Goal: Transaction & Acquisition: Purchase product/service

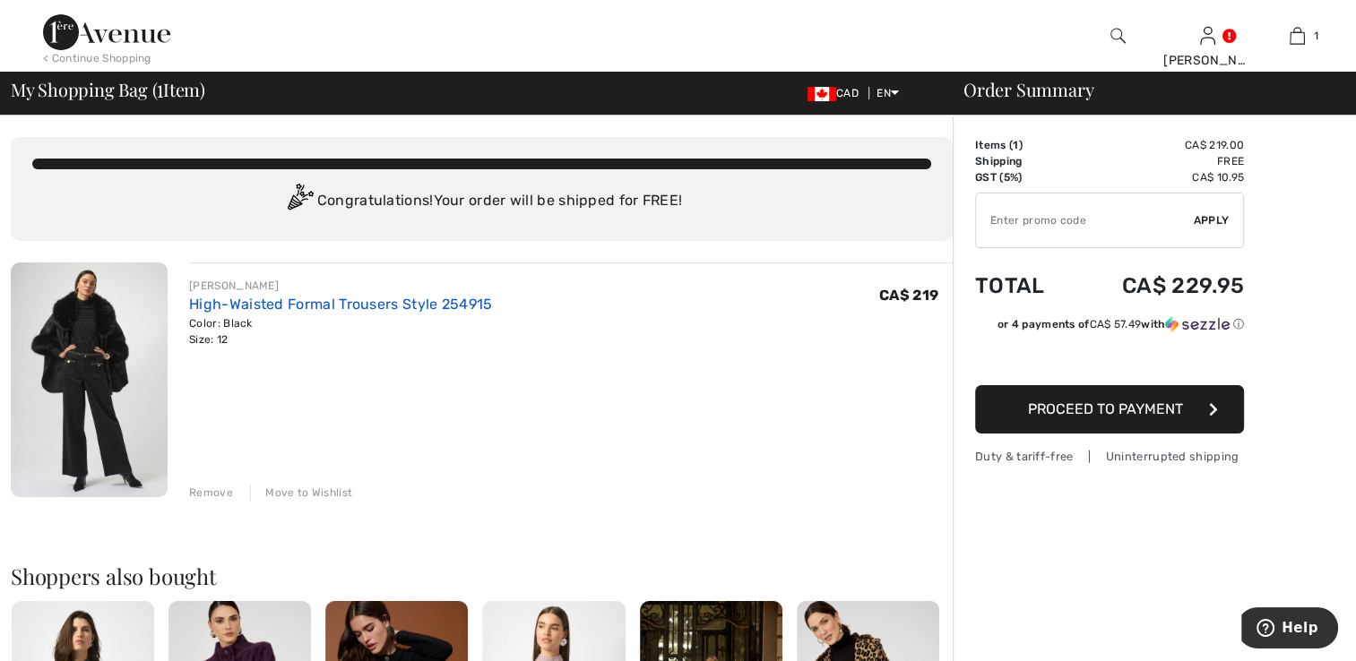
click at [330, 304] on link "High-Waisted Formal Trousers Style 254915" at bounding box center [340, 304] width 303 height 17
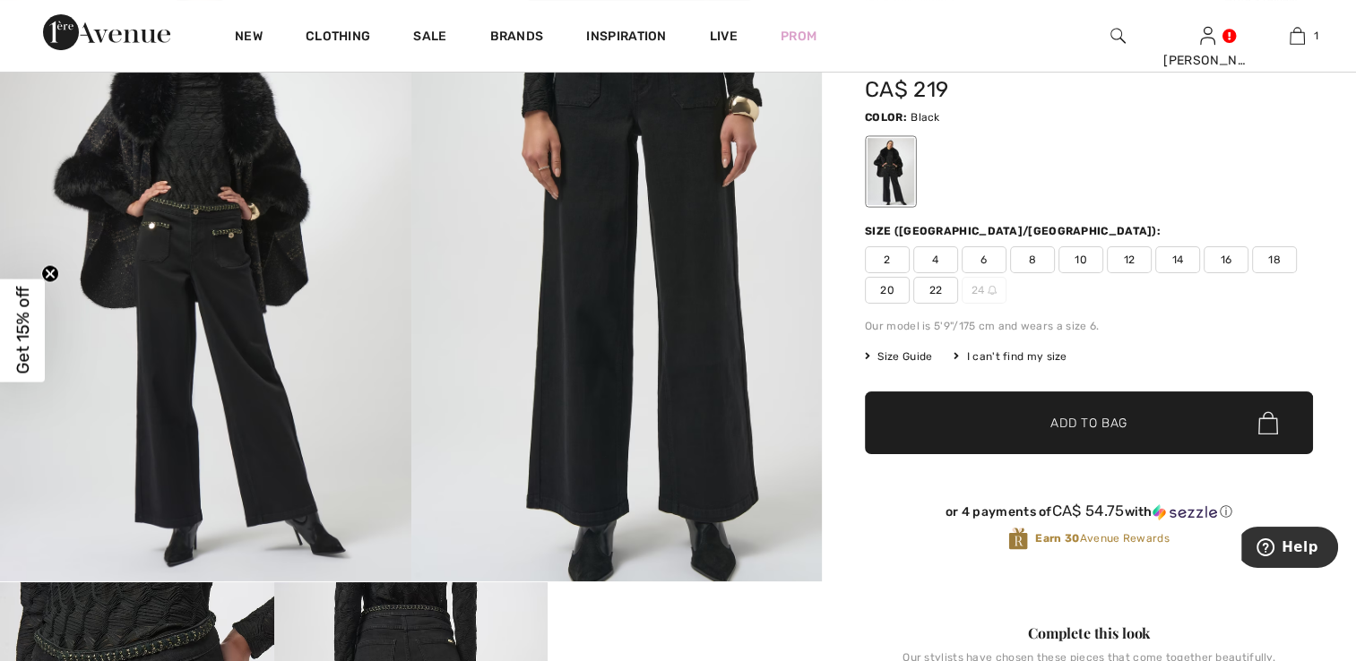
scroll to position [90, 0]
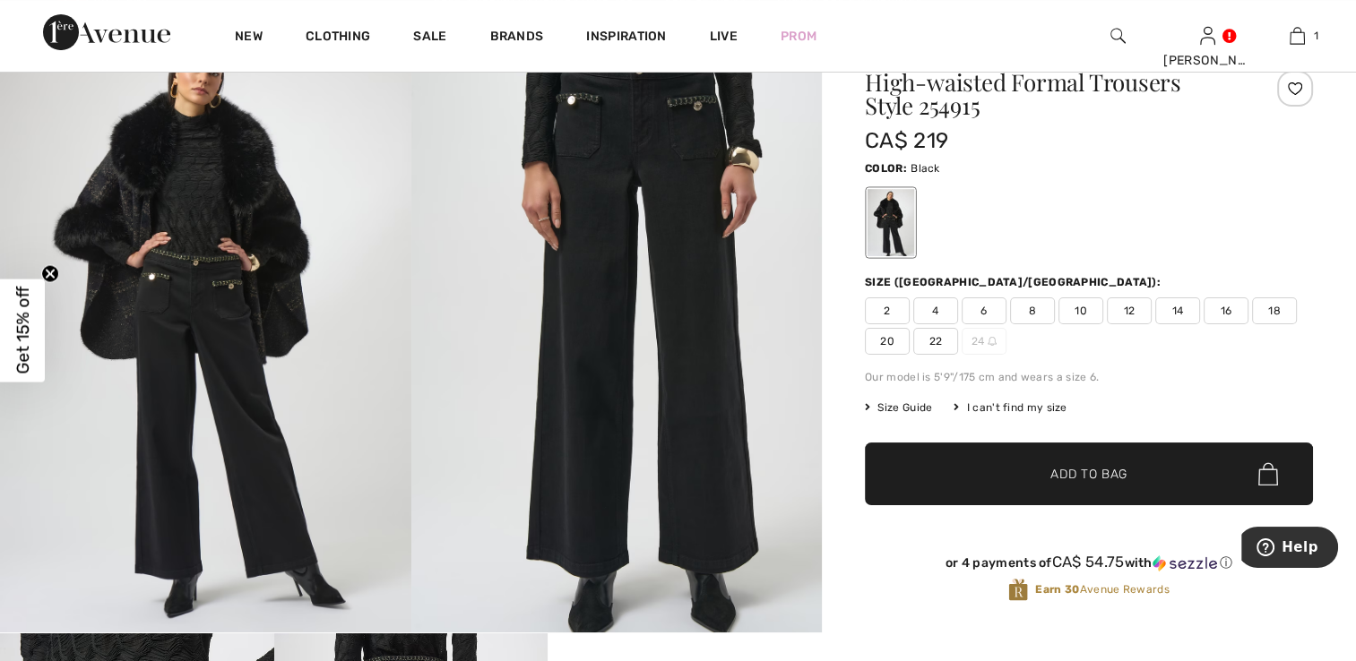
click at [1129, 311] on span "12" at bounding box center [1129, 310] width 45 height 27
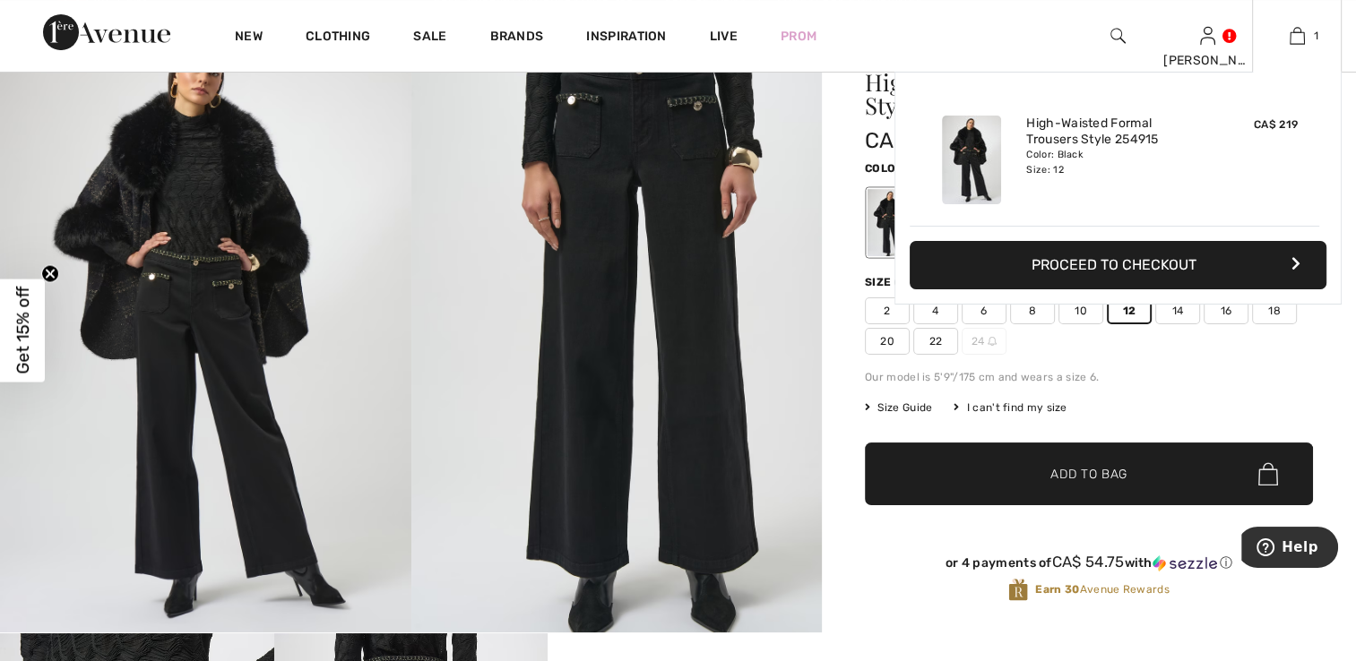
click at [1122, 257] on button "Proceed to Checkout" at bounding box center [1117, 265] width 417 height 48
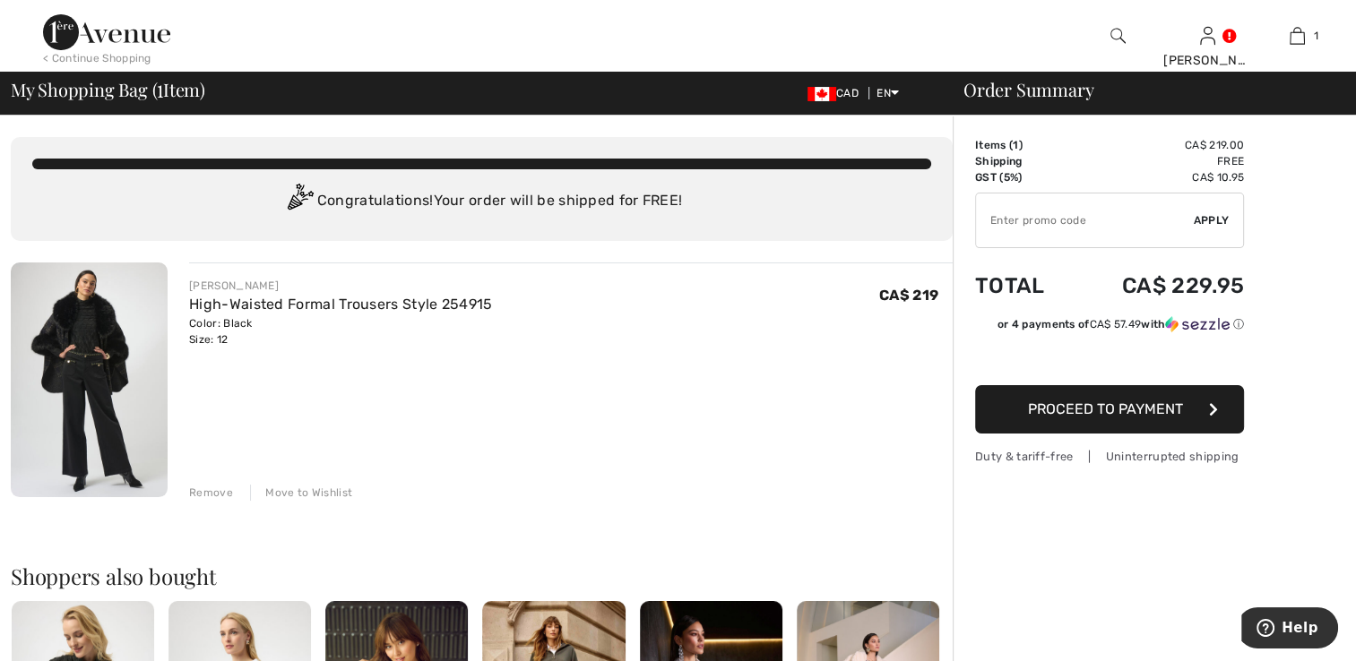
click at [1057, 408] on span "Proceed to Payment" at bounding box center [1105, 409] width 155 height 17
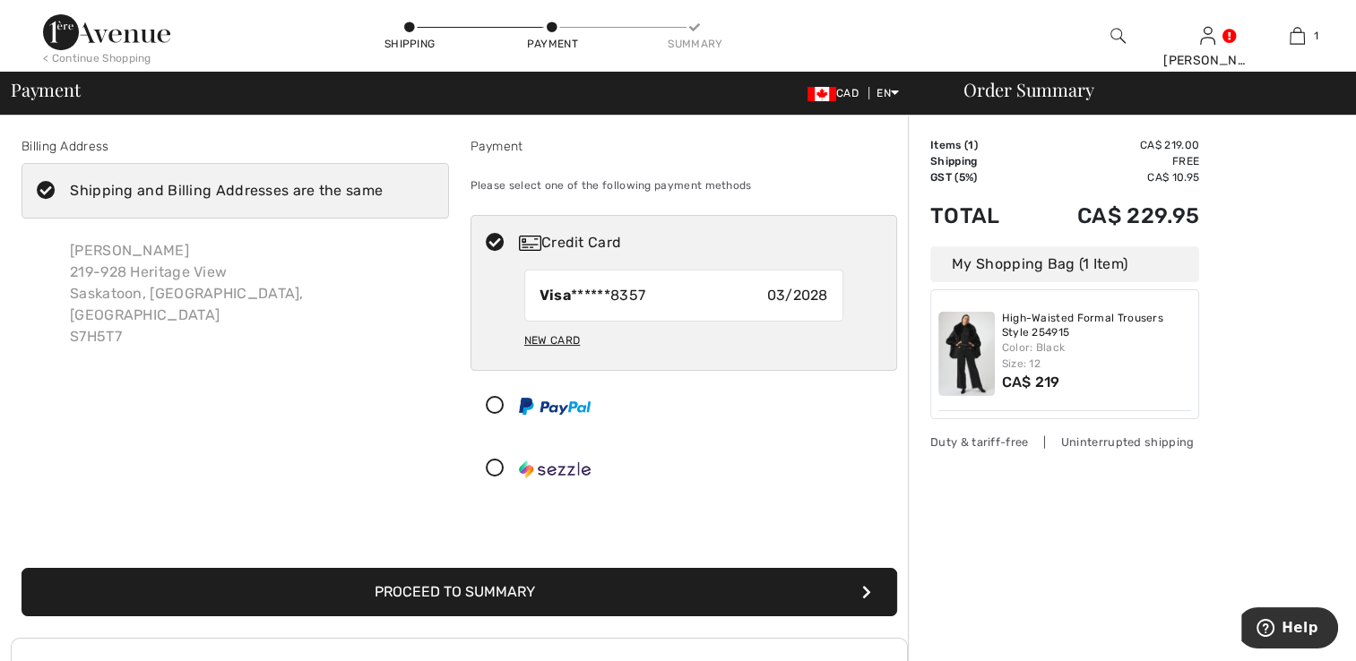
click at [491, 468] on icon at bounding box center [494, 469] width 47 height 19
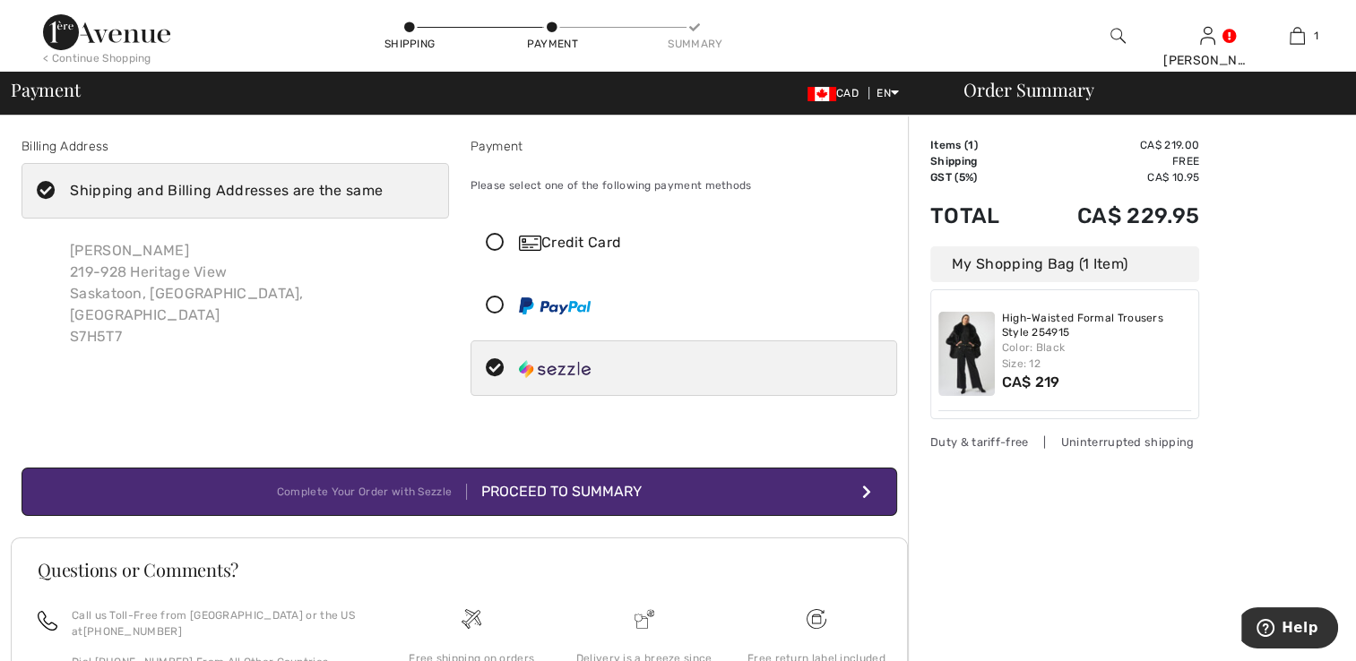
click at [565, 492] on div "Proceed to Summary" at bounding box center [554, 492] width 175 height 22
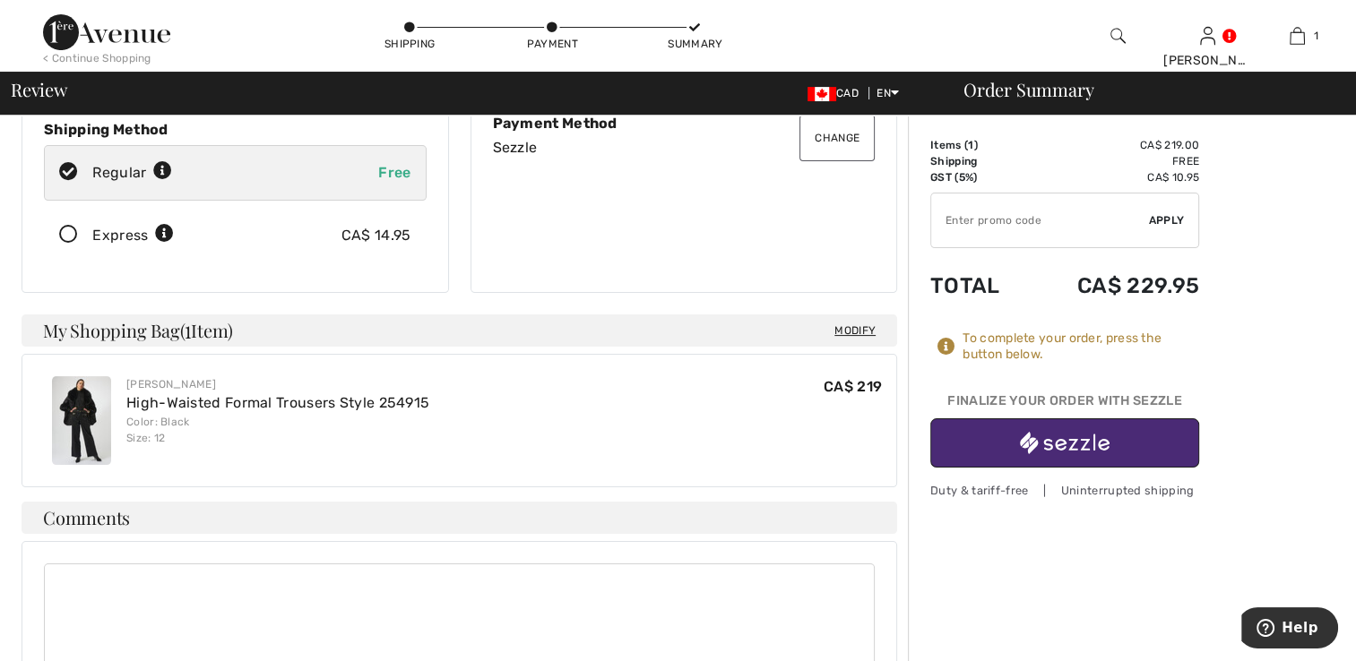
scroll to position [252, 0]
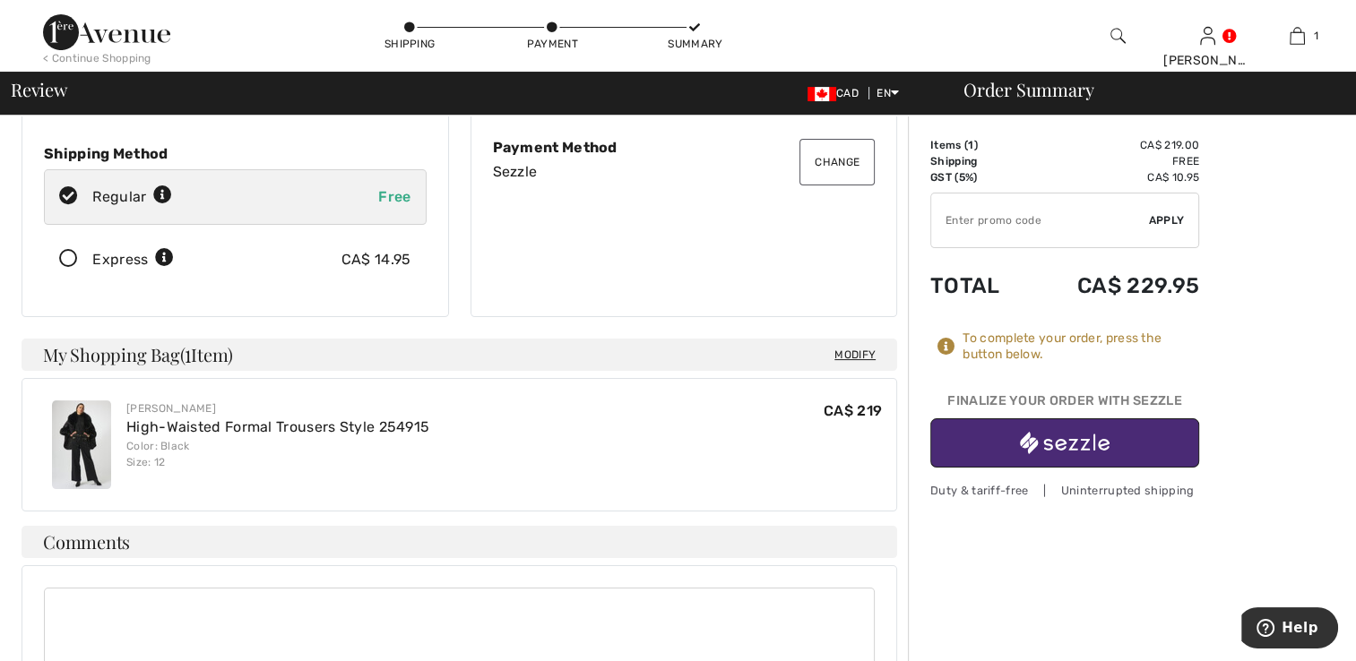
click at [1079, 439] on img "button" at bounding box center [1065, 443] width 90 height 22
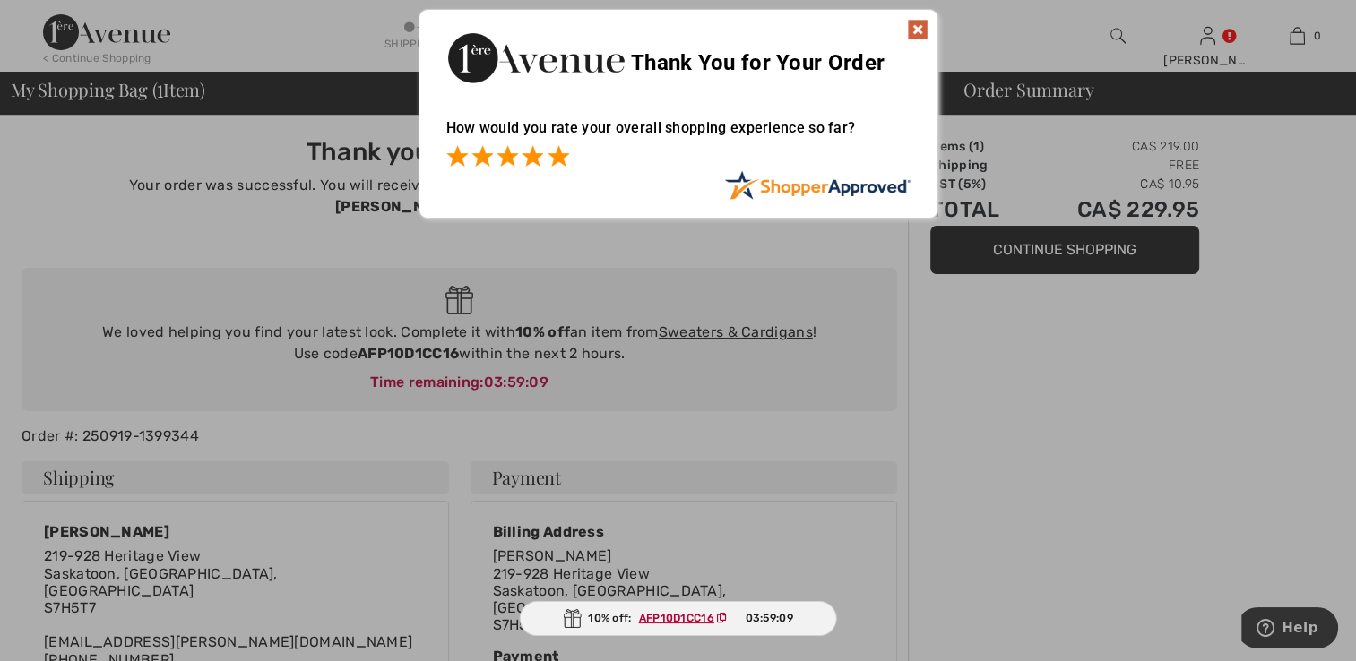
click at [563, 159] on span at bounding box center [558, 156] width 22 height 22
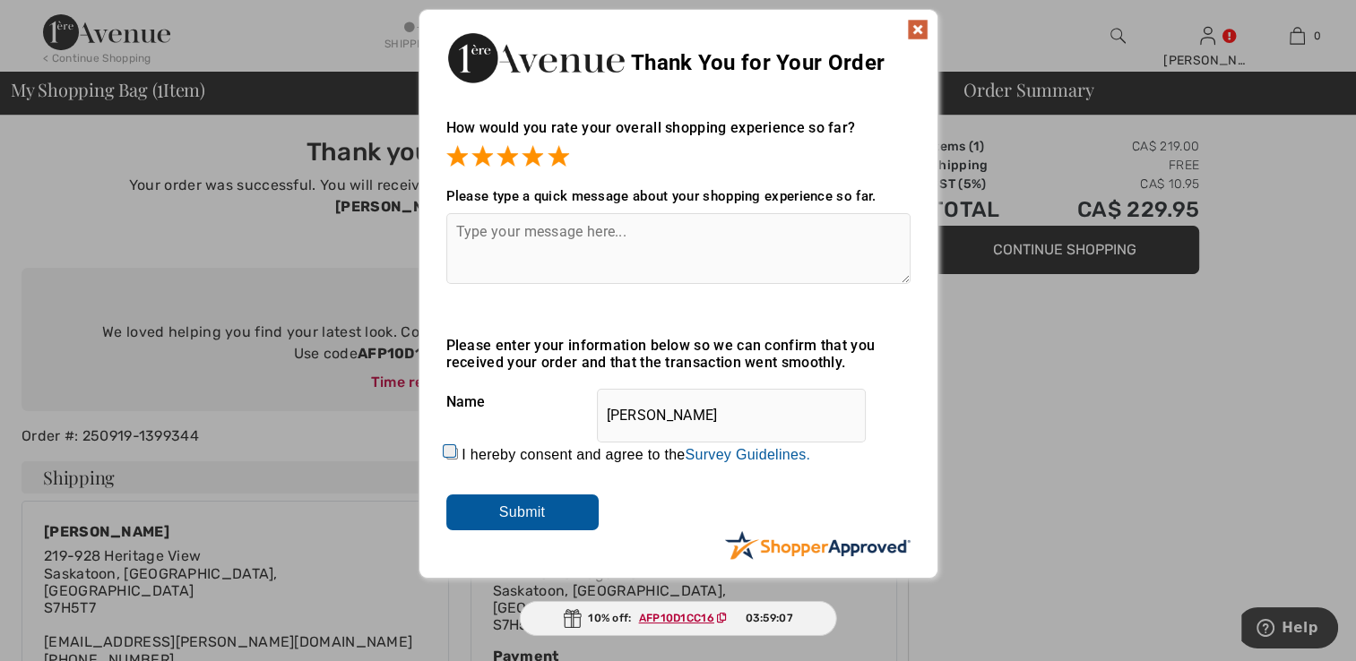
click at [452, 449] on input "I hereby consent and agree to the By submitting a review, you grant permission …" at bounding box center [452, 454] width 12 height 12
checkbox input "true"
click at [487, 511] on input "Submit" at bounding box center [522, 513] width 152 height 36
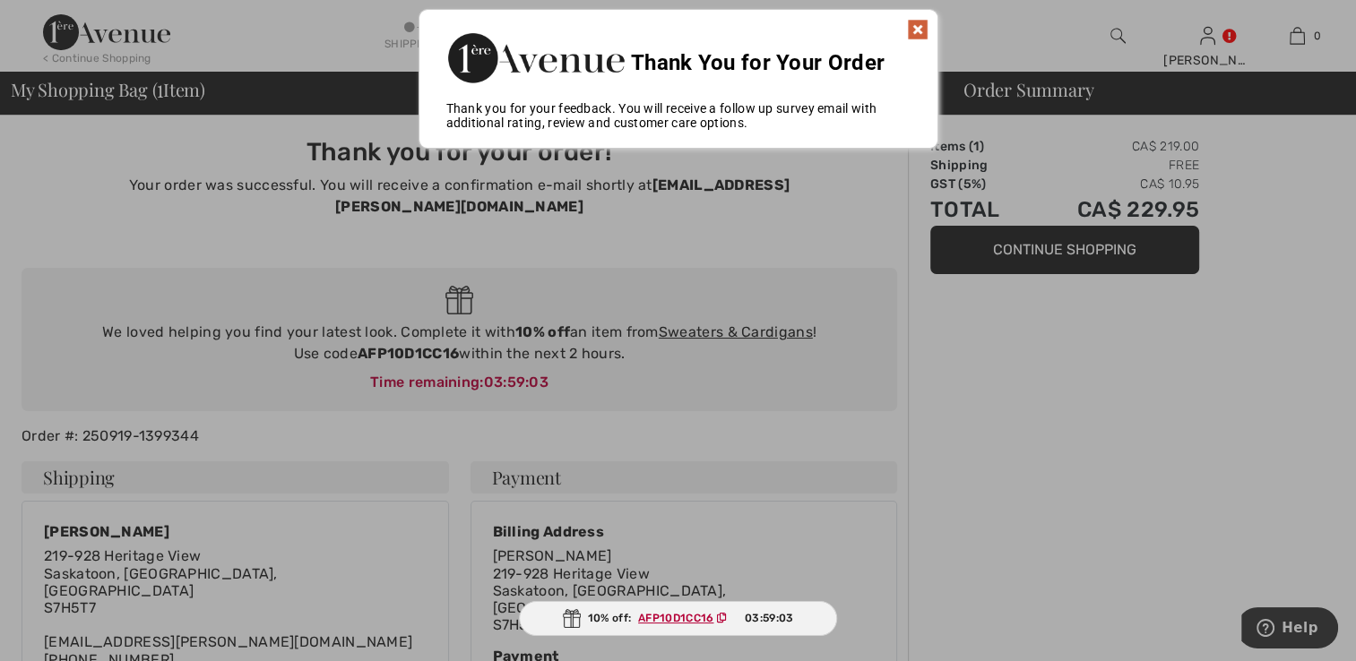
click at [921, 28] on img at bounding box center [918, 30] width 22 height 22
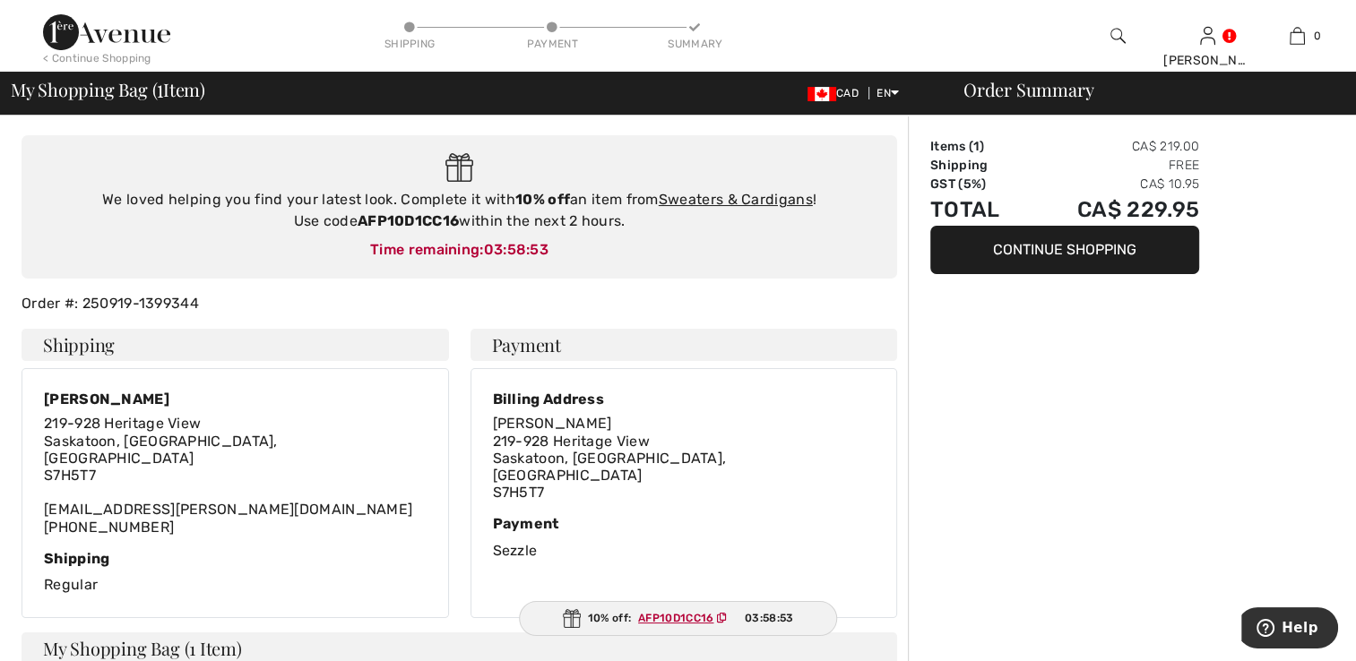
scroll to position [90, 0]
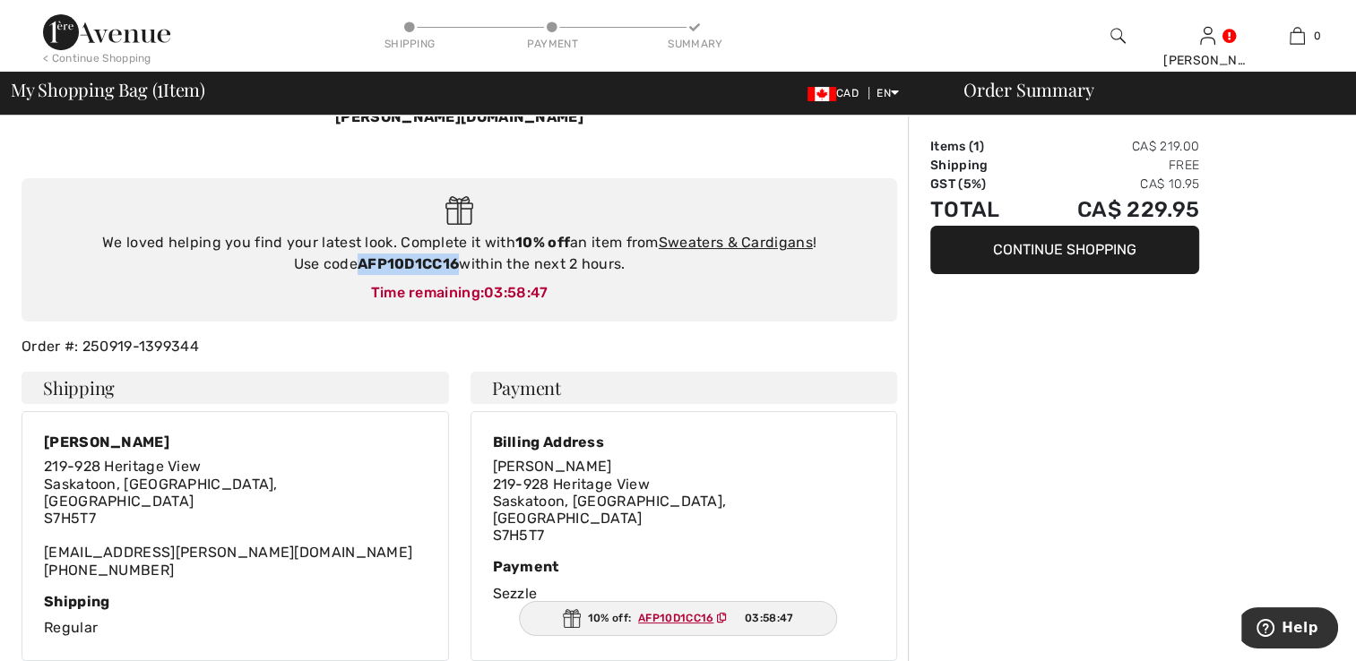
drag, startPoint x: 458, startPoint y: 242, endPoint x: 360, endPoint y: 242, distance: 97.7
click at [360, 255] on strong "AFP10D1CC16" at bounding box center [408, 263] width 101 height 17
copy strong "AFP10D1CC16"
click at [114, 30] on img at bounding box center [106, 32] width 127 height 36
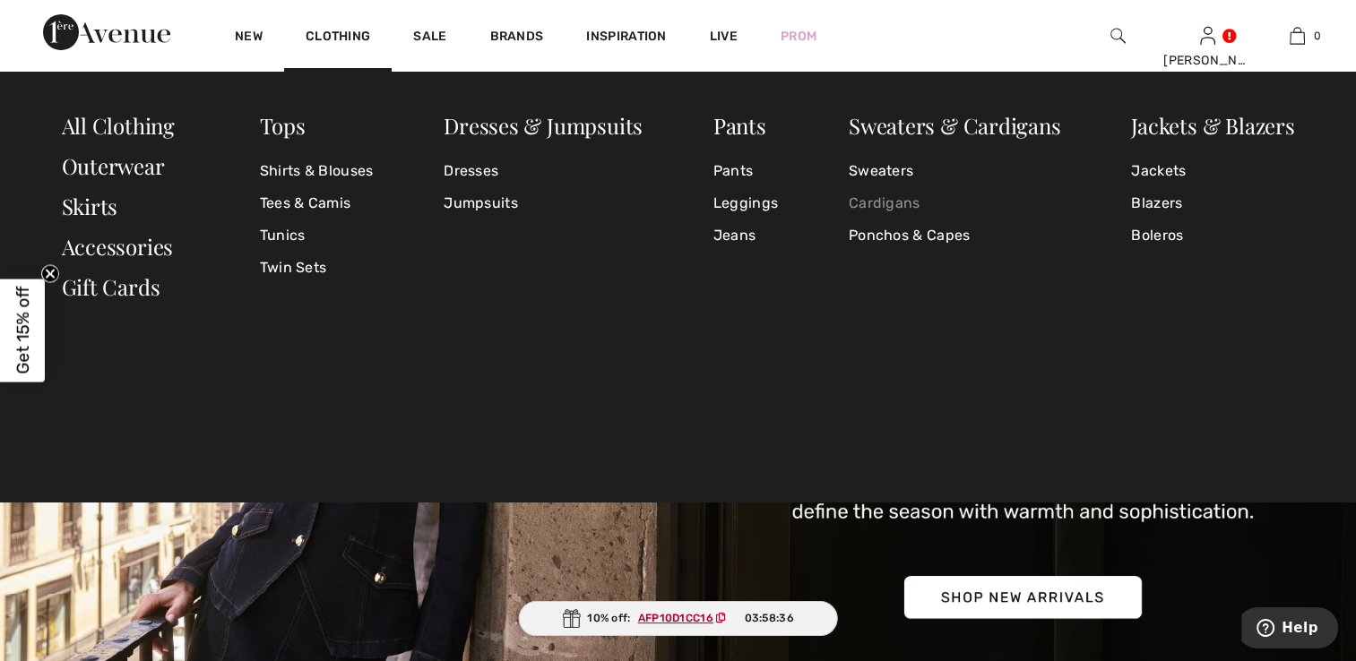
click at [907, 203] on link "Cardigans" at bounding box center [955, 203] width 212 height 32
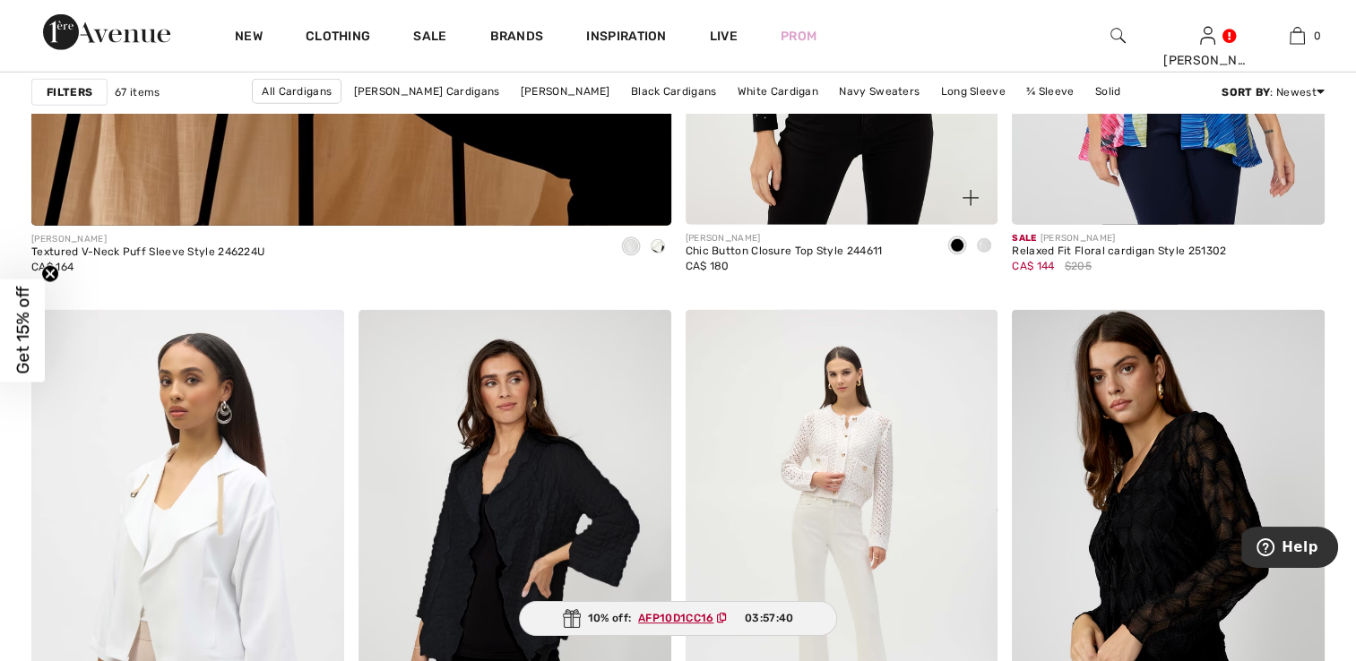
scroll to position [5376, 0]
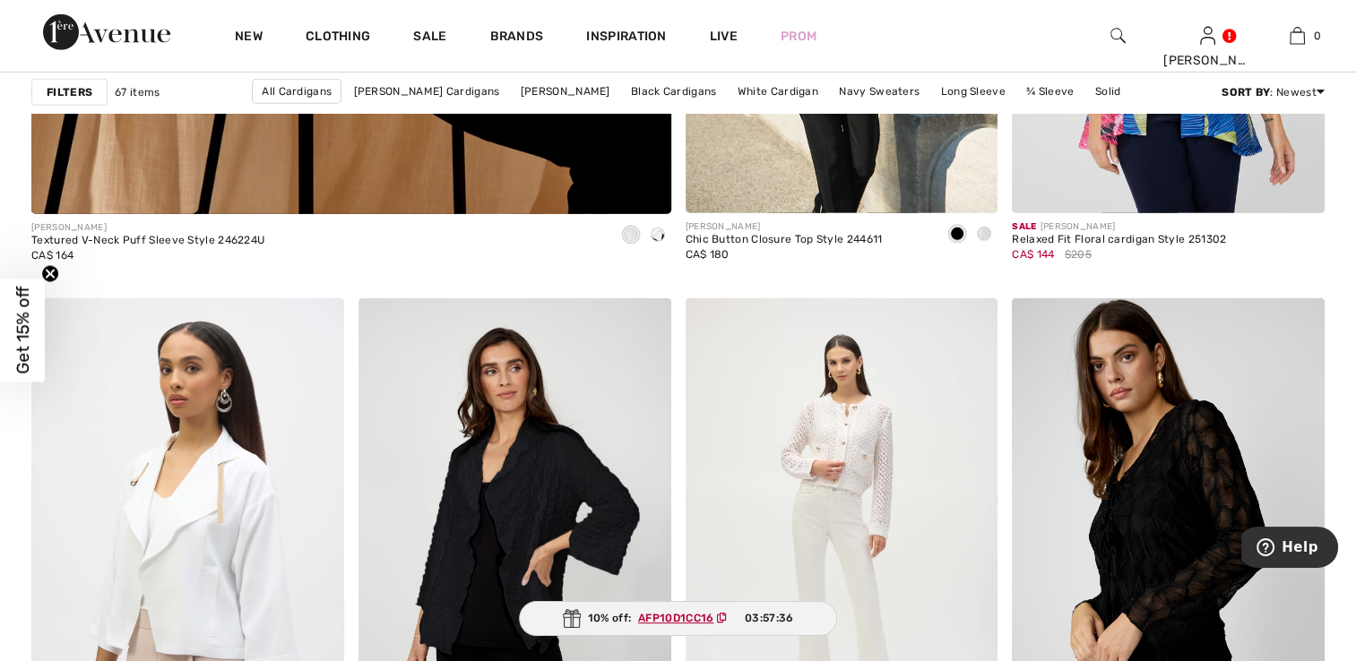
click at [55, 90] on strong "Filters" at bounding box center [70, 92] width 46 height 16
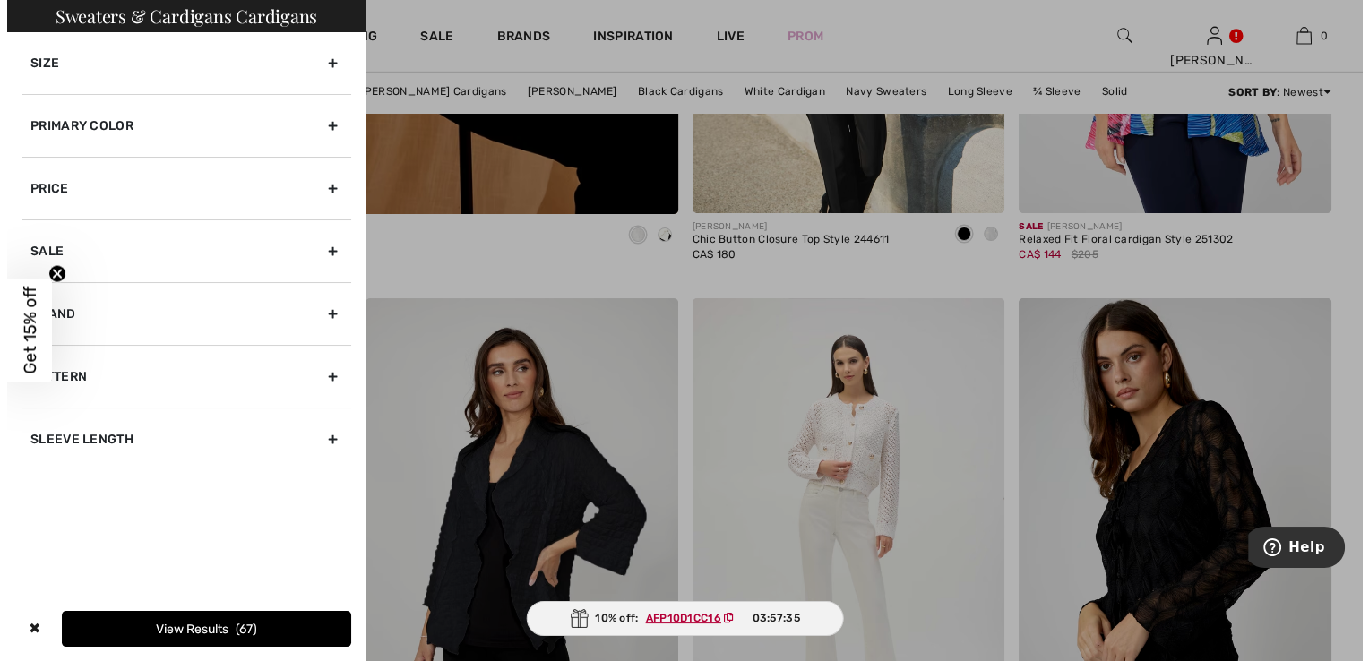
scroll to position [5416, 0]
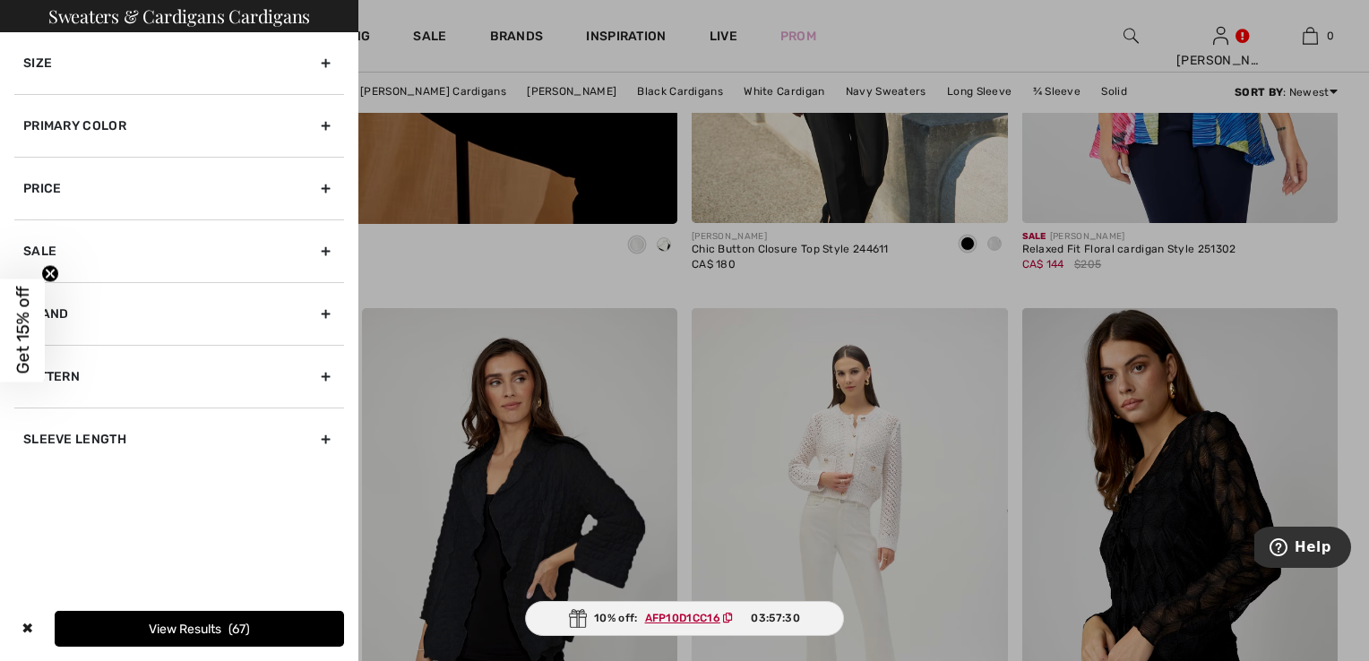
click at [323, 312] on div "Brand" at bounding box center [179, 313] width 330 height 63
click at [115, 349] on label "[PERSON_NAME]" at bounding box center [183, 353] width 321 height 16
click at [37, 349] on input"] "[PERSON_NAME]" at bounding box center [29, 353] width 13 height 13
checkbox input"] "true"
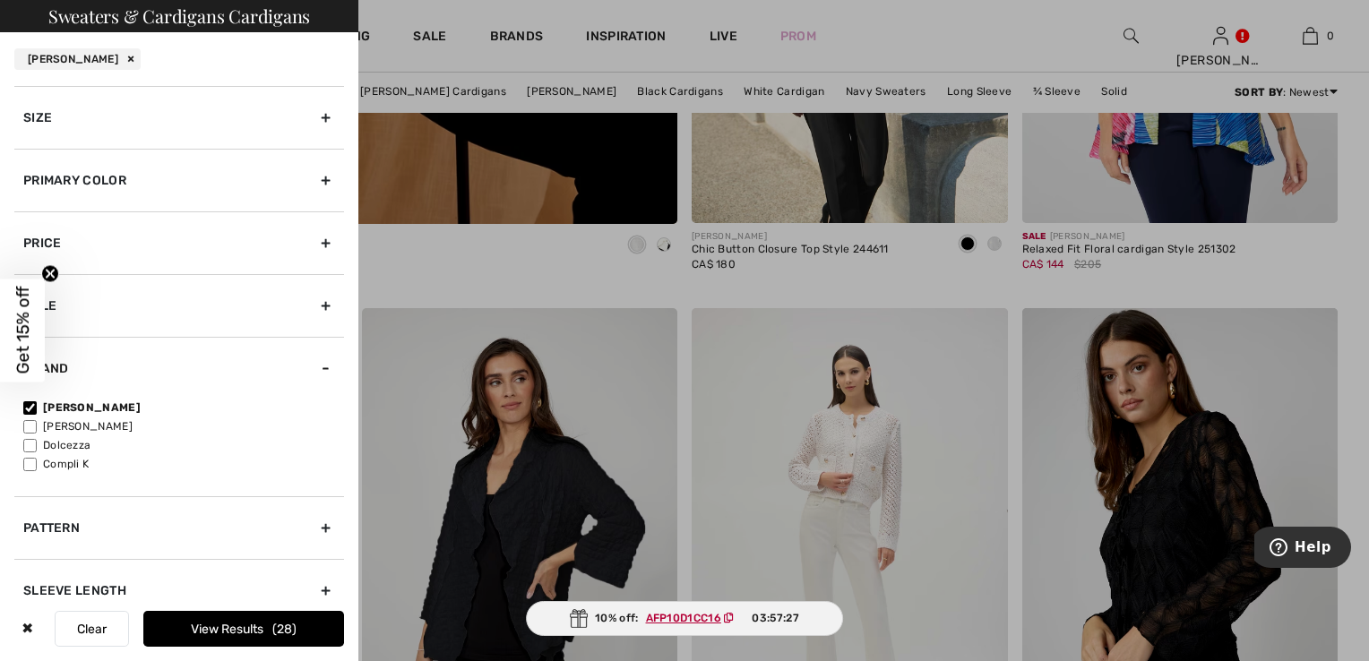
click at [215, 629] on button "View Results 28" at bounding box center [243, 629] width 201 height 36
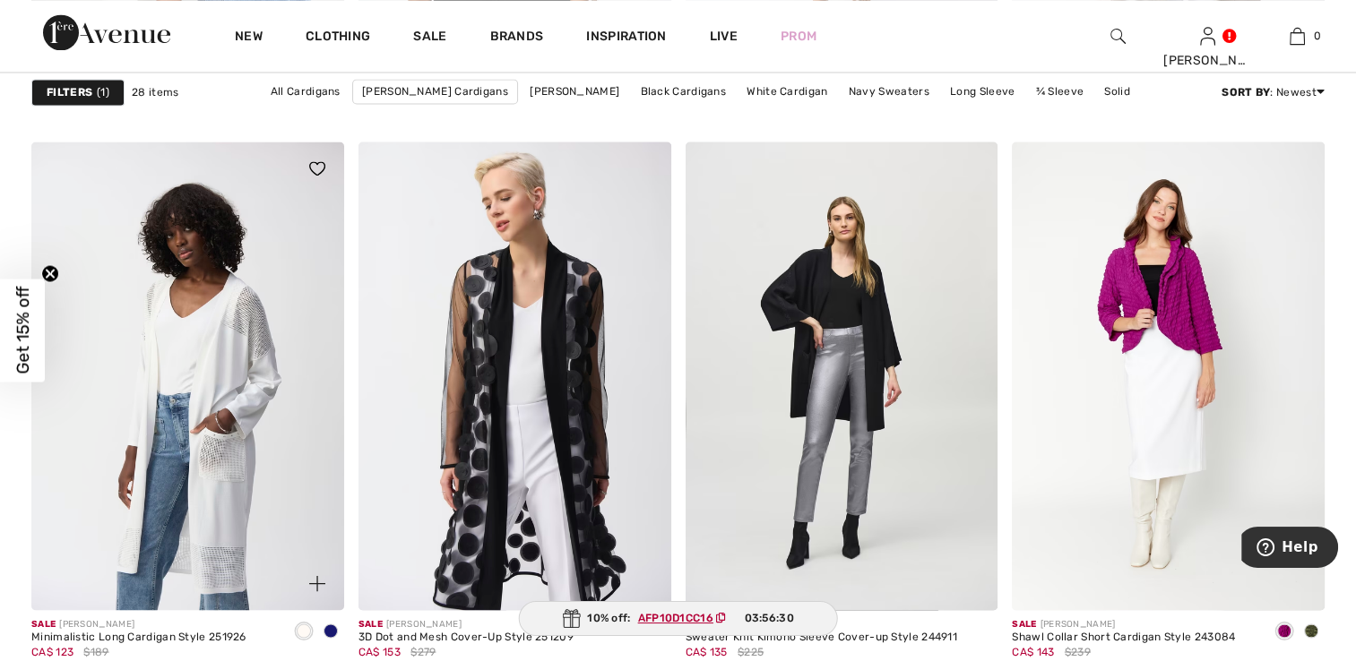
scroll to position [3136, 0]
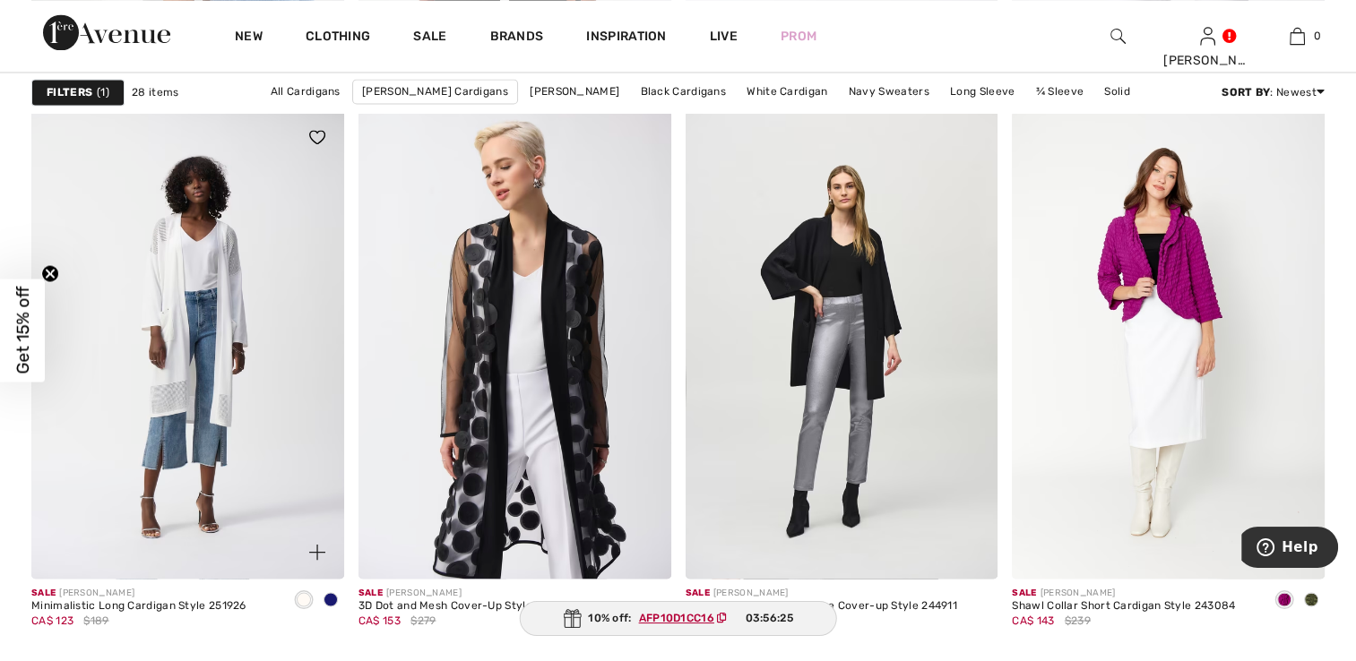
click at [326, 596] on span at bounding box center [330, 599] width 14 height 14
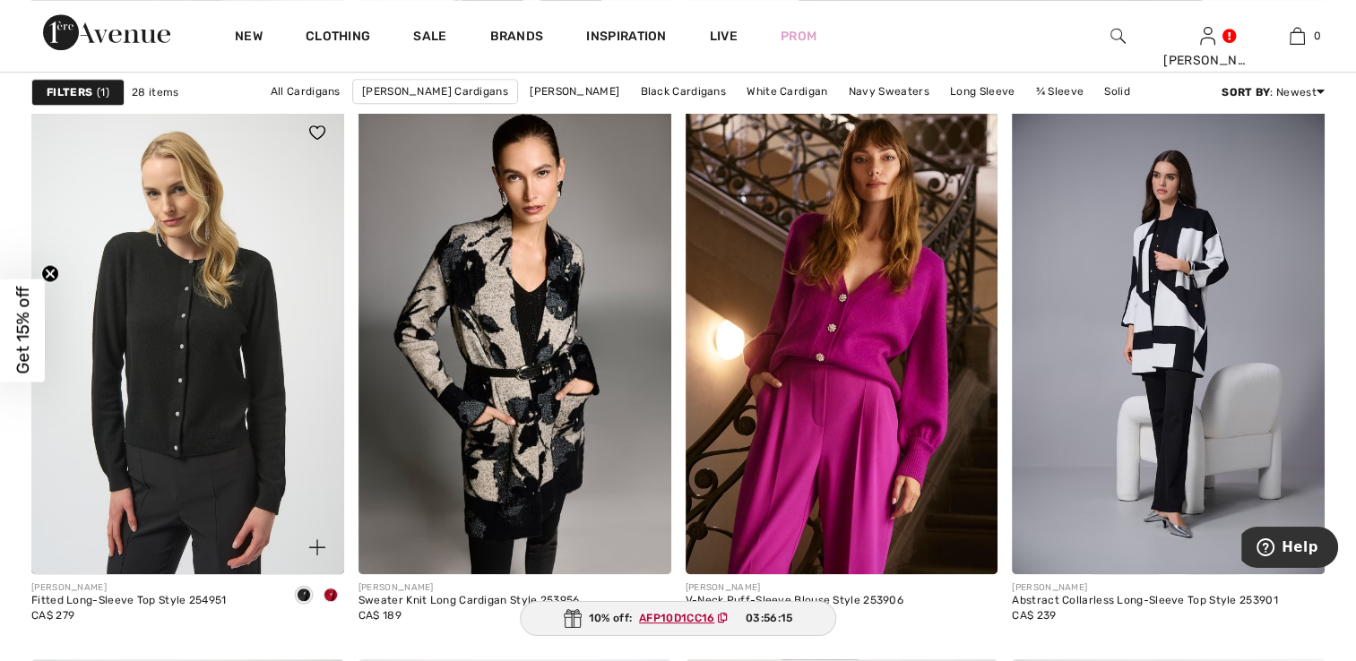
scroll to position [1075, 0]
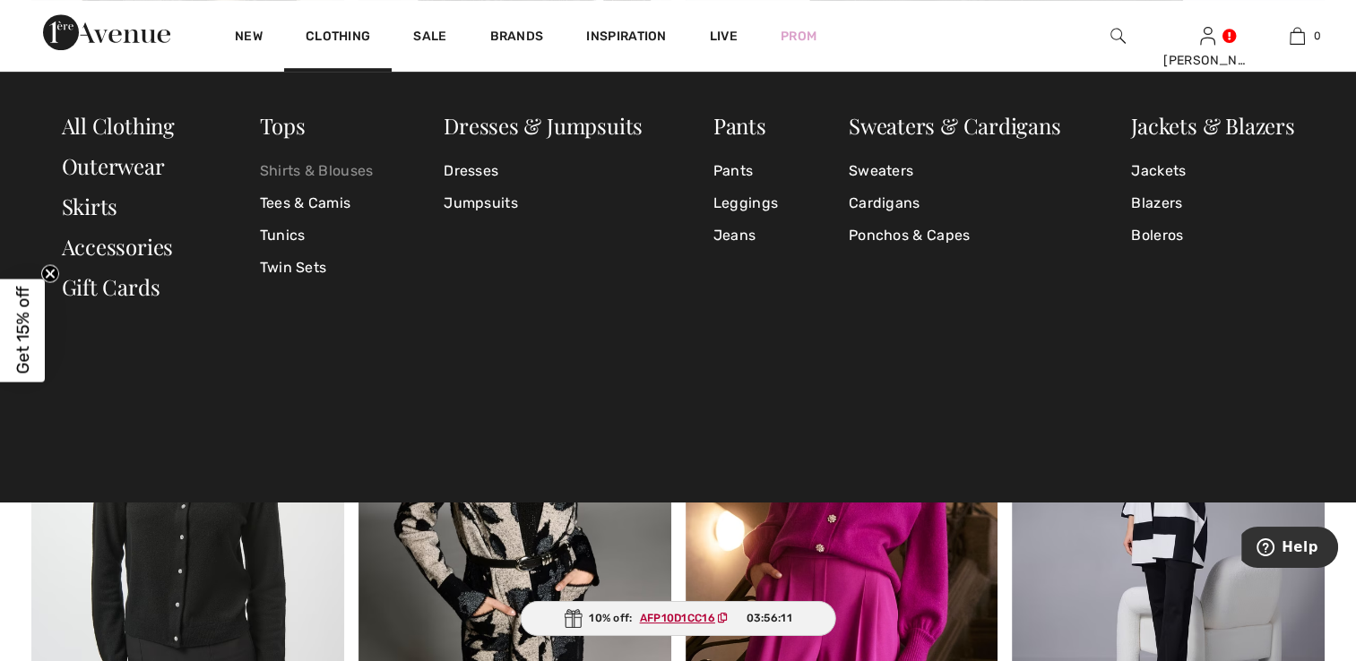
click at [288, 166] on link "Shirts & Blouses" at bounding box center [317, 171] width 114 height 32
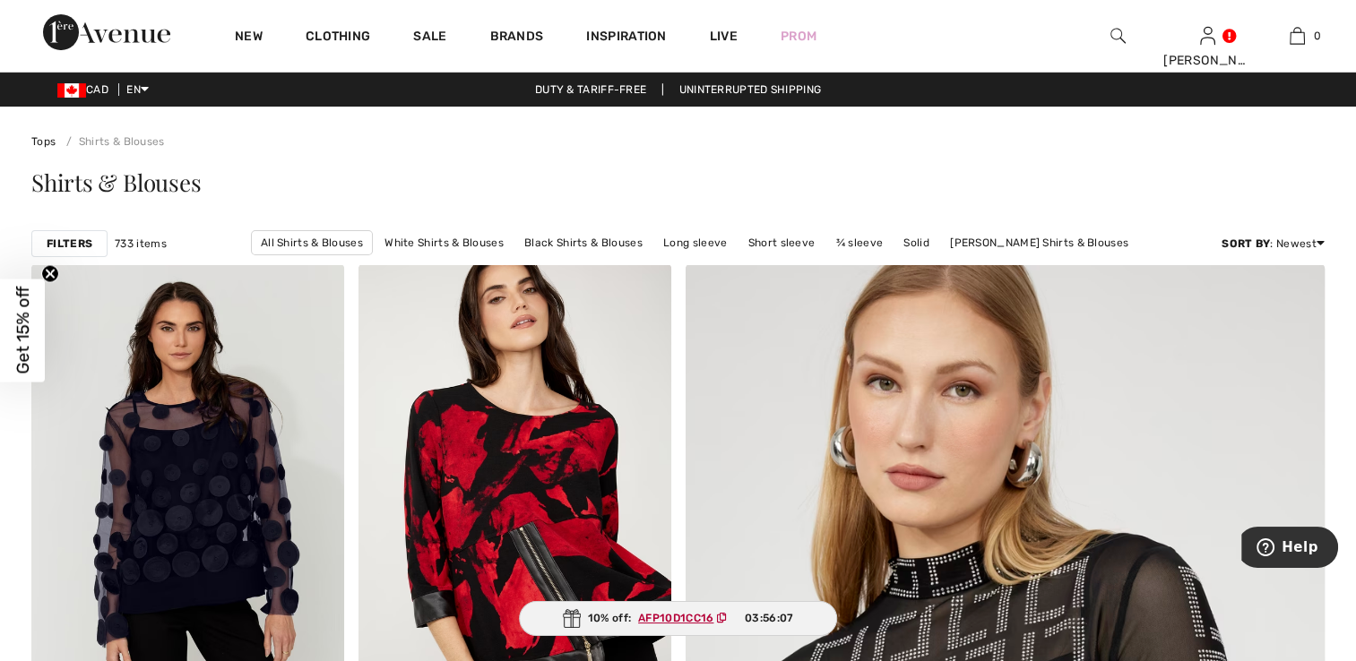
click at [80, 242] on strong "Filters" at bounding box center [70, 244] width 46 height 16
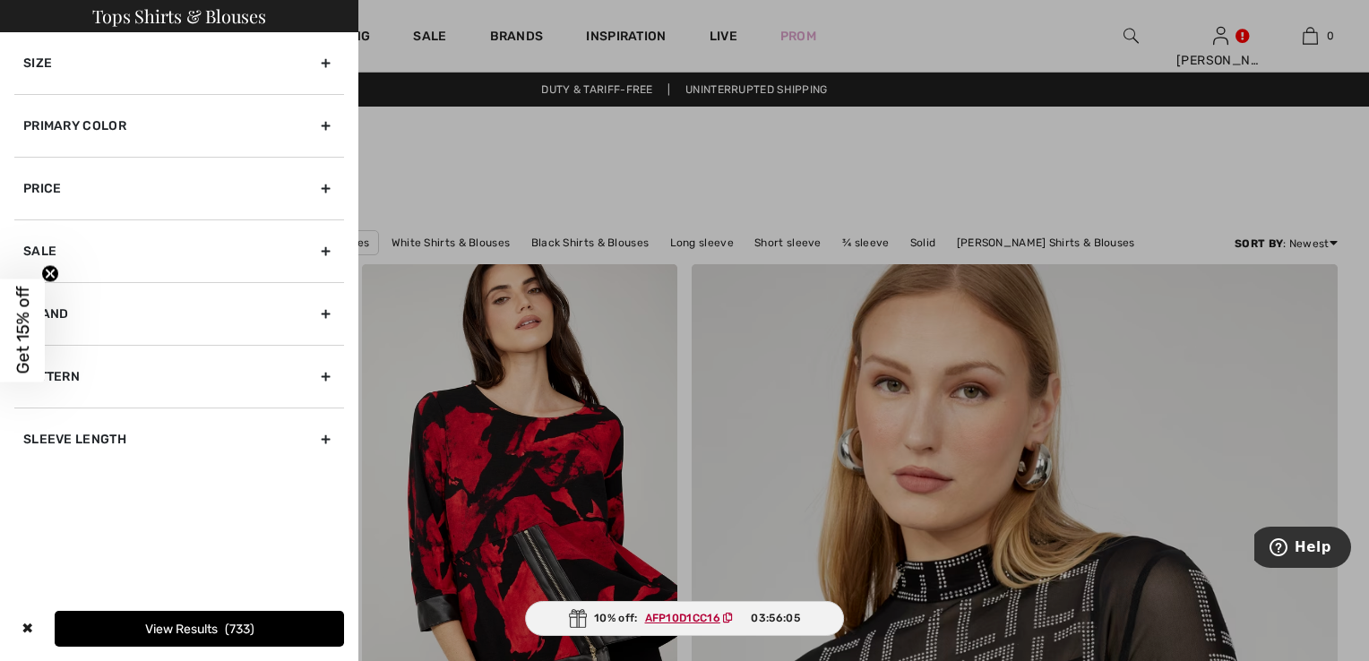
click at [326, 312] on div "Brand" at bounding box center [179, 313] width 330 height 63
click at [111, 349] on label "[PERSON_NAME]" at bounding box center [183, 353] width 321 height 16
click at [37, 349] on input"] "[PERSON_NAME]" at bounding box center [29, 353] width 13 height 13
checkbox input"] "true"
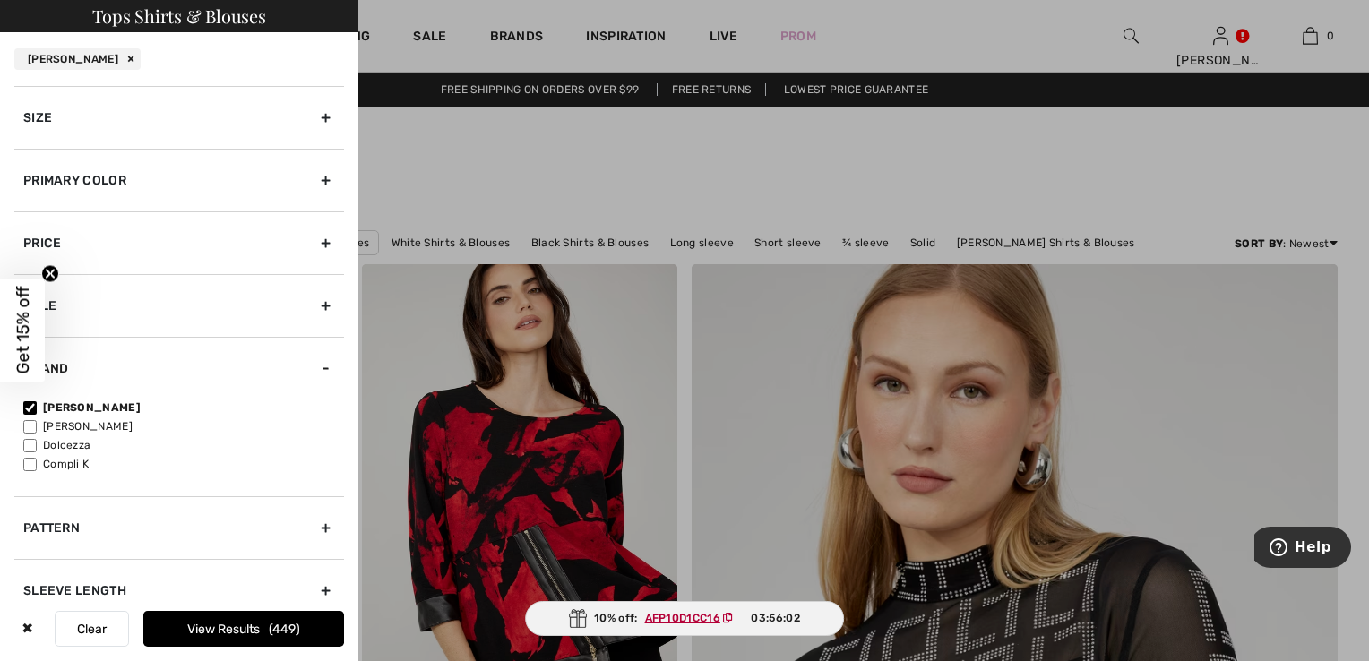
click at [222, 625] on button "View Results 449" at bounding box center [243, 629] width 201 height 36
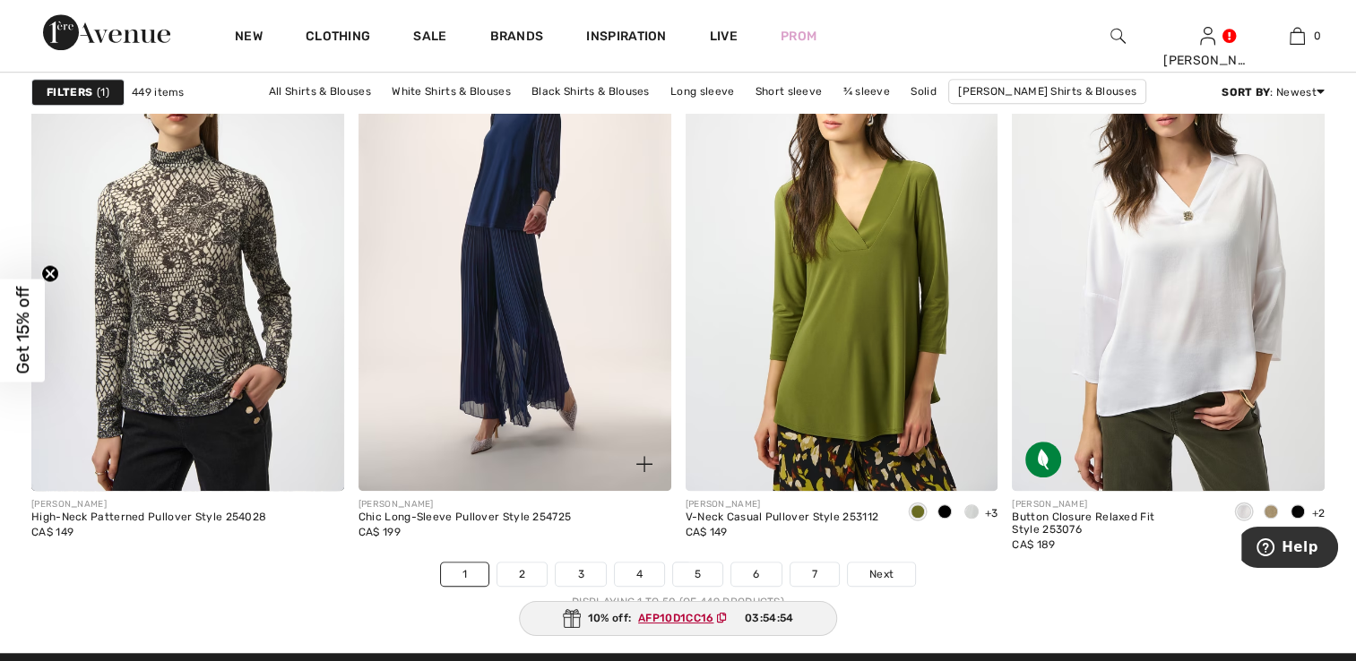
scroll to position [8064, 0]
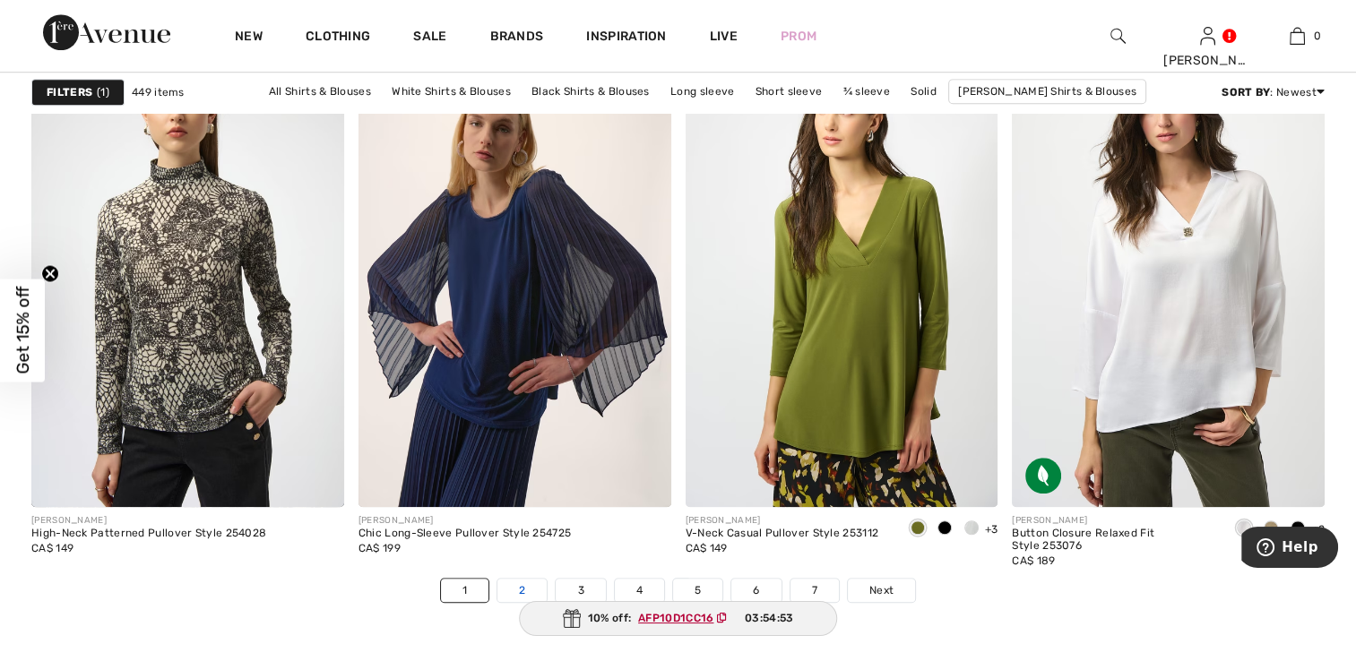
click at [514, 582] on link "2" at bounding box center [521, 590] width 49 height 23
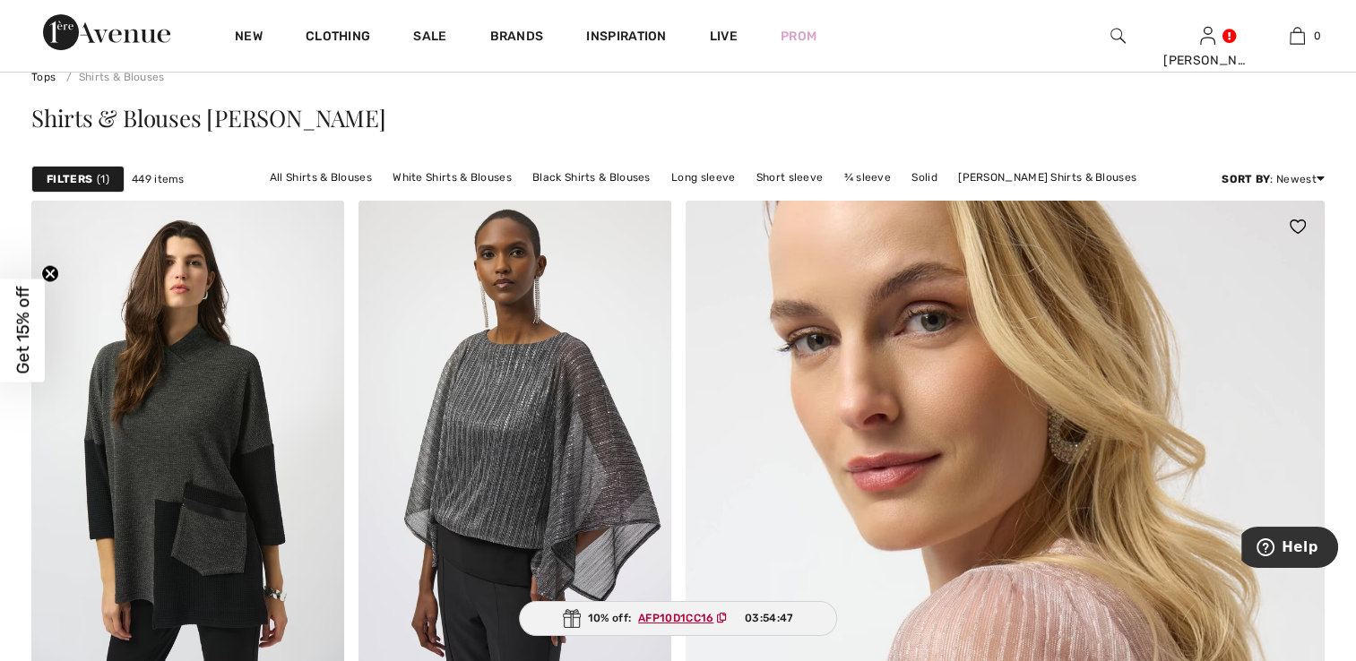
scroll to position [90, 0]
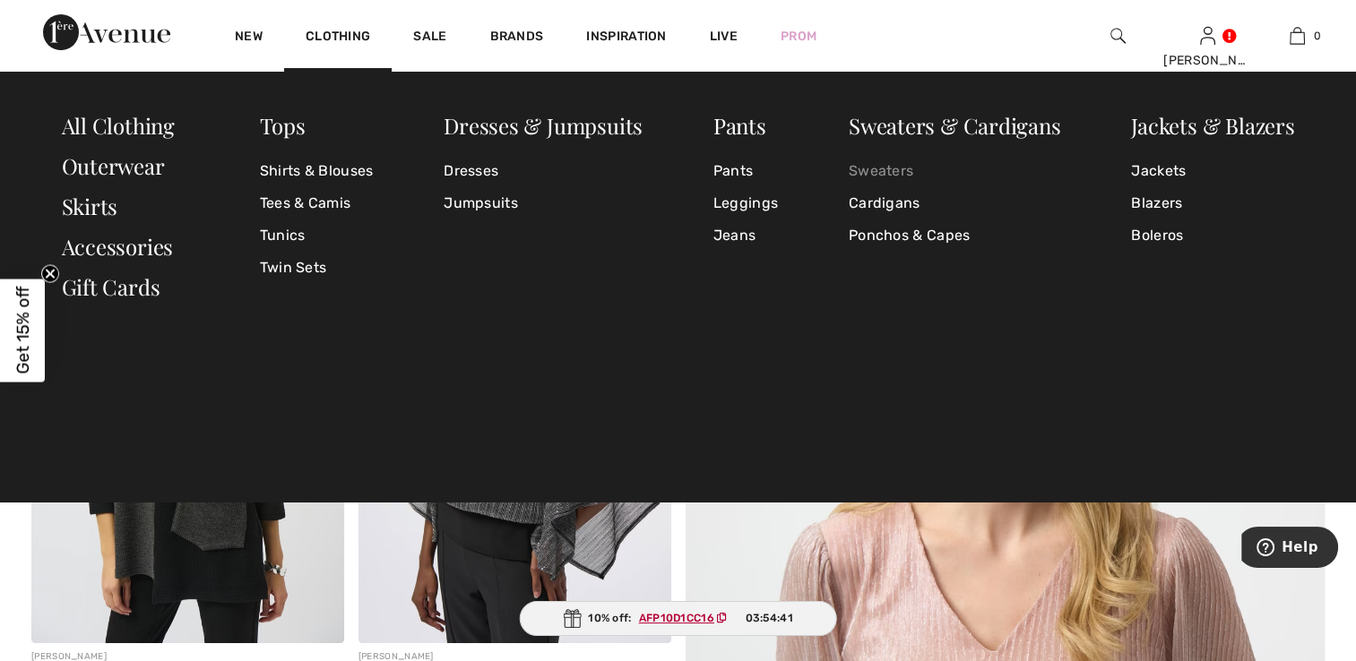
click at [861, 167] on link "Sweaters" at bounding box center [955, 171] width 212 height 32
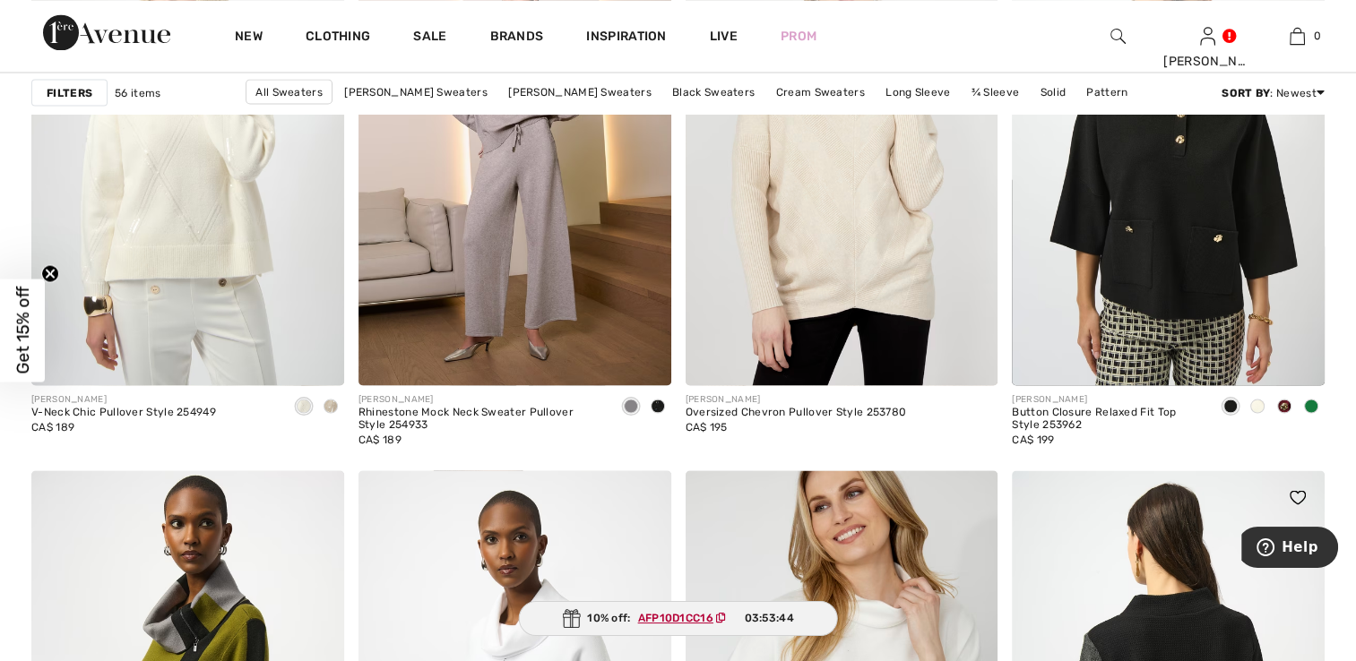
scroll to position [3315, 0]
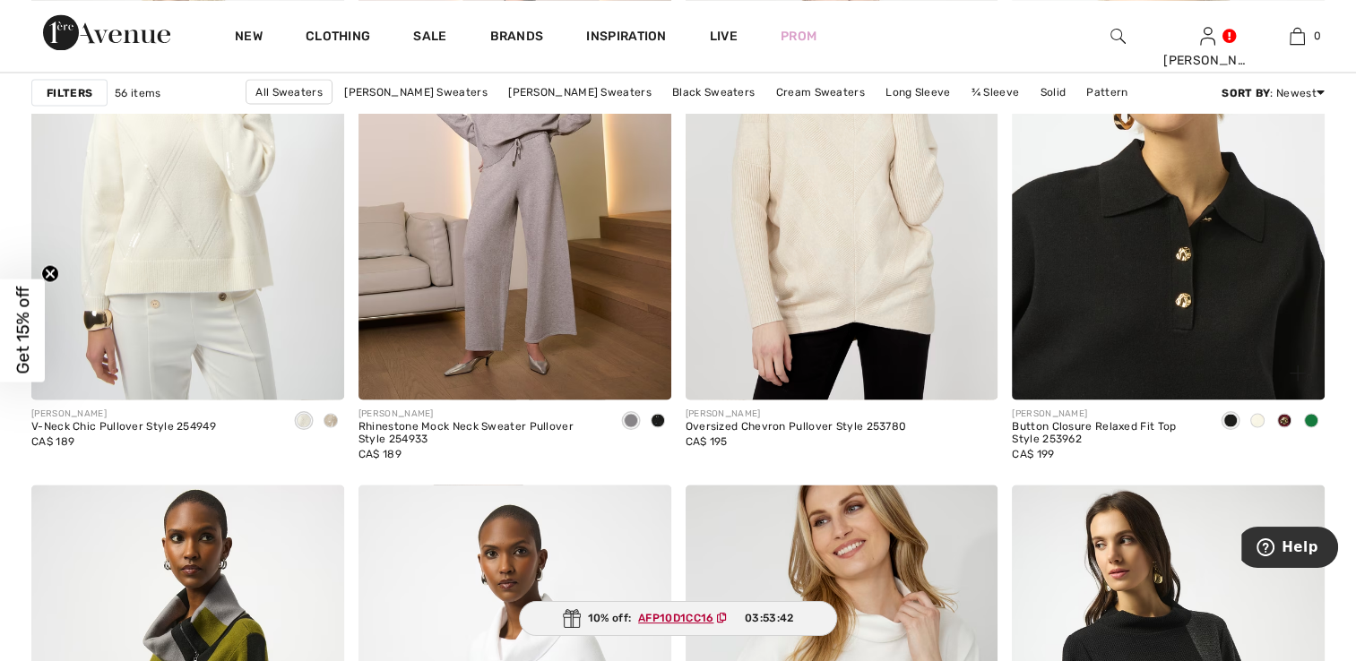
click at [1123, 312] on img at bounding box center [1168, 165] width 313 height 469
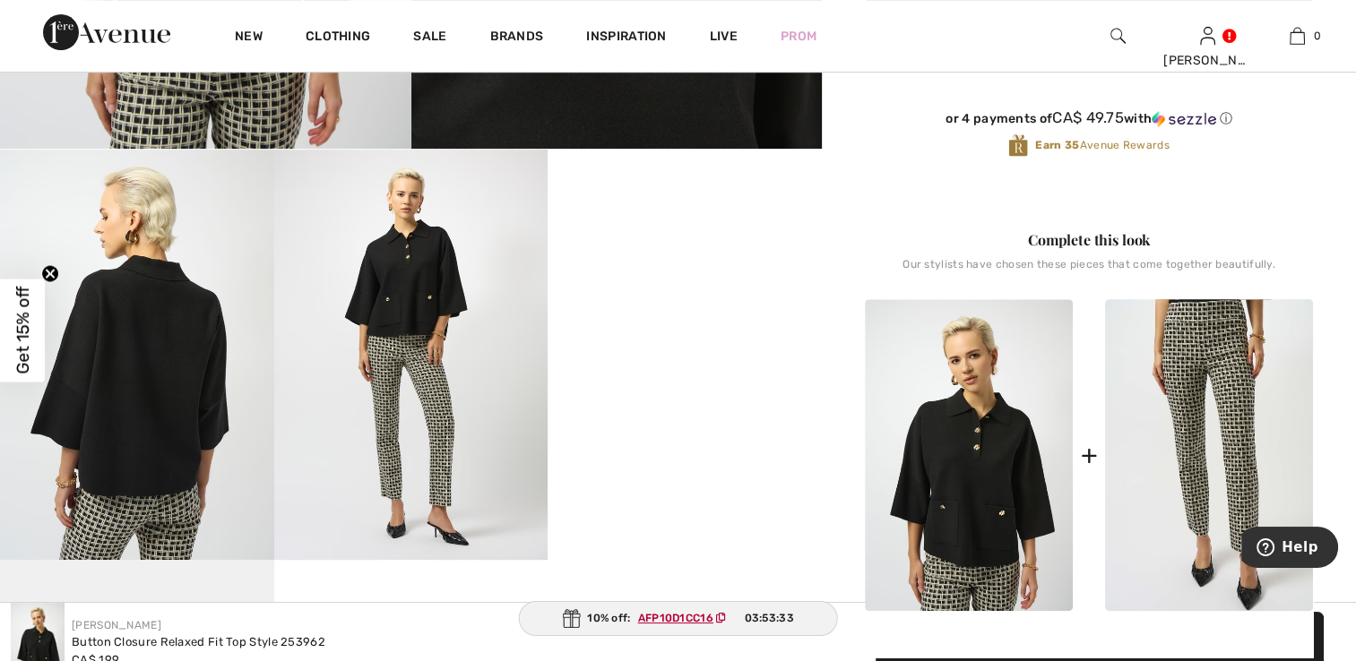
scroll to position [627, 0]
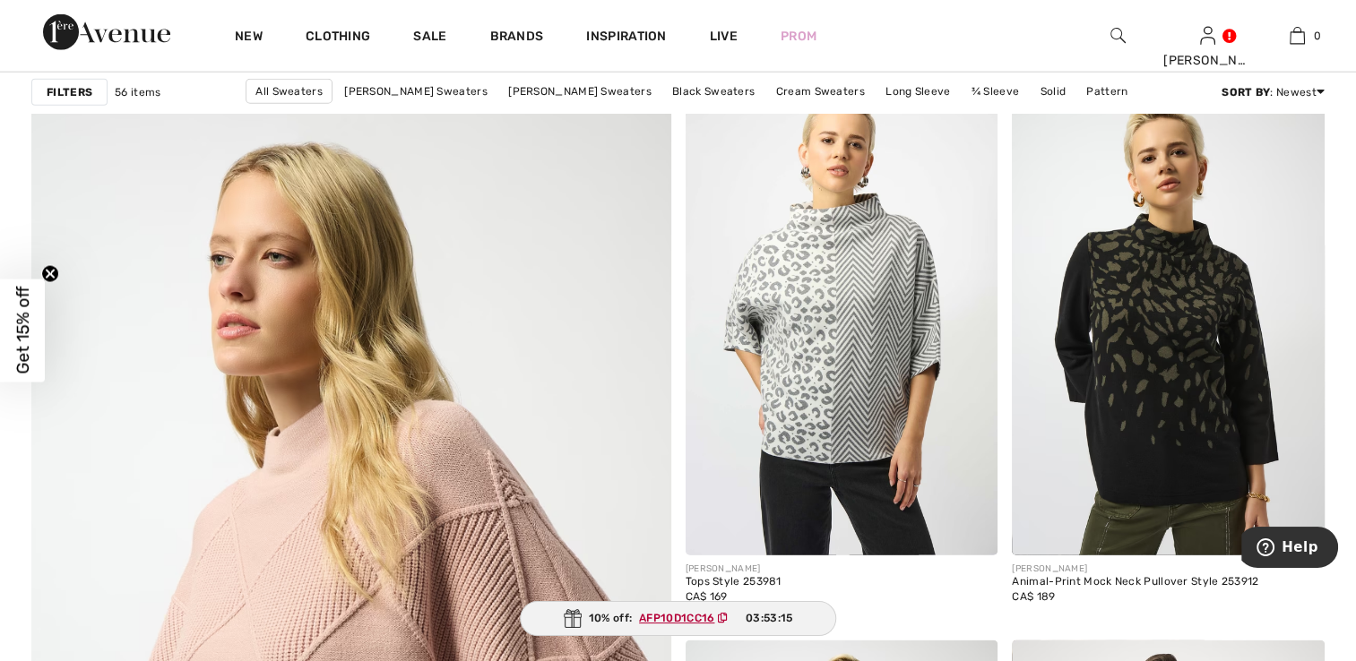
scroll to position [4570, 0]
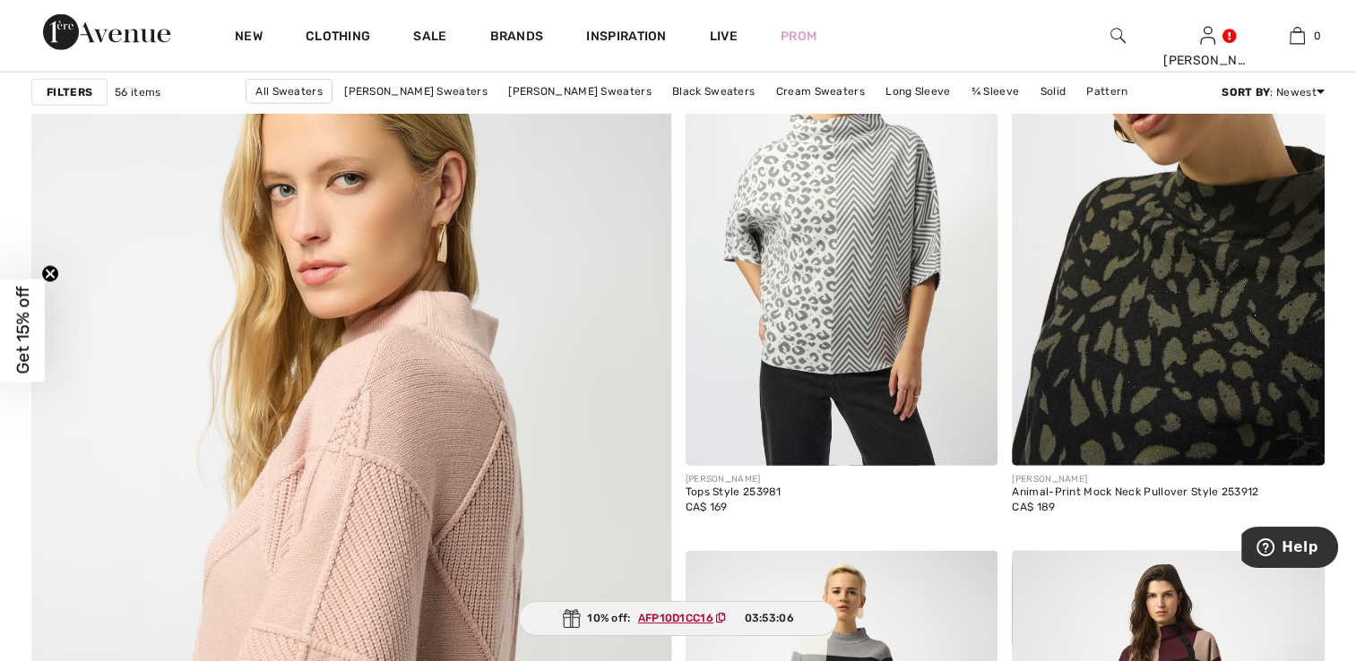
click at [1156, 432] on img at bounding box center [1168, 231] width 313 height 469
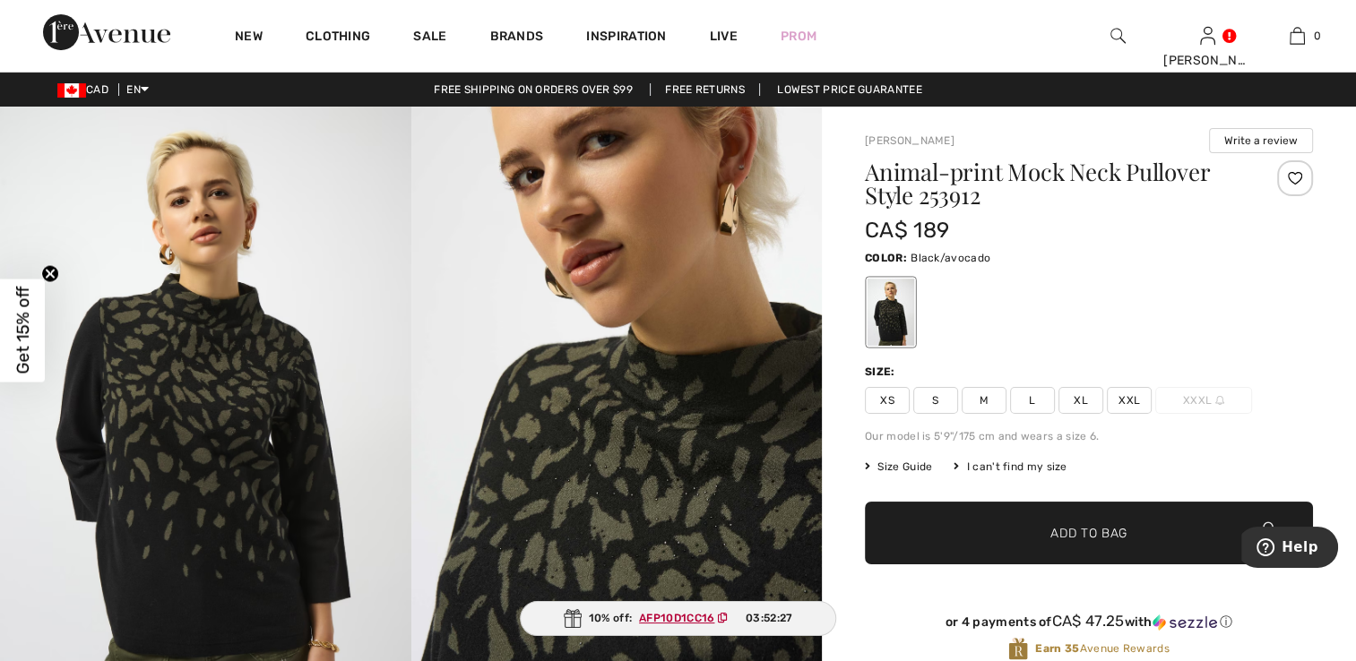
click at [1021, 401] on span "L" at bounding box center [1032, 400] width 45 height 27
click at [1076, 541] on span "Add to Bag" at bounding box center [1088, 533] width 77 height 19
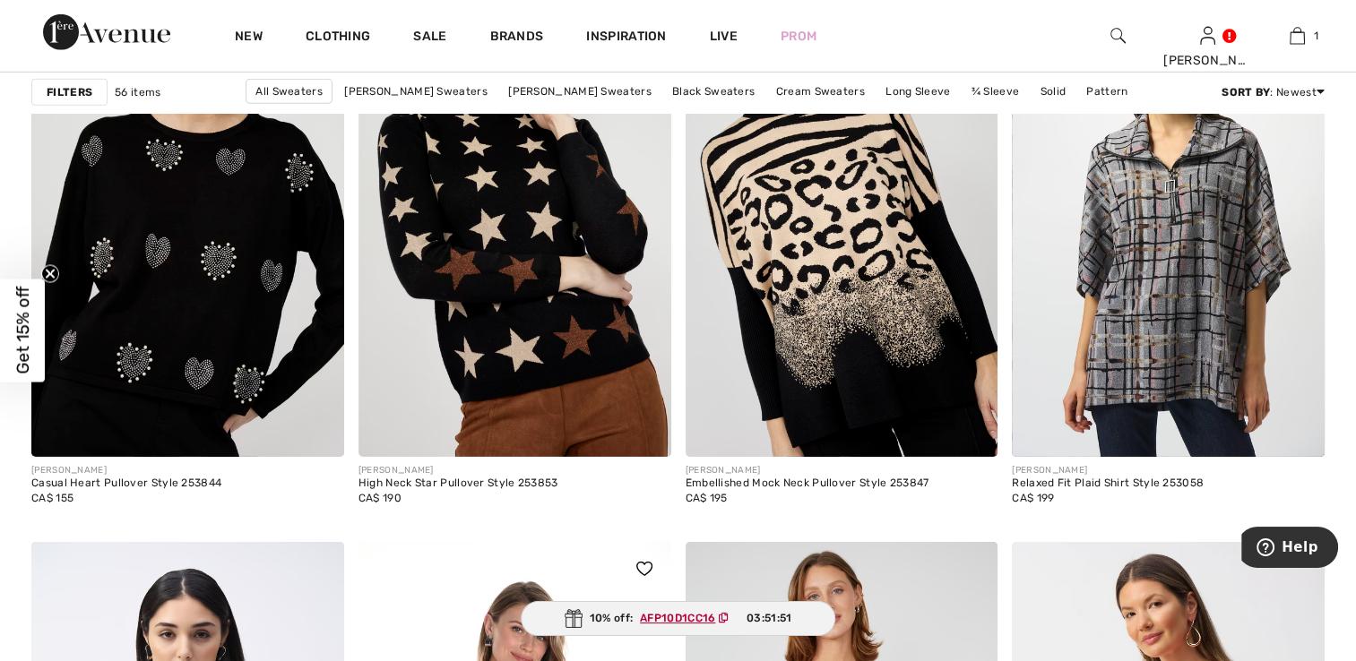
scroll to position [5645, 0]
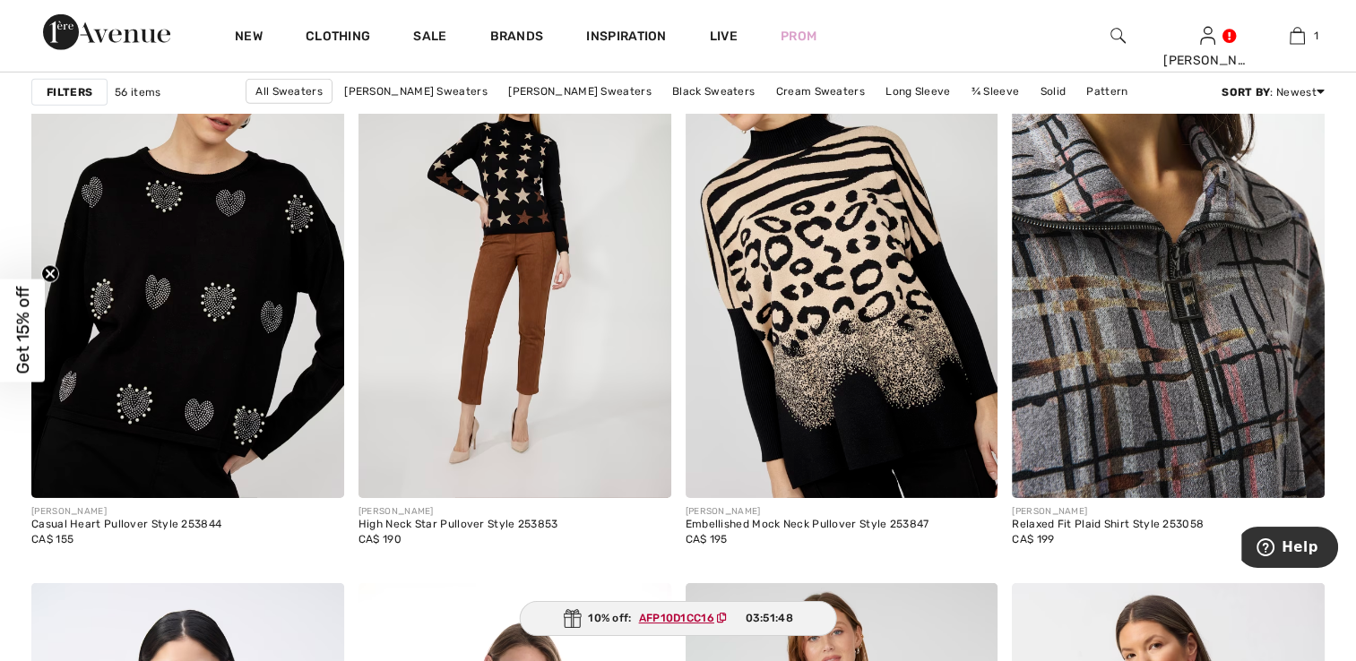
click at [1133, 437] on img at bounding box center [1168, 264] width 313 height 469
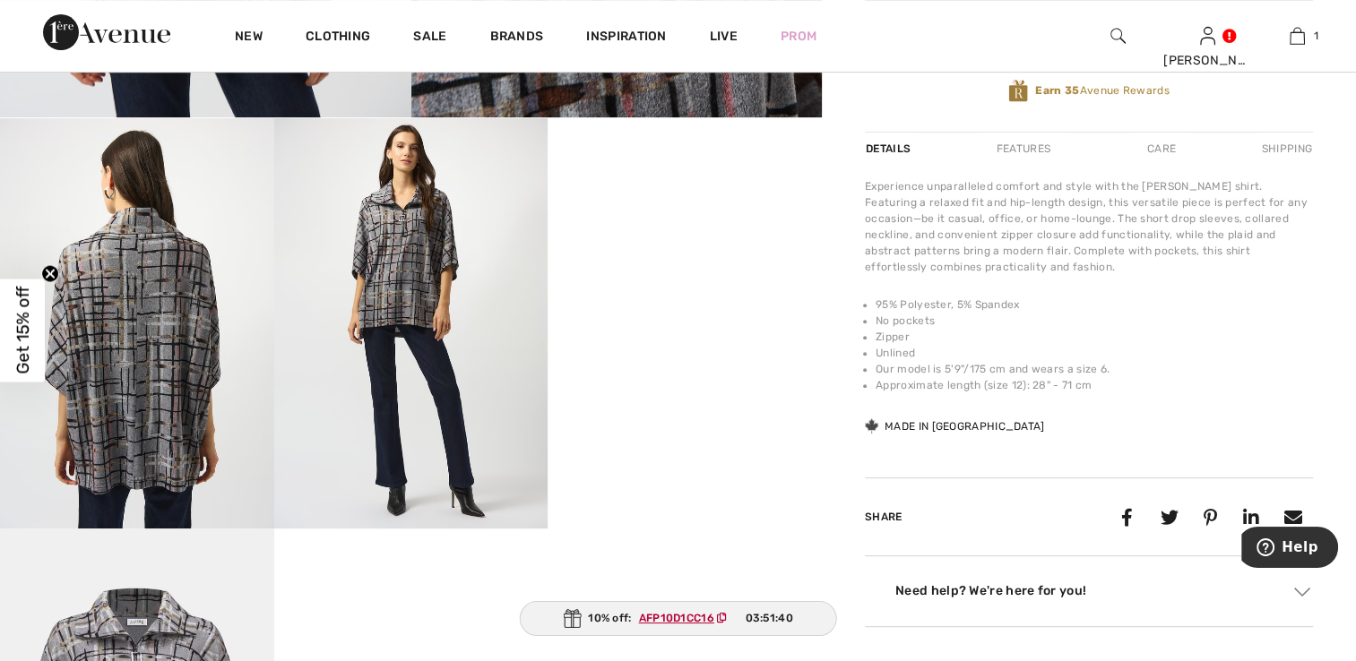
scroll to position [627, 0]
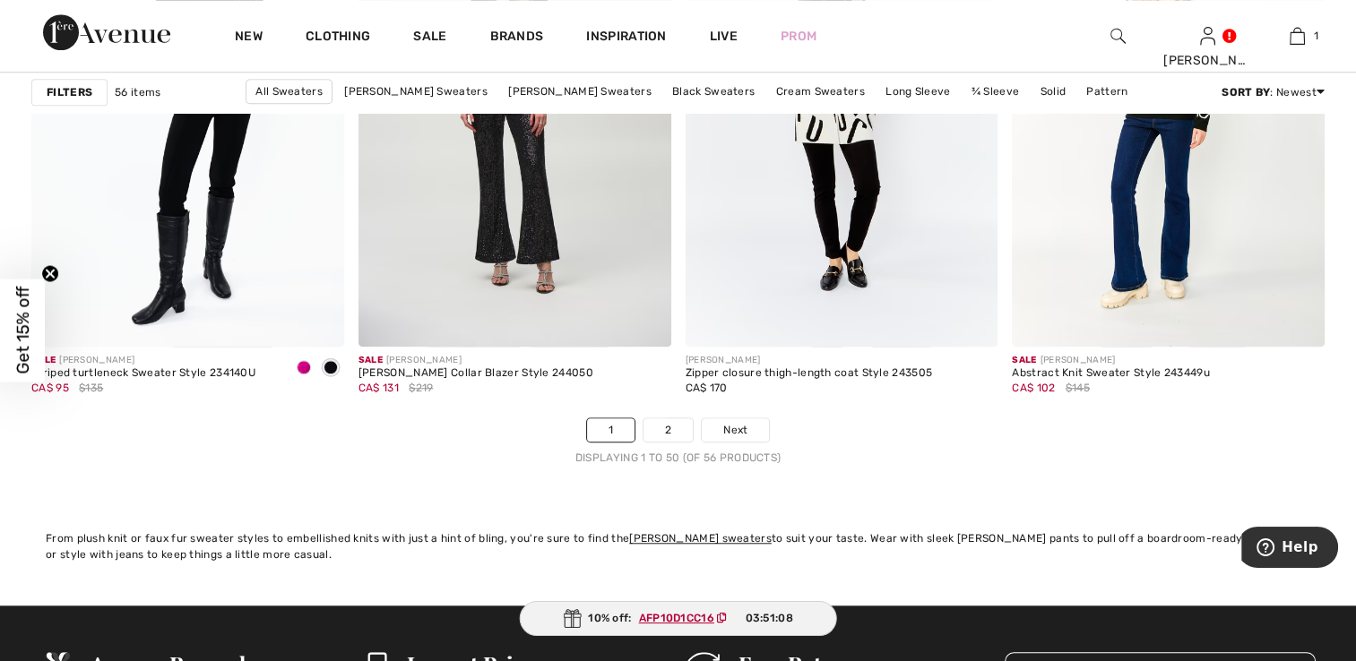
scroll to position [8333, 0]
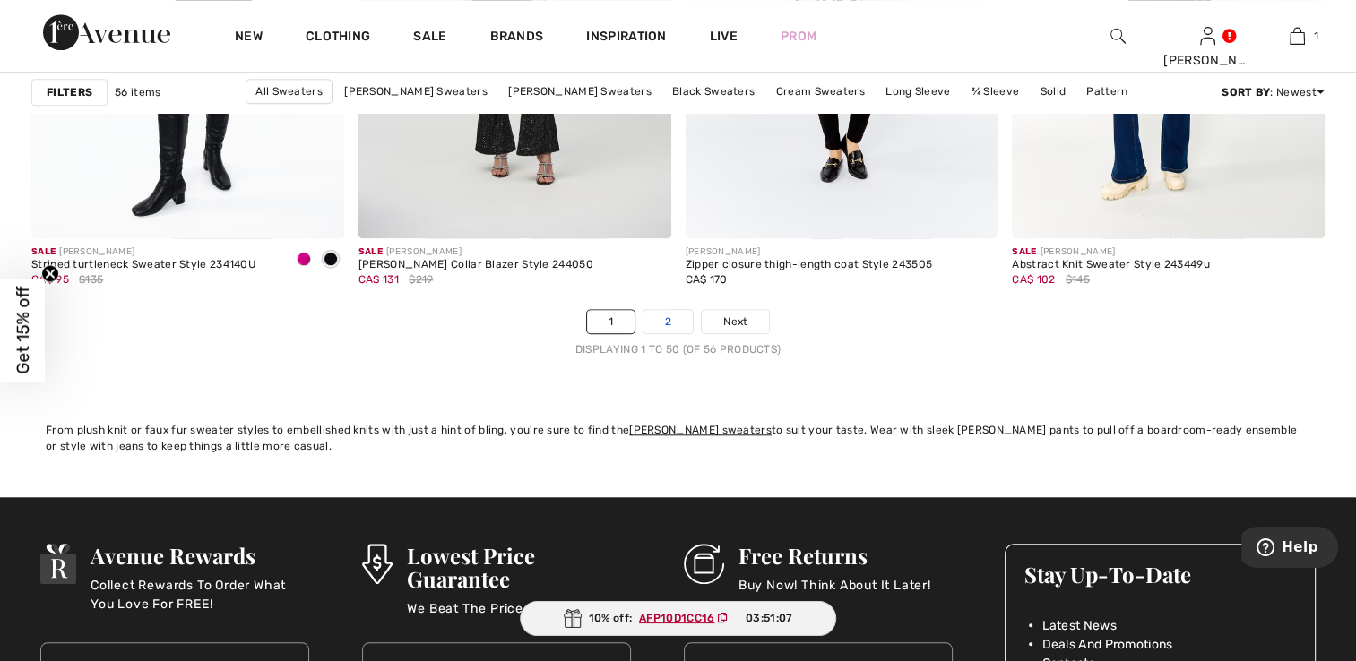
click at [669, 315] on link "2" at bounding box center [667, 321] width 49 height 23
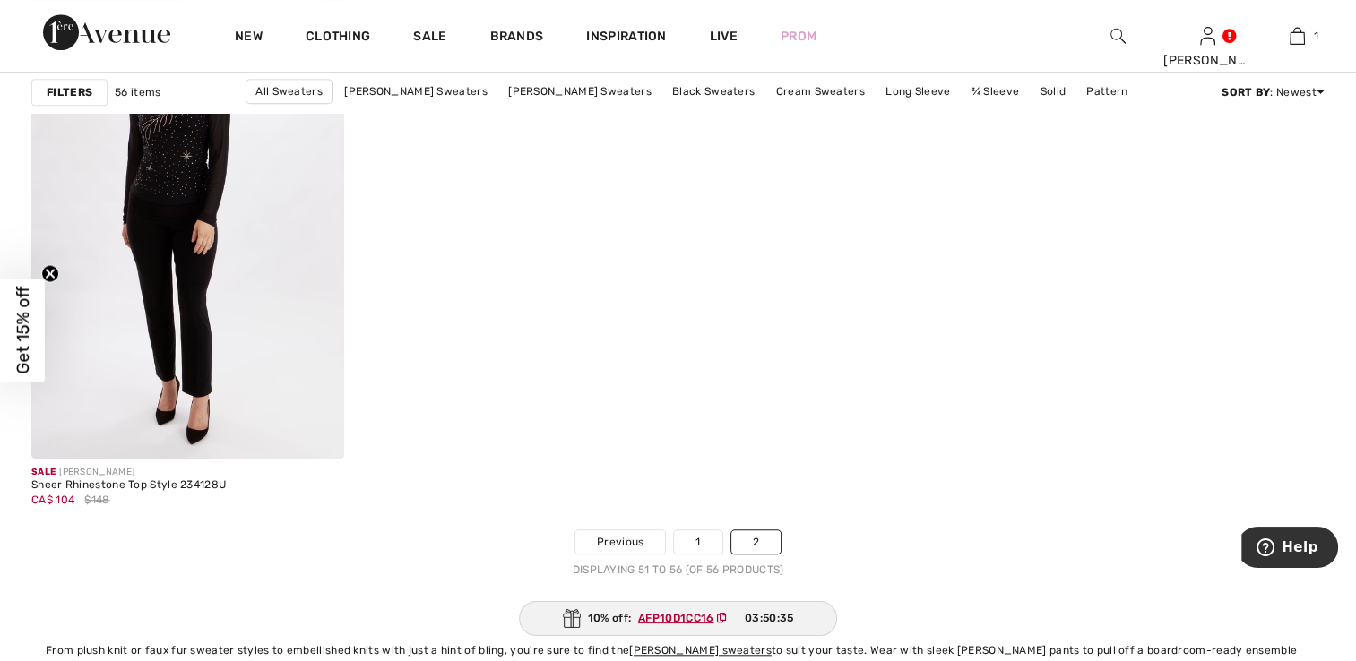
scroll to position [1434, 0]
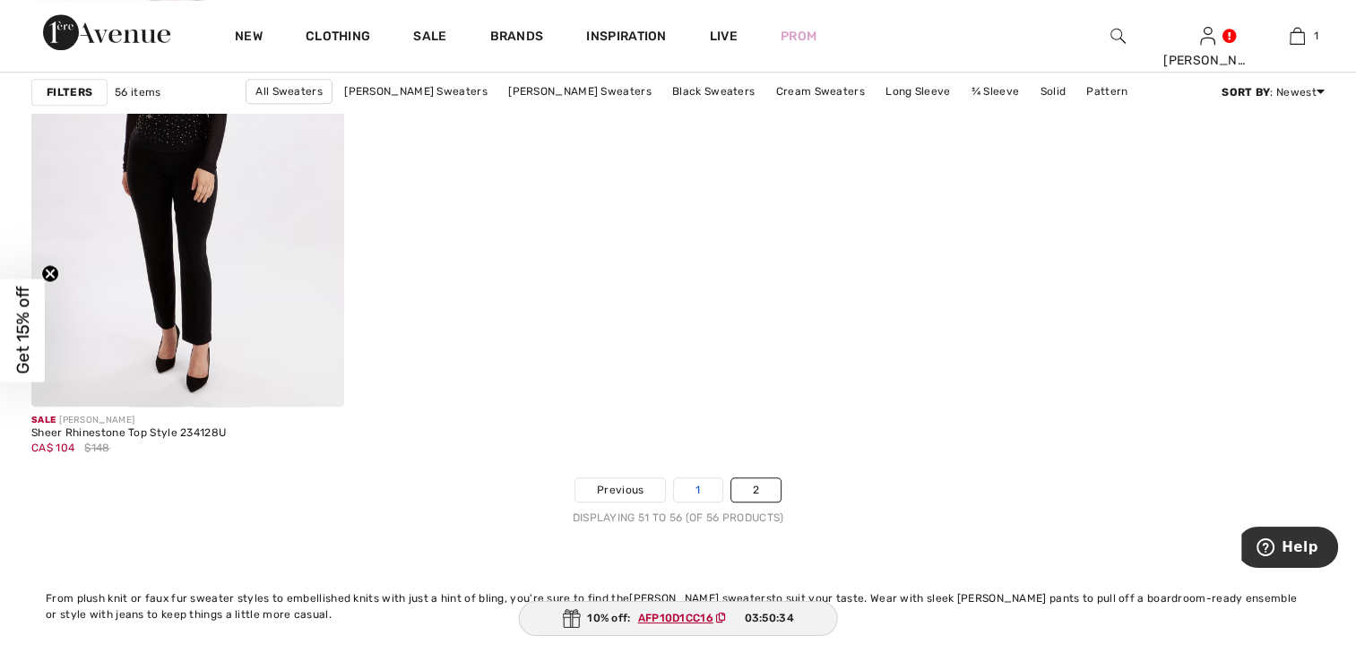
click at [688, 487] on link "1" at bounding box center [697, 489] width 47 height 23
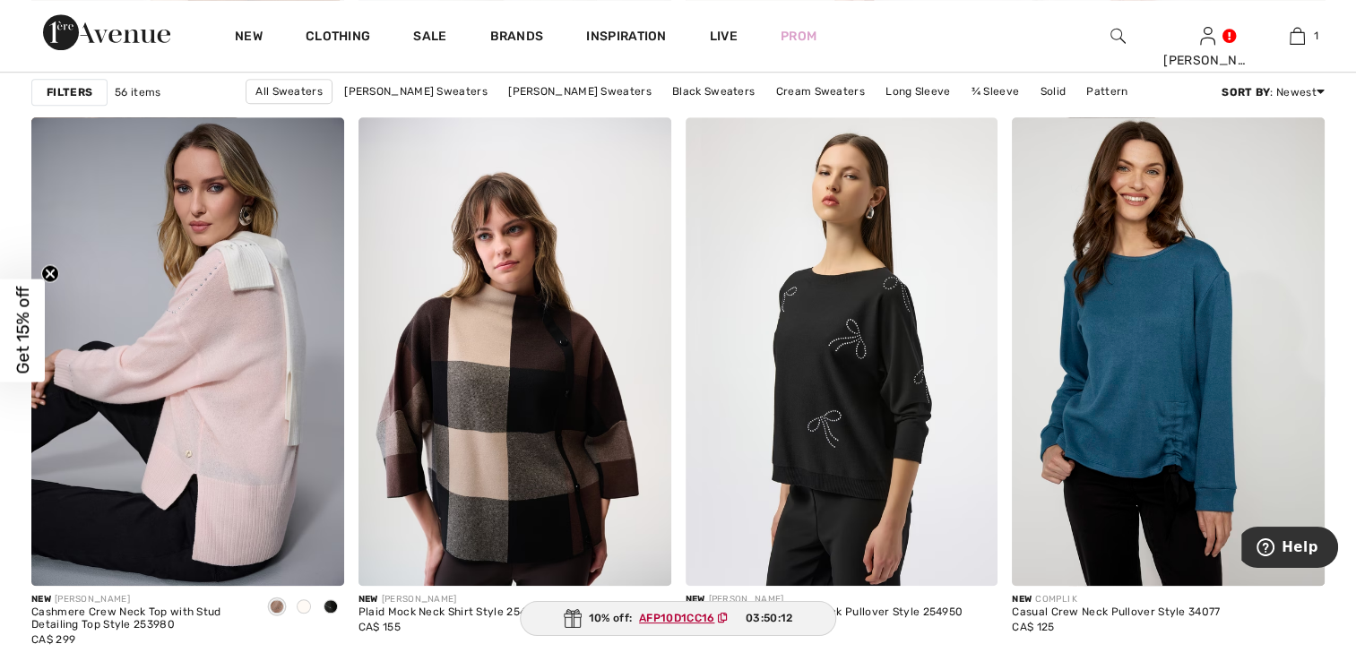
scroll to position [1344, 0]
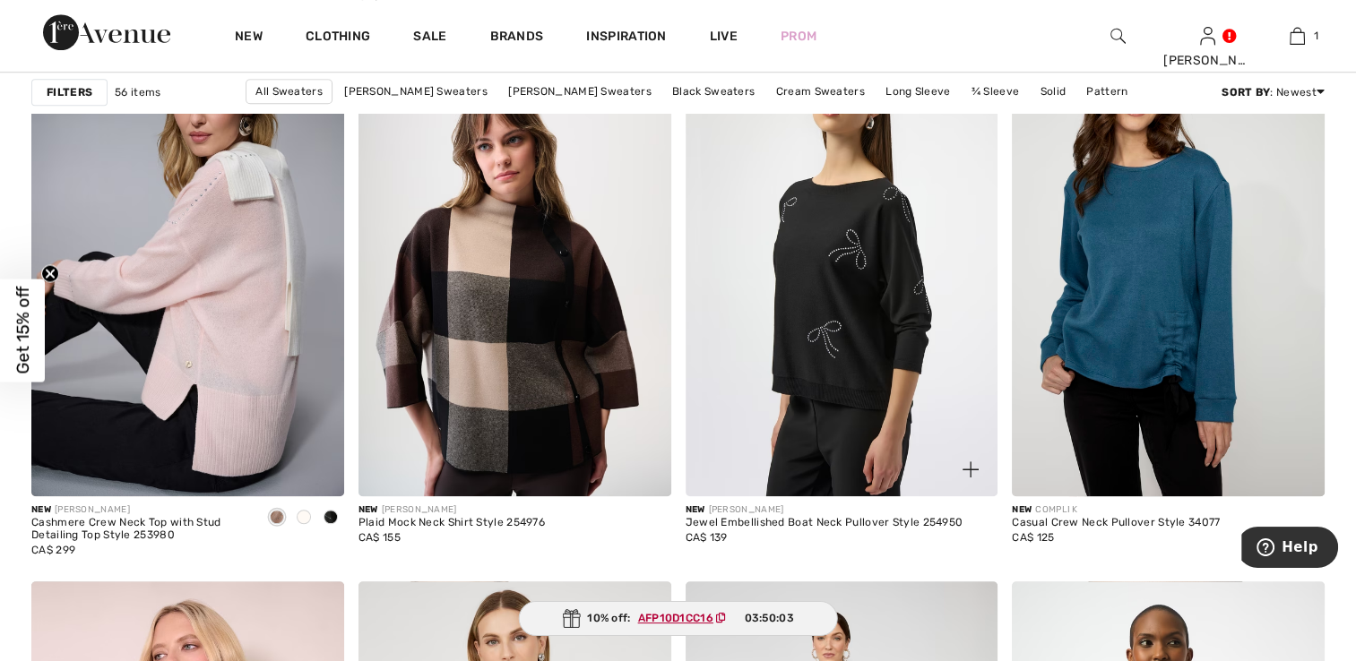
click at [846, 421] on img at bounding box center [841, 262] width 313 height 469
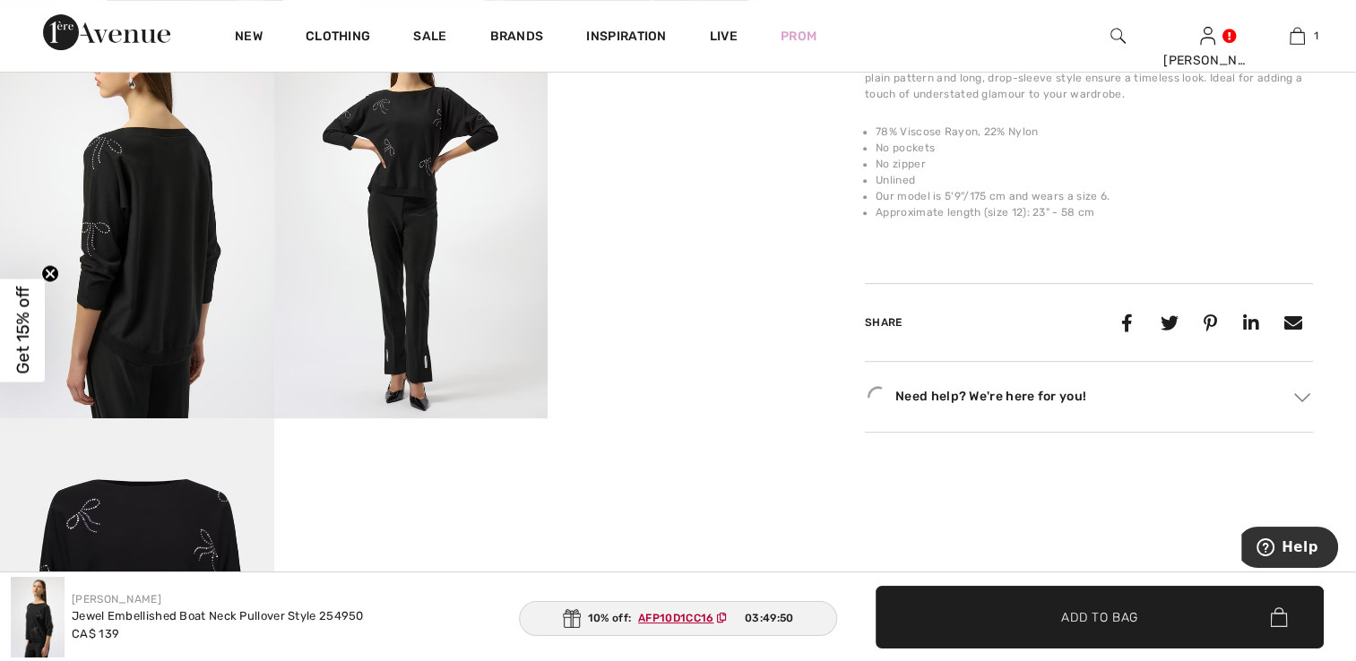
scroll to position [717, 0]
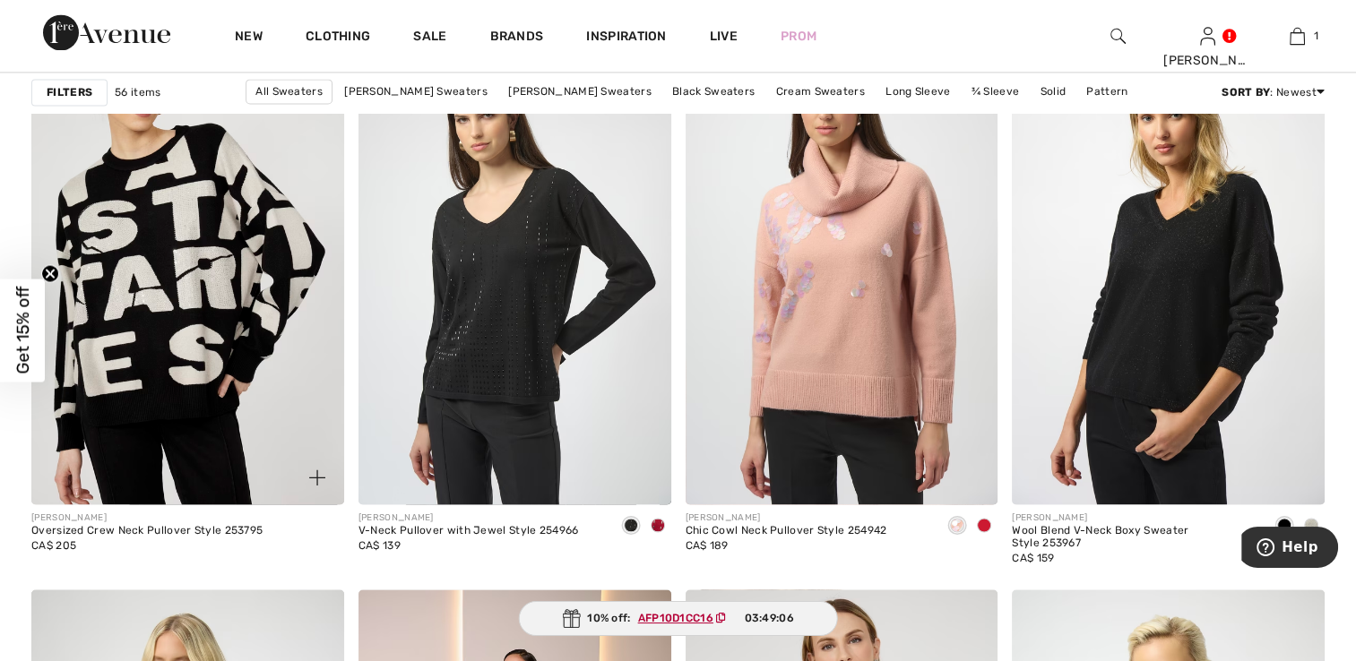
scroll to position [2688, 0]
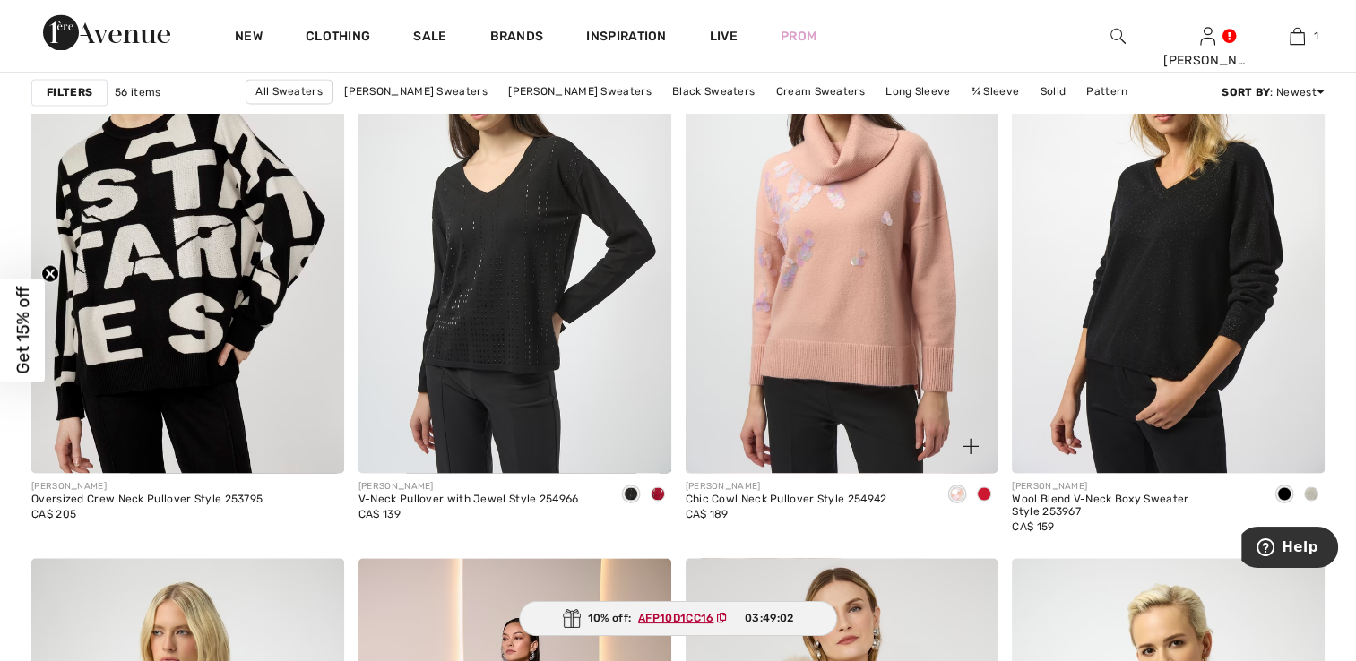
click at [986, 490] on span at bounding box center [984, 494] width 14 height 14
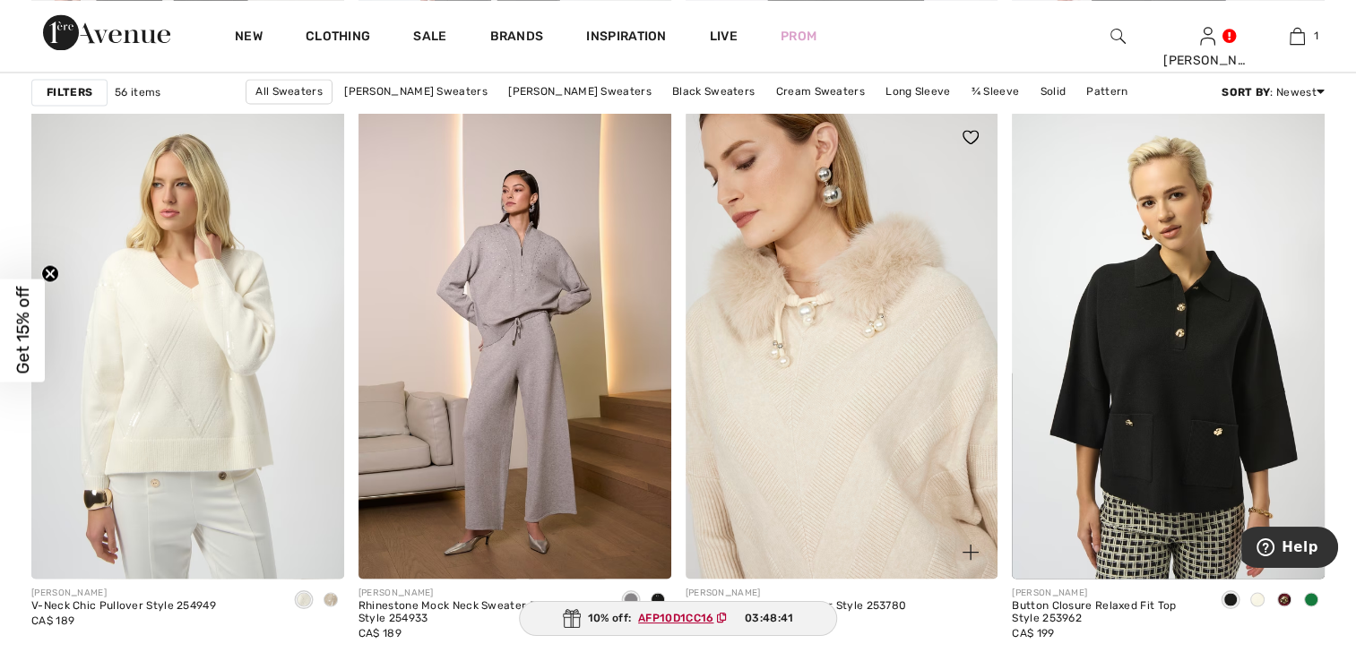
scroll to position [3226, 0]
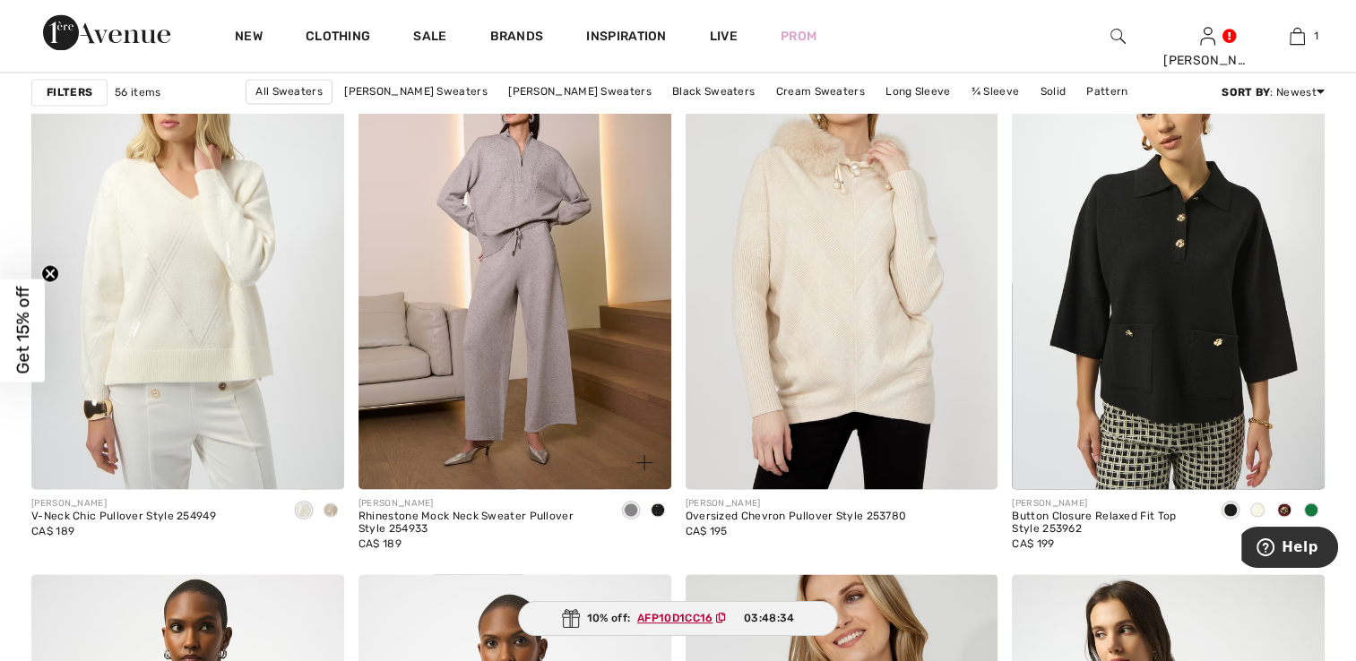
click at [656, 507] on span at bounding box center [658, 510] width 14 height 14
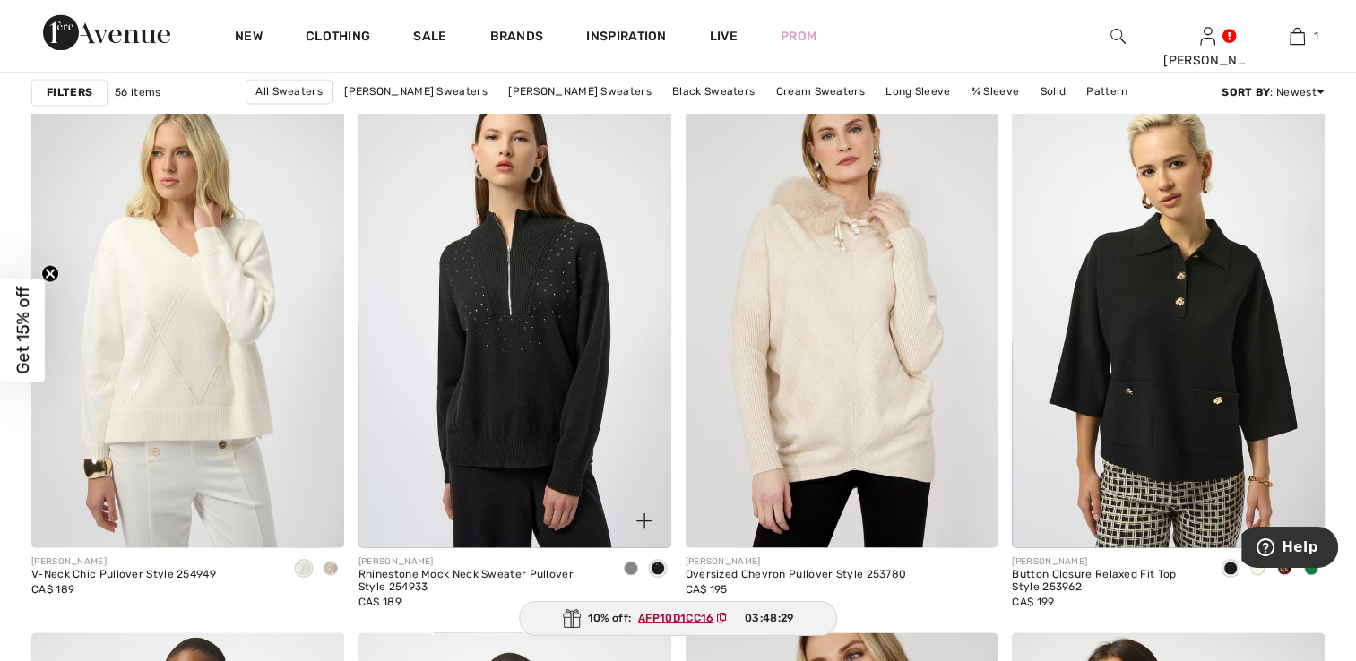
scroll to position [3136, 0]
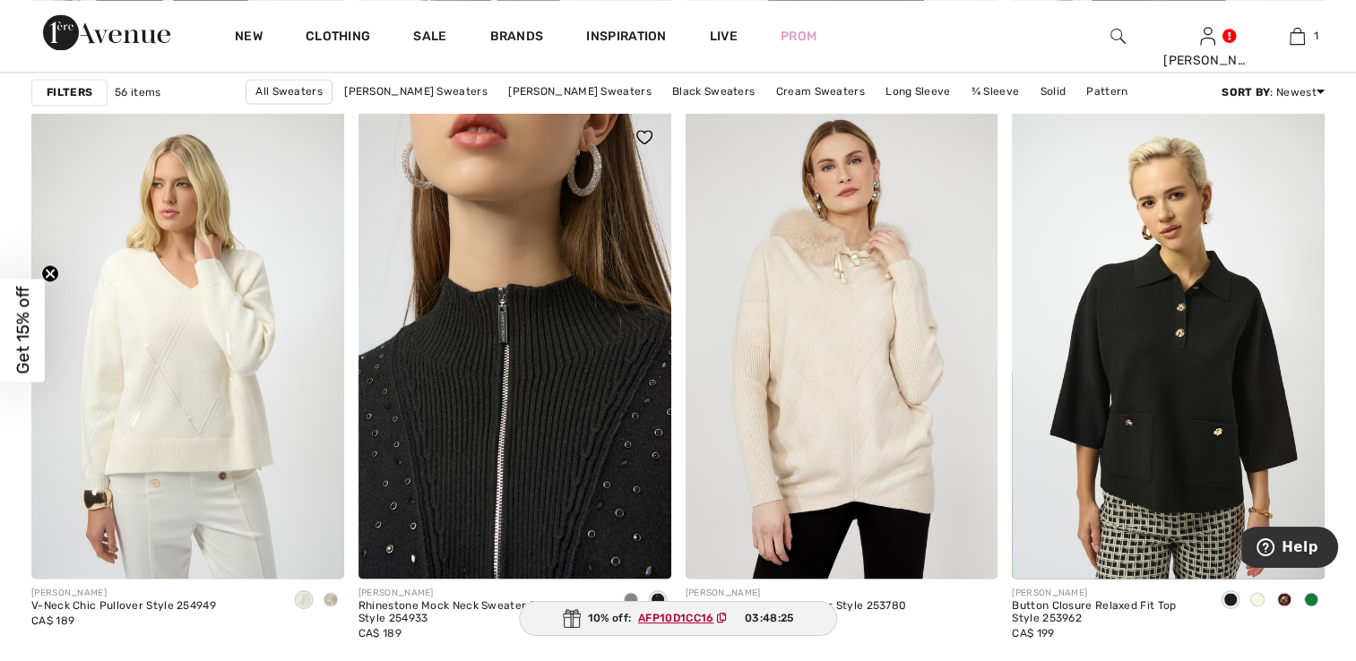
click at [504, 495] on img at bounding box center [514, 344] width 313 height 469
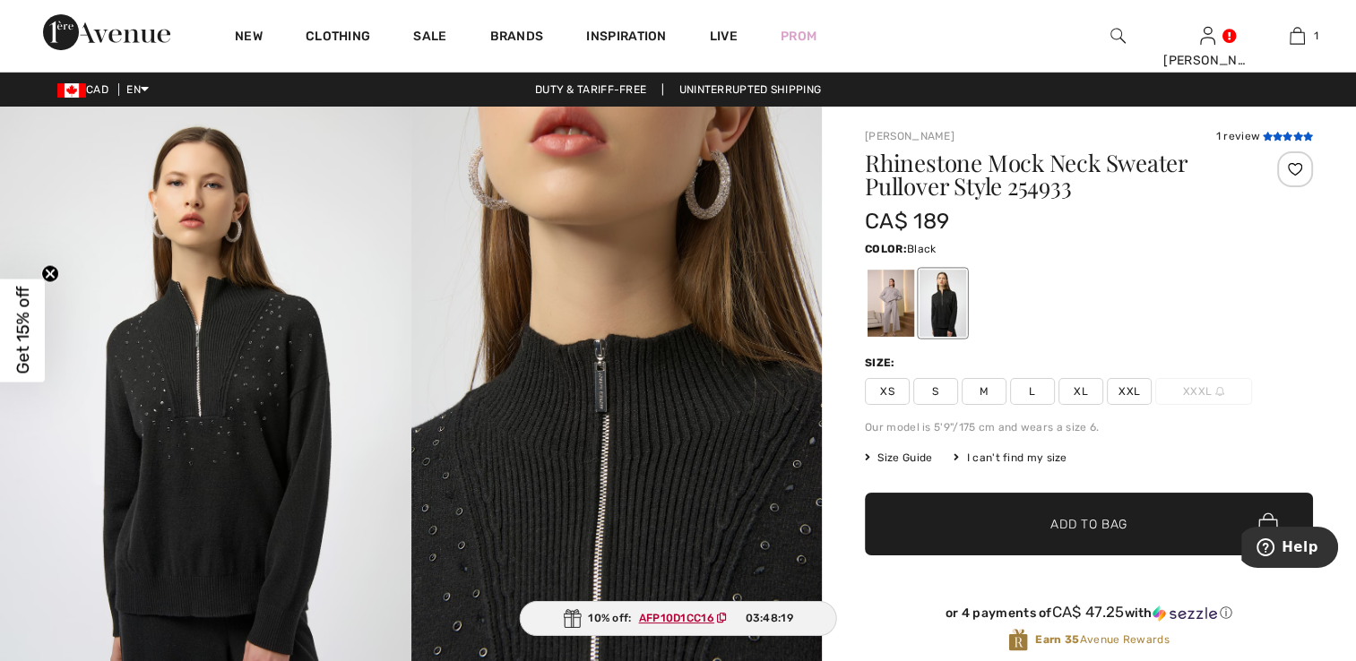
click at [1292, 133] on icon at bounding box center [1297, 136] width 10 height 9
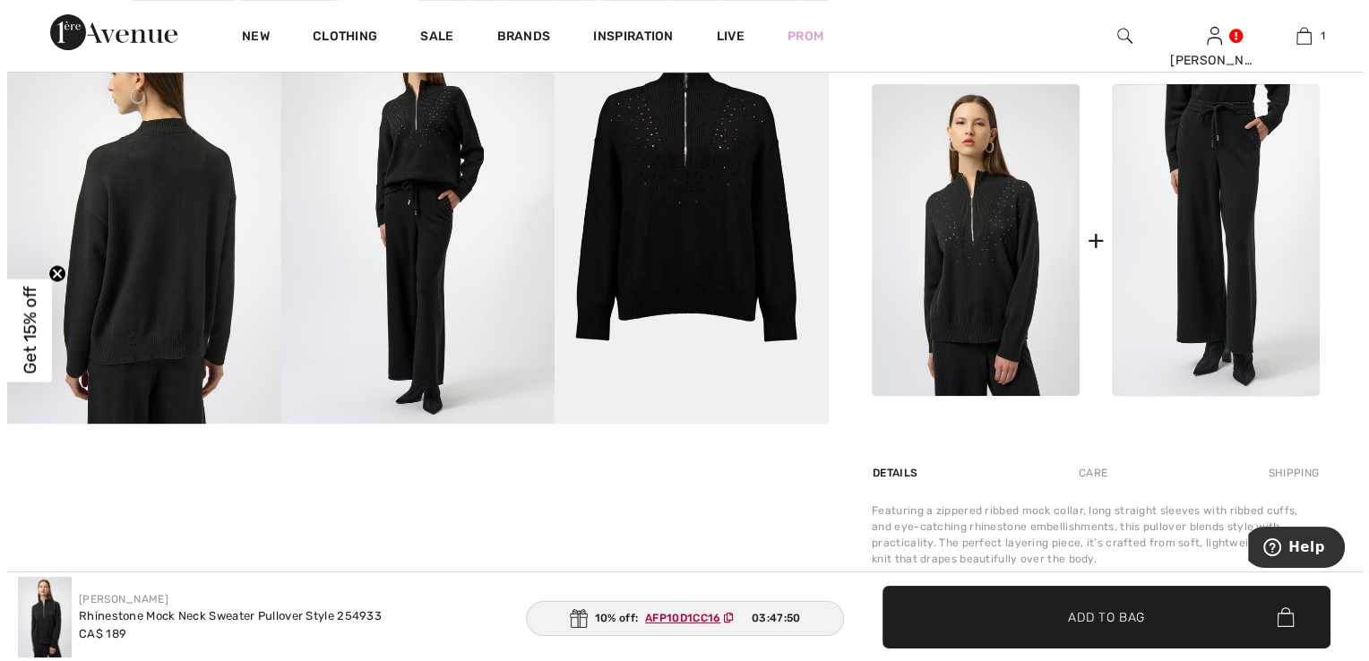
scroll to position [616, 0]
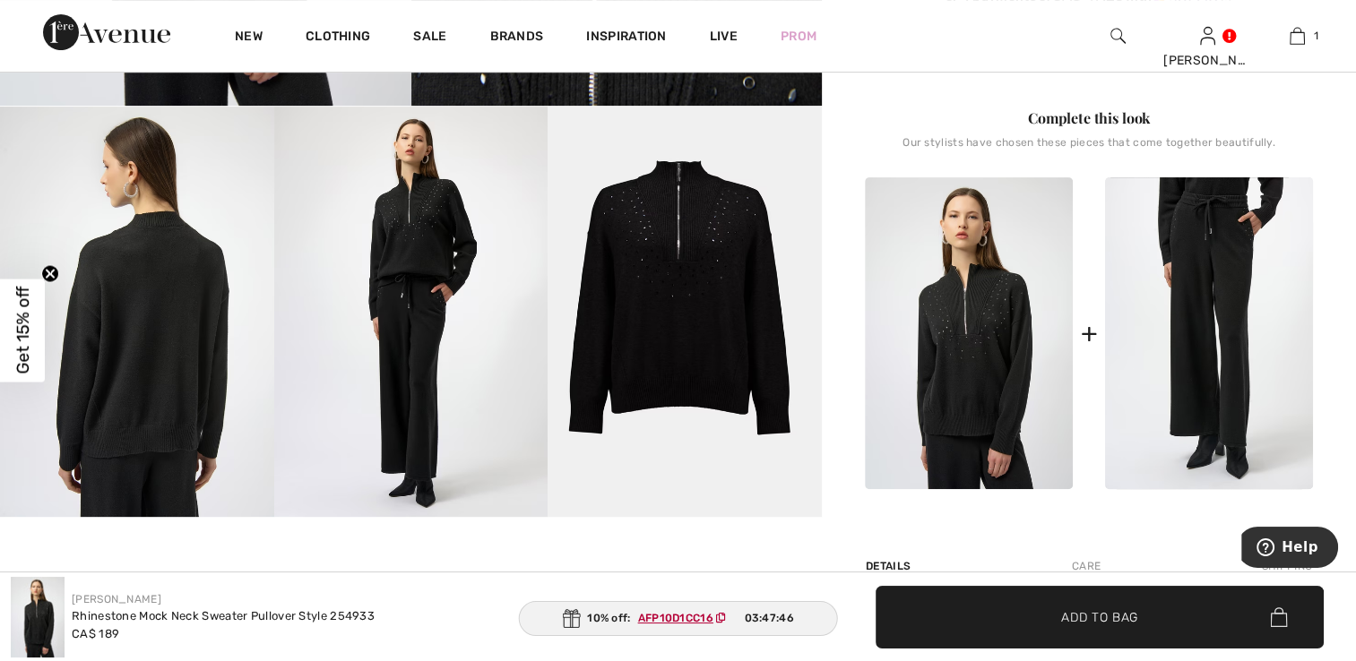
click at [720, 389] on img at bounding box center [684, 312] width 274 height 410
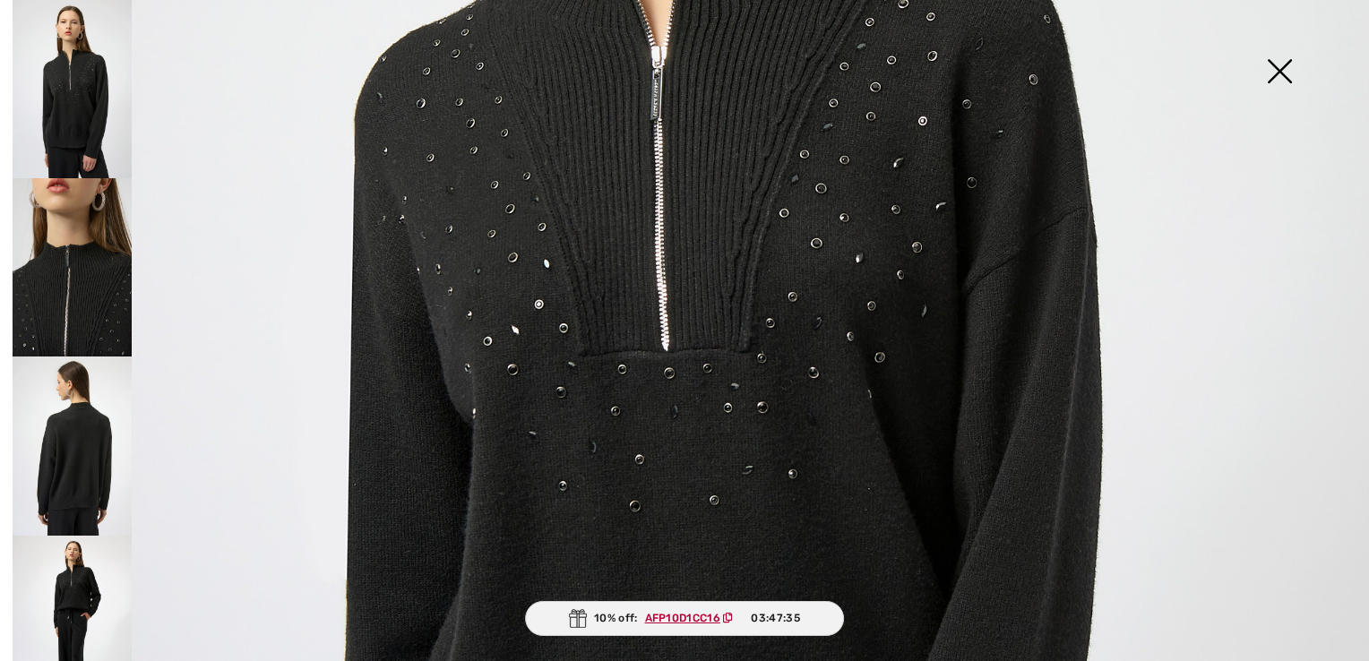
scroll to position [538, 0]
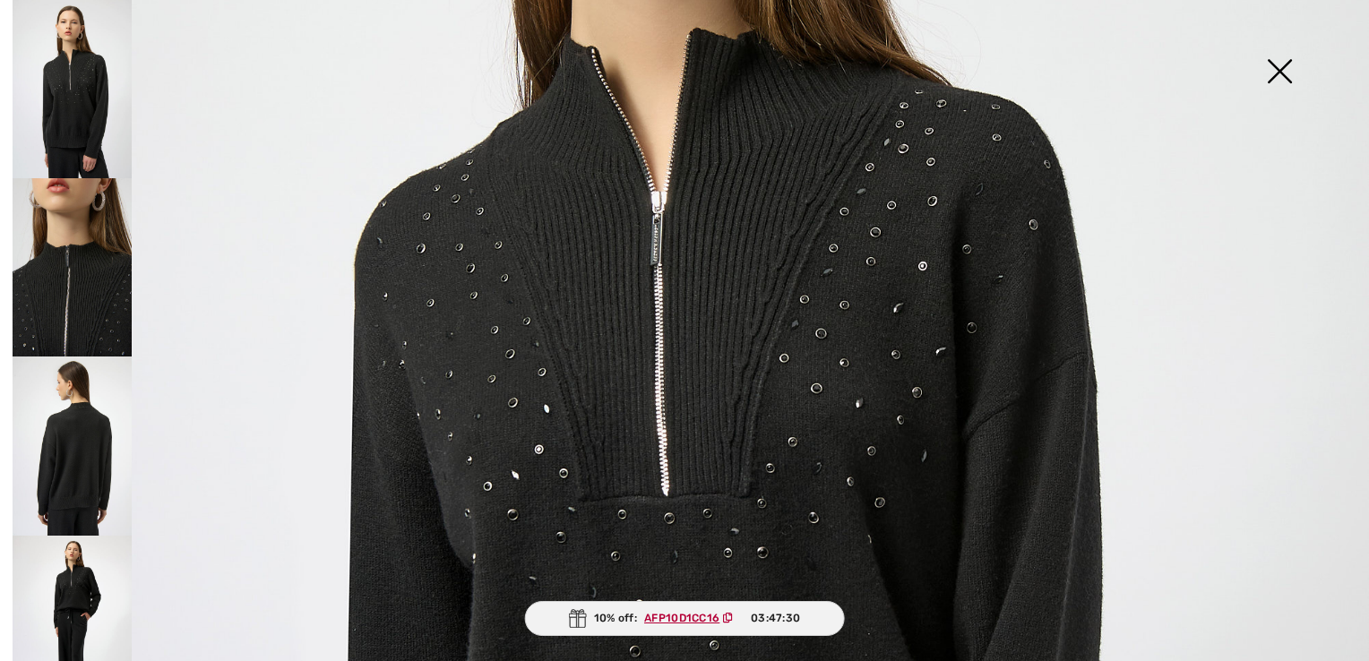
click at [86, 435] on img at bounding box center [72, 446] width 119 height 178
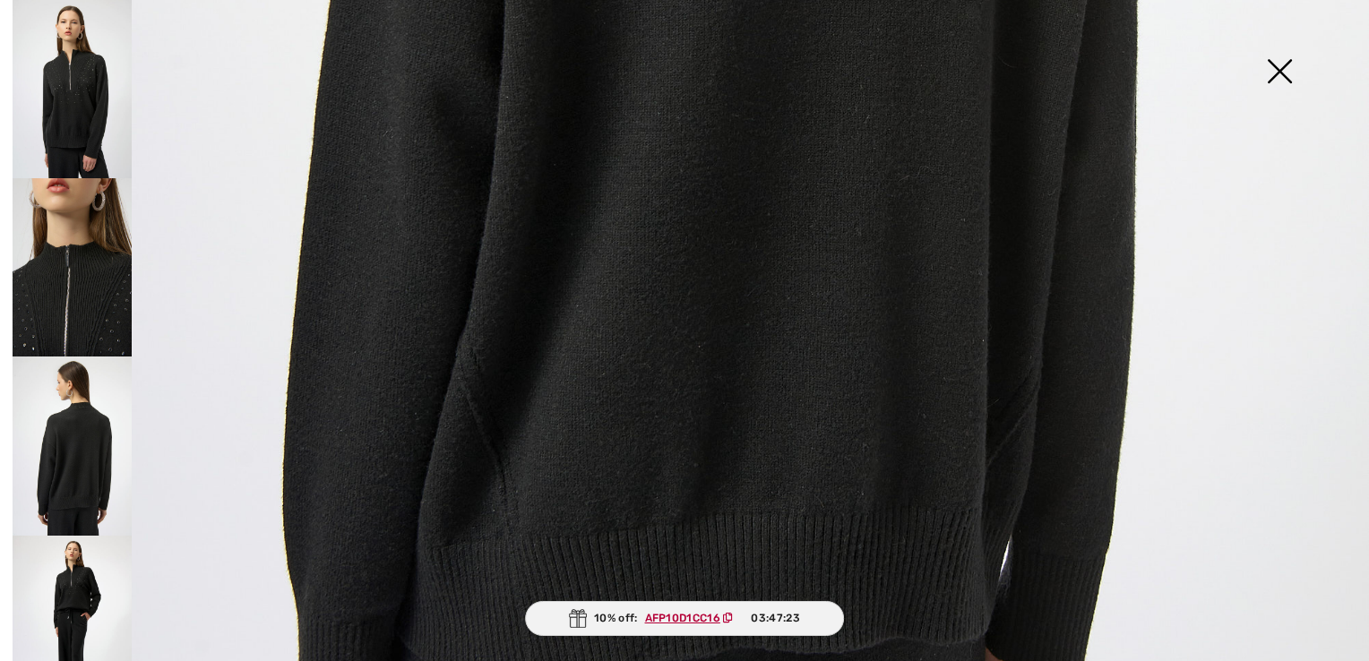
scroll to position [1254, 0]
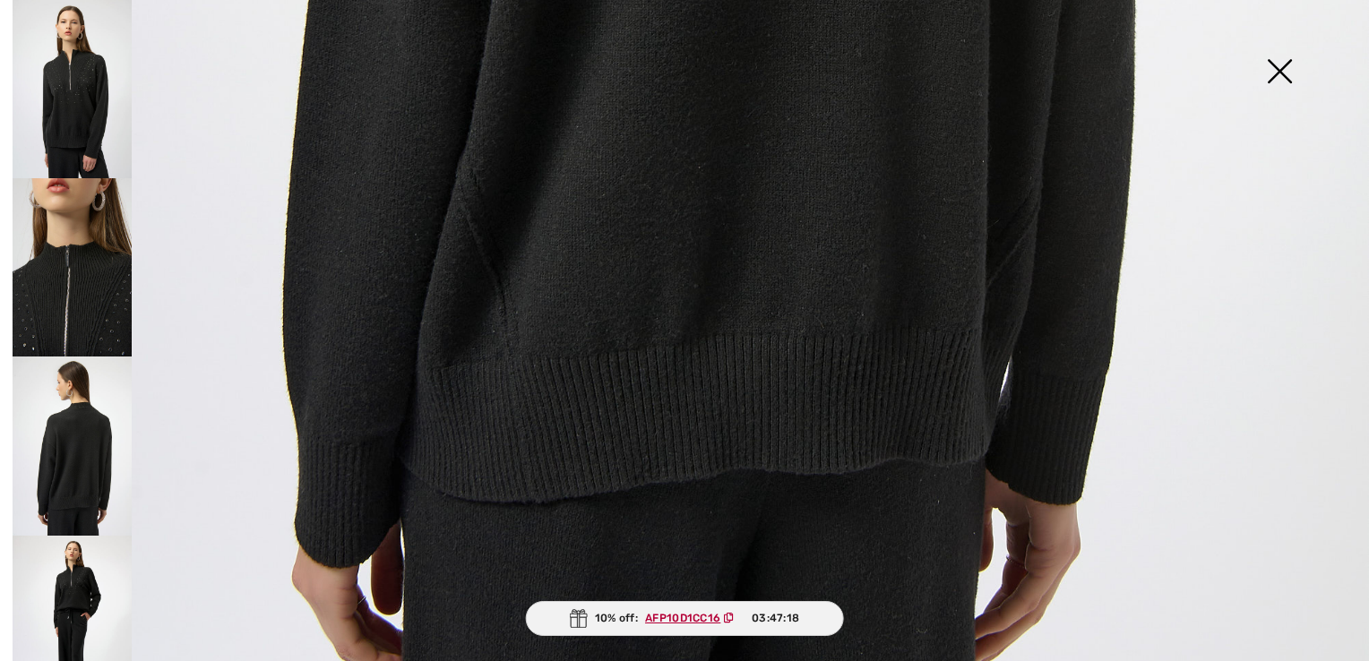
click at [90, 573] on img at bounding box center [72, 625] width 119 height 178
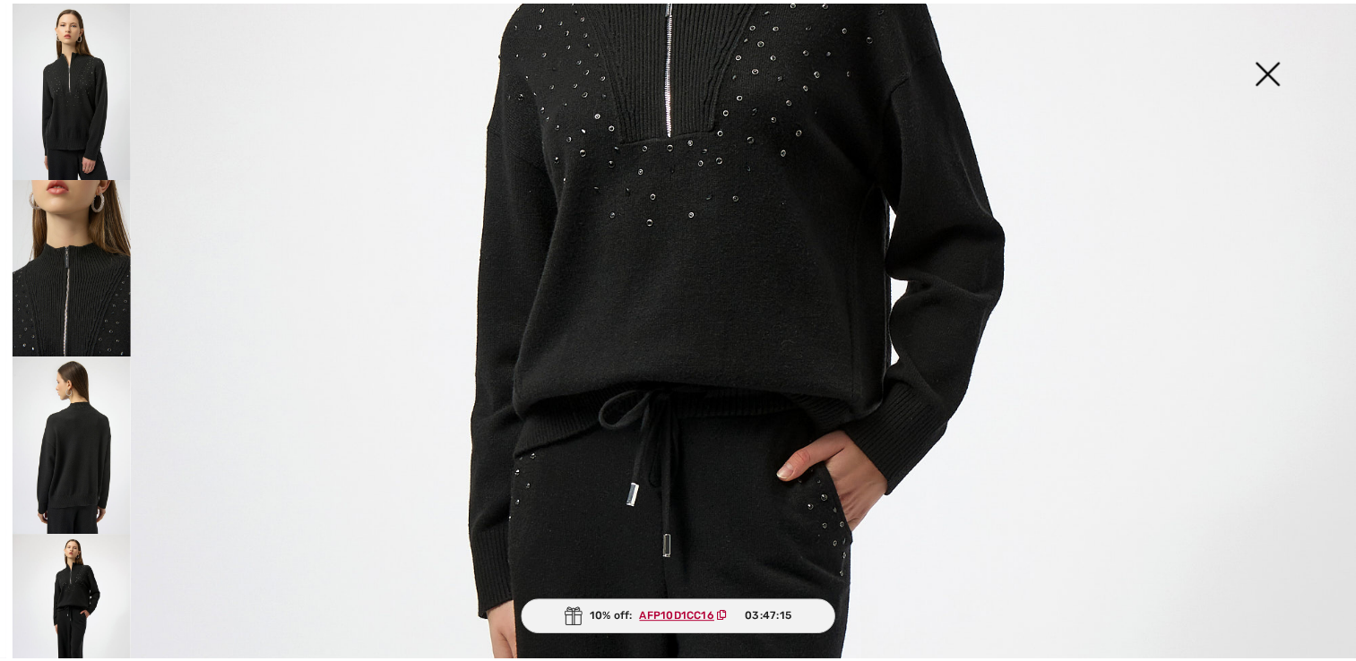
scroll to position [179, 0]
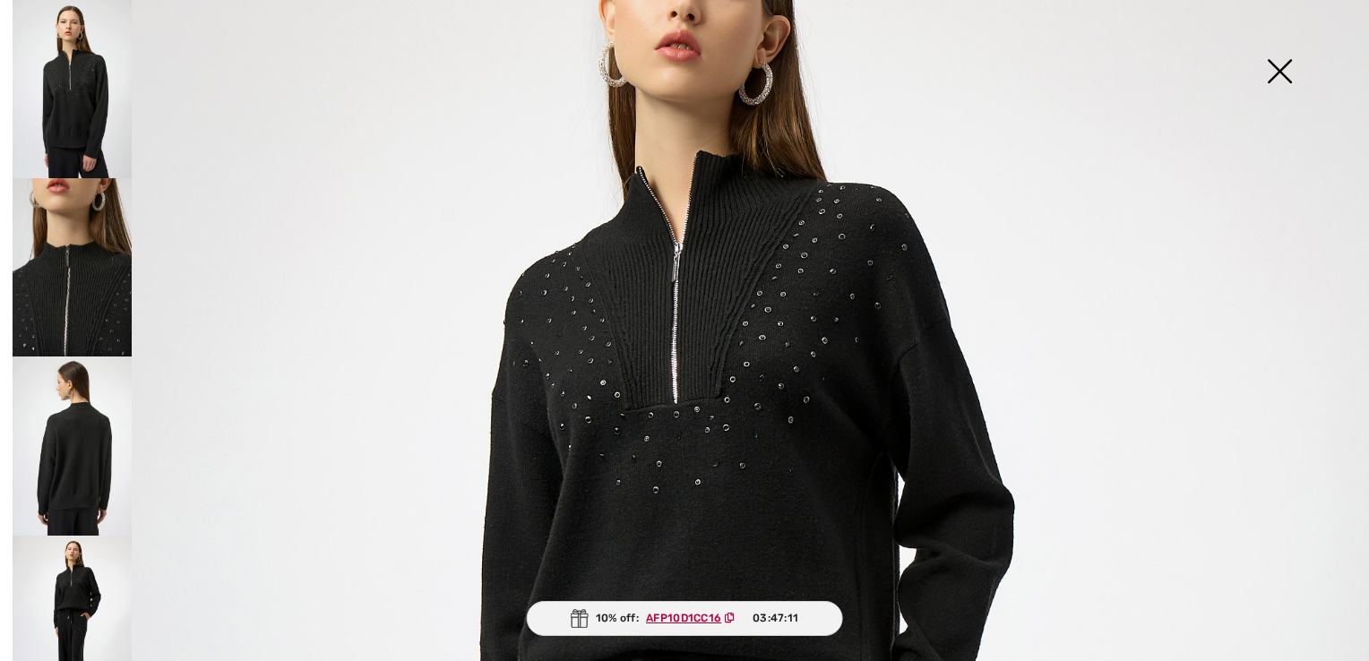
click at [1280, 70] on img at bounding box center [1280, 73] width 90 height 92
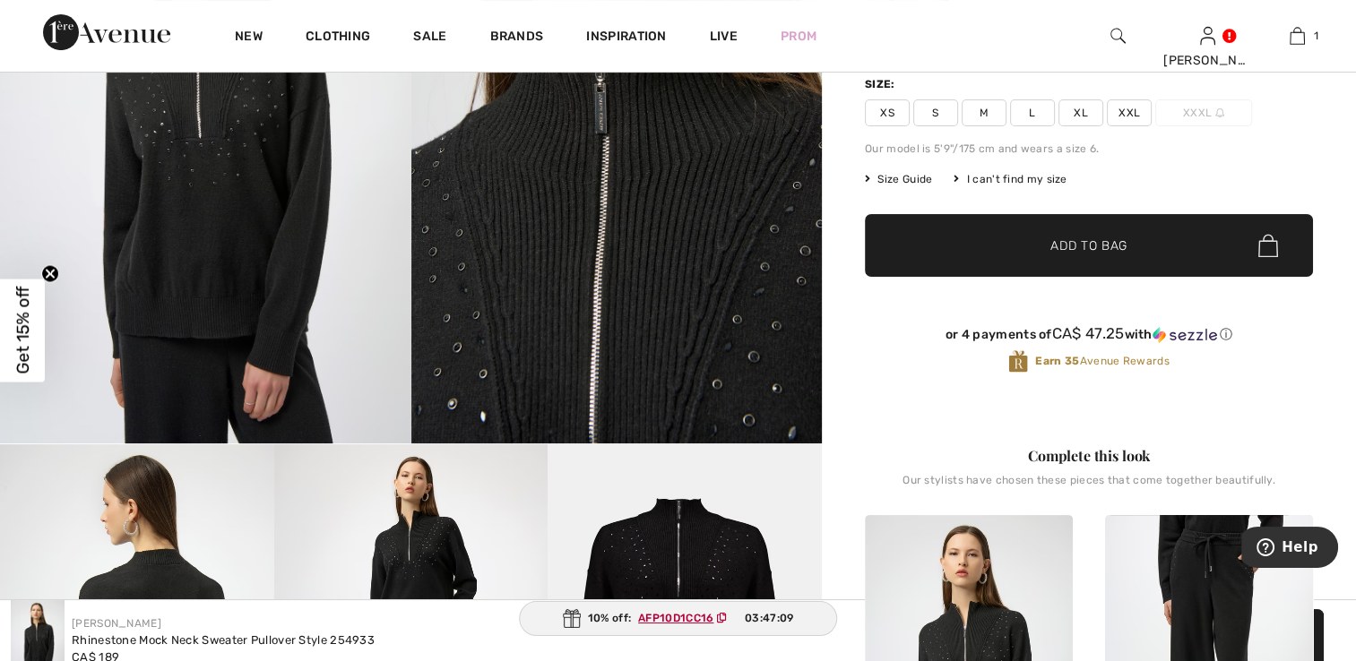
scroll to position [258, 0]
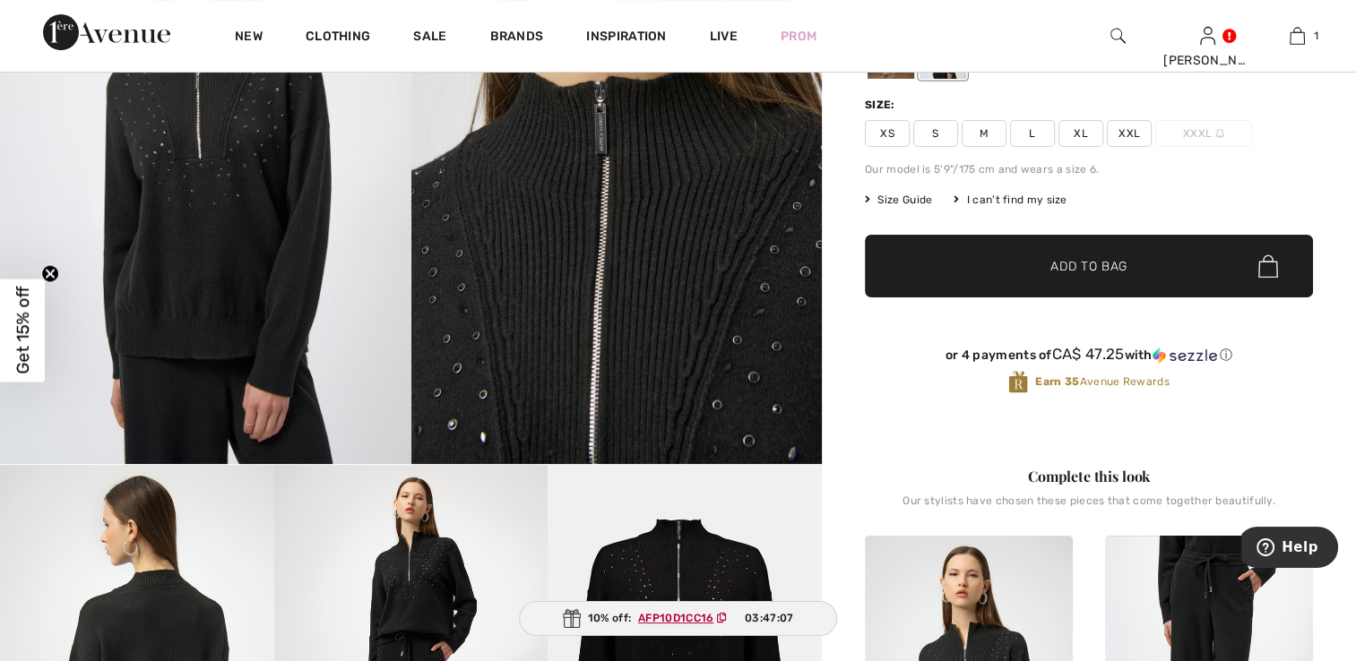
click at [1030, 131] on span "L" at bounding box center [1032, 133] width 45 height 27
click at [1026, 269] on span "✔ Added to Bag" at bounding box center [1061, 266] width 109 height 19
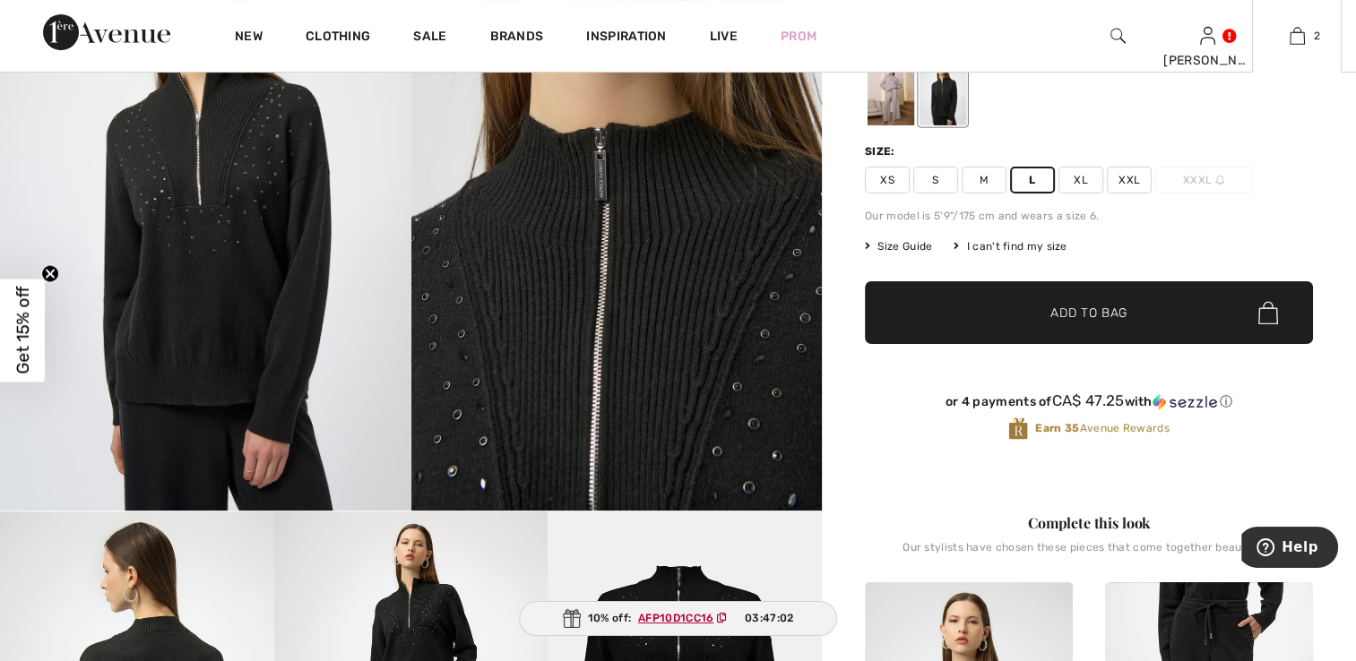
scroll to position [168, 0]
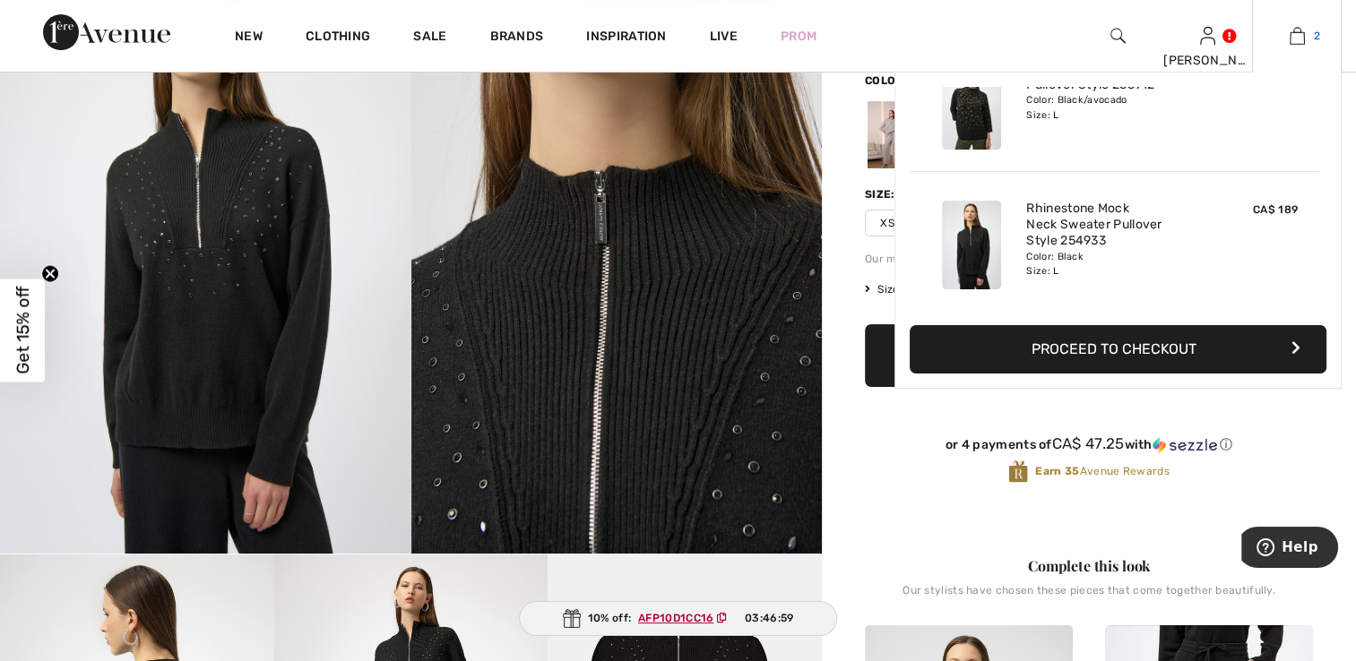
click at [1294, 40] on img at bounding box center [1296, 36] width 15 height 22
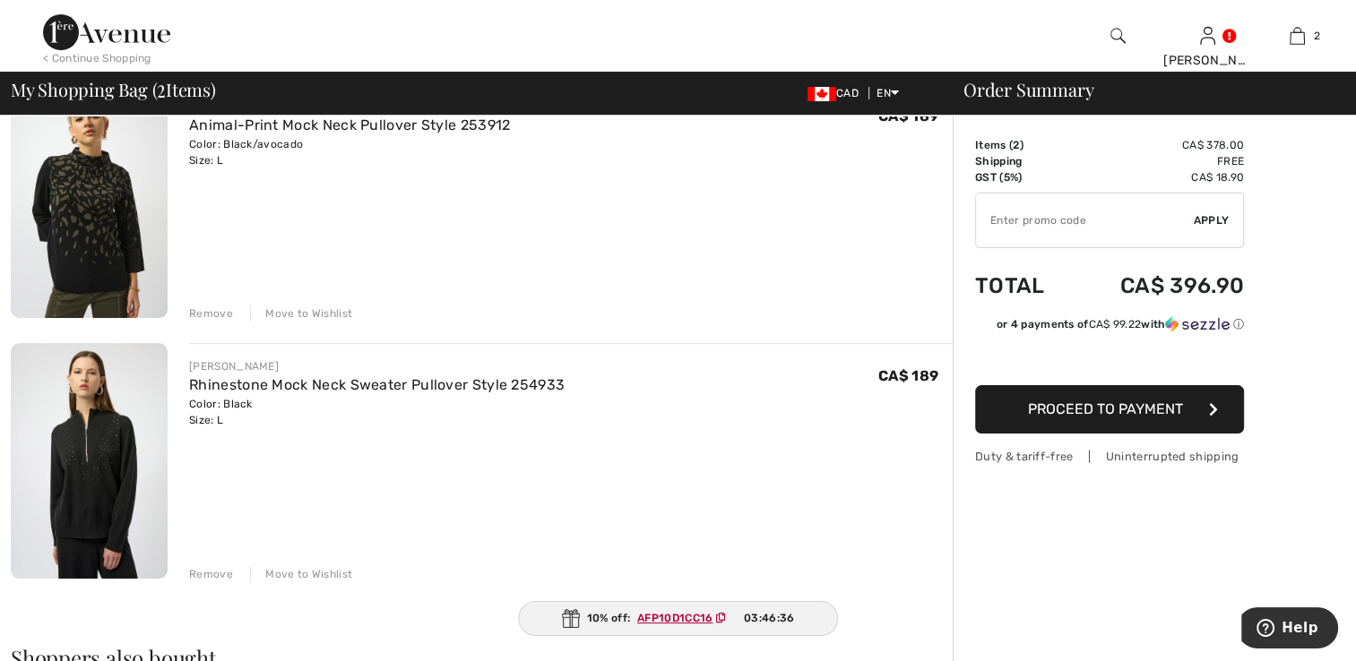
scroll to position [90, 0]
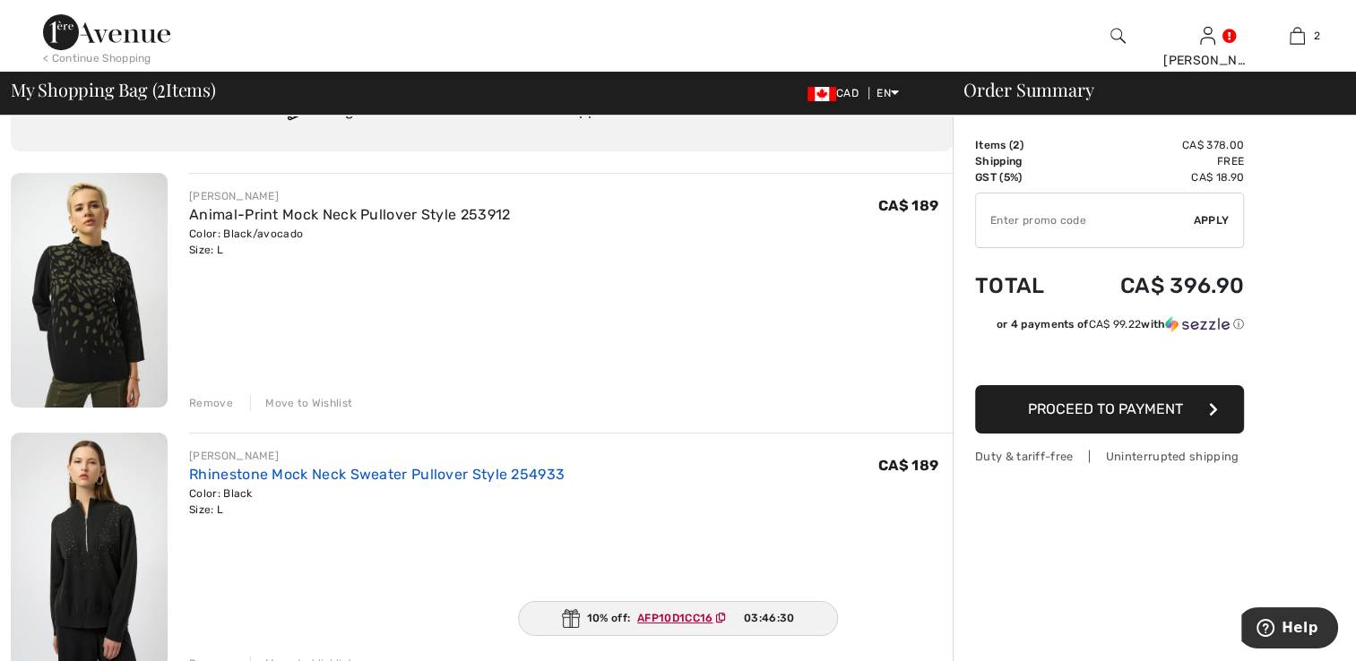
click at [235, 475] on link "Rhinestone Mock Neck Sweater Pullover Style 254933" at bounding box center [376, 474] width 375 height 17
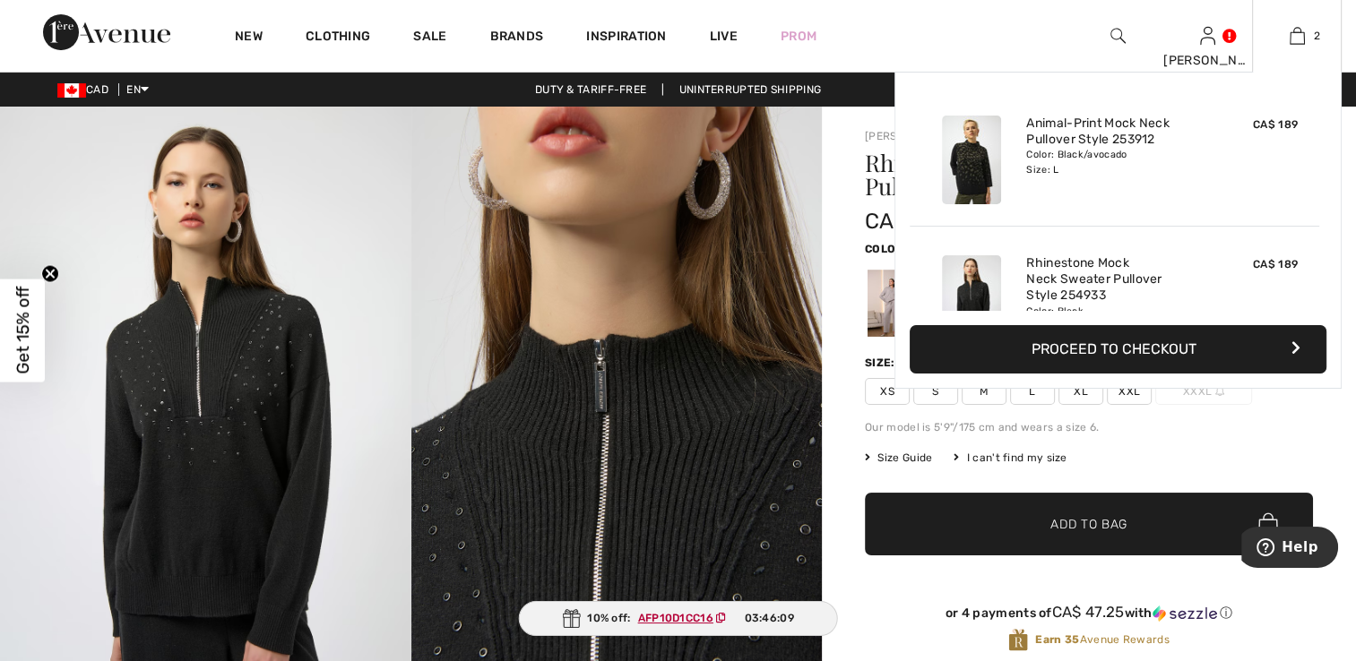
click at [1107, 343] on button "Proceed to Checkout" at bounding box center [1117, 349] width 417 height 48
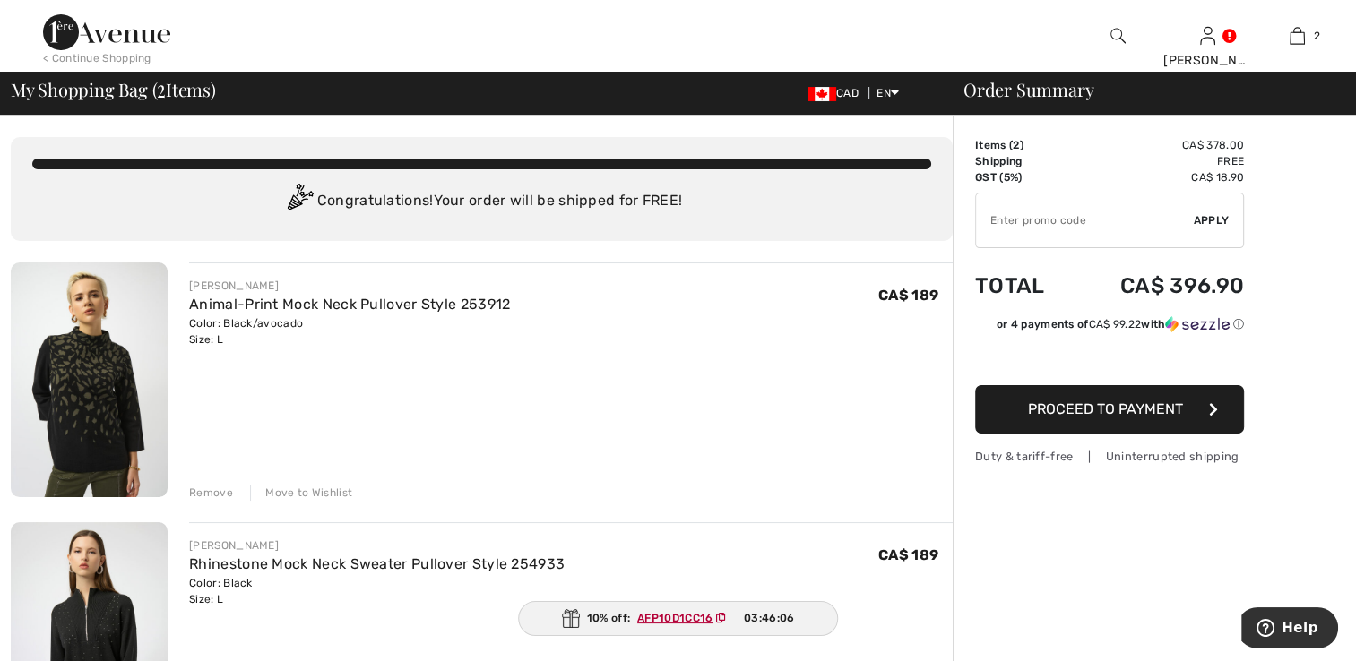
click at [210, 490] on div "Remove" at bounding box center [211, 493] width 44 height 16
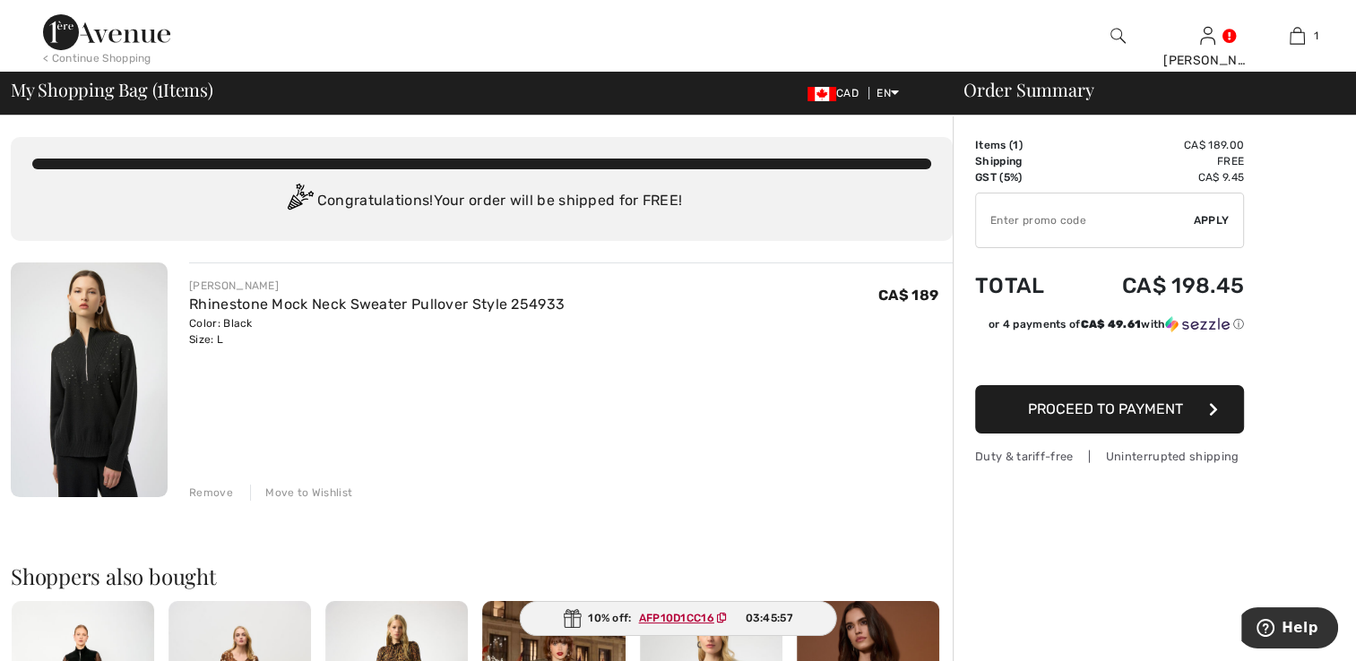
click at [1087, 404] on span "Proceed to Payment" at bounding box center [1105, 409] width 155 height 17
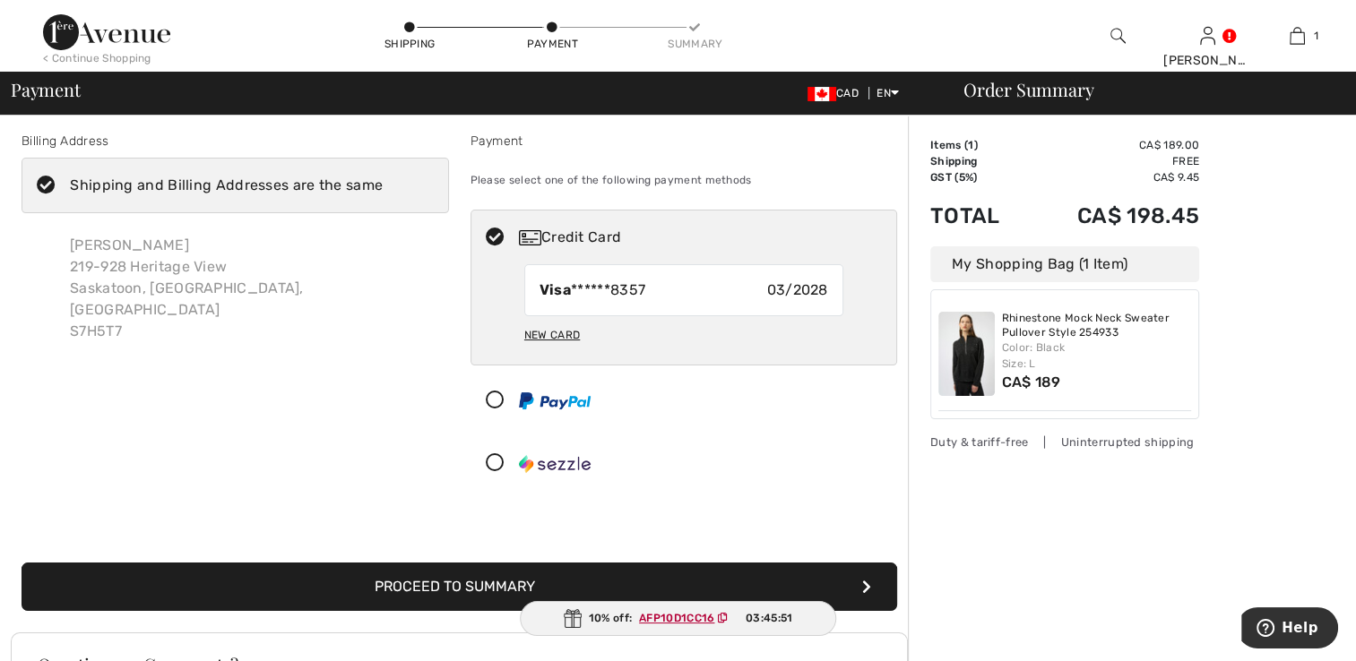
scroll to position [90, 0]
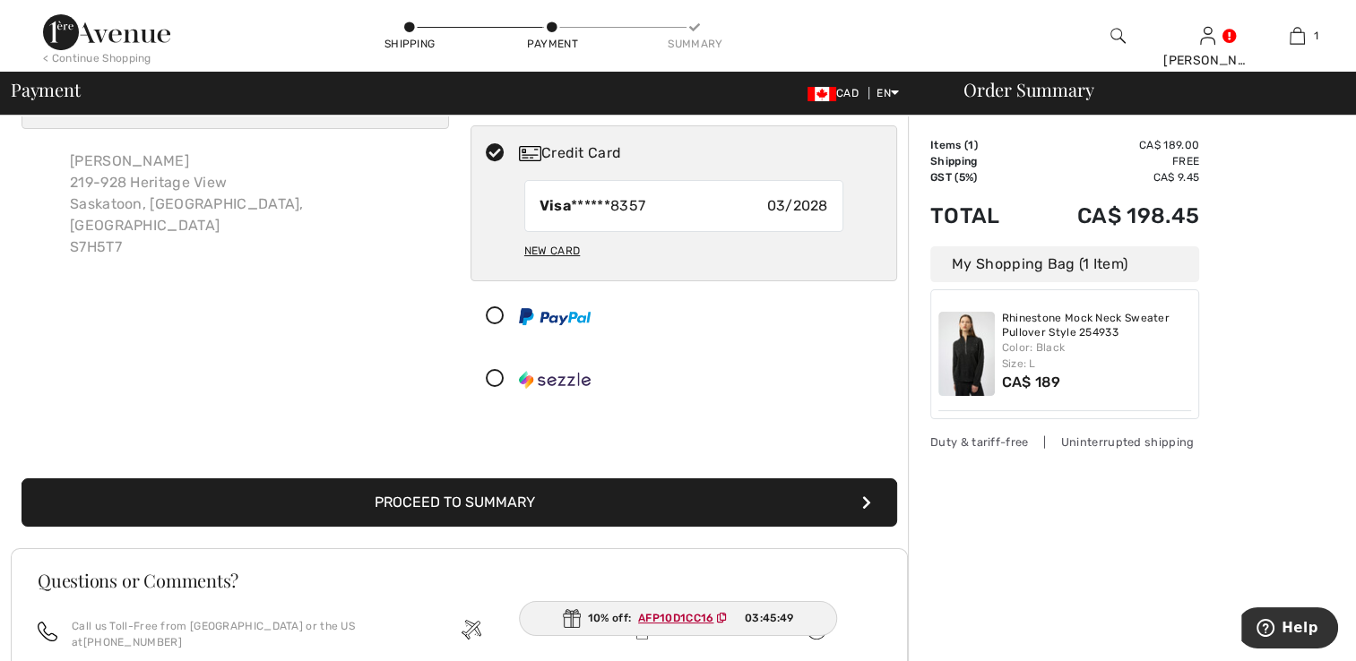
click at [692, 615] on ins "AFP10D1CC16" at bounding box center [675, 618] width 75 height 13
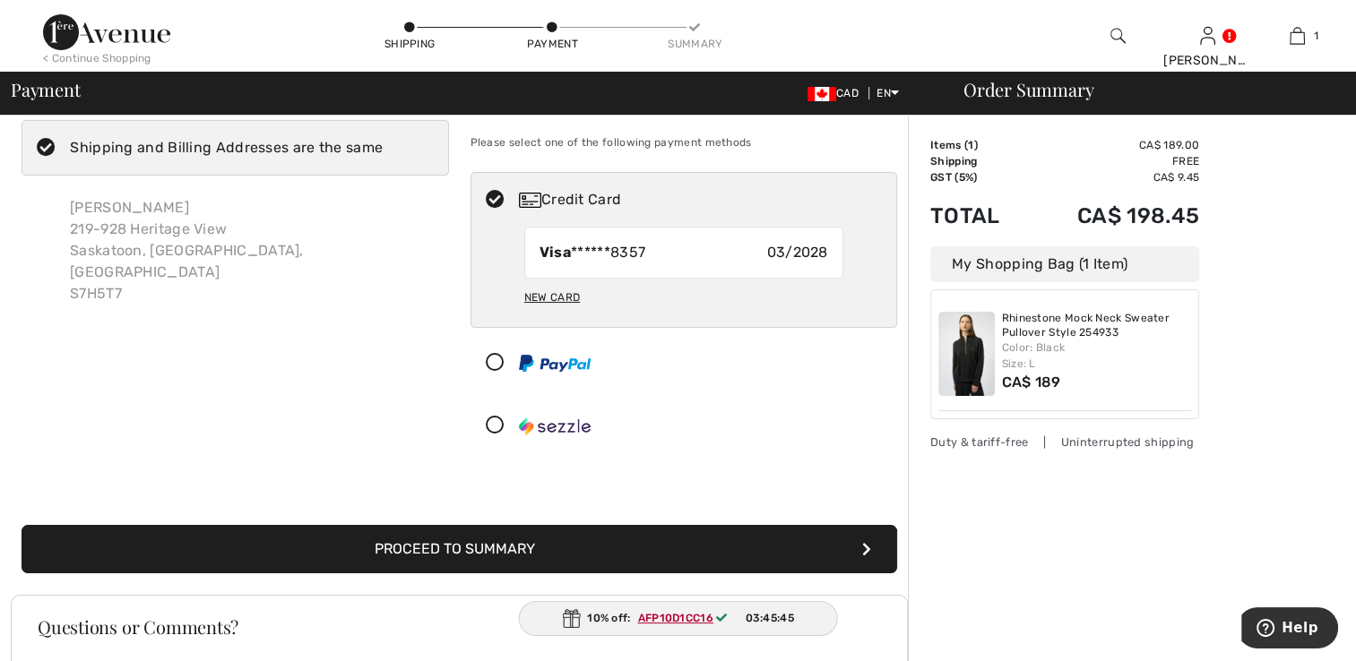
scroll to position [0, 0]
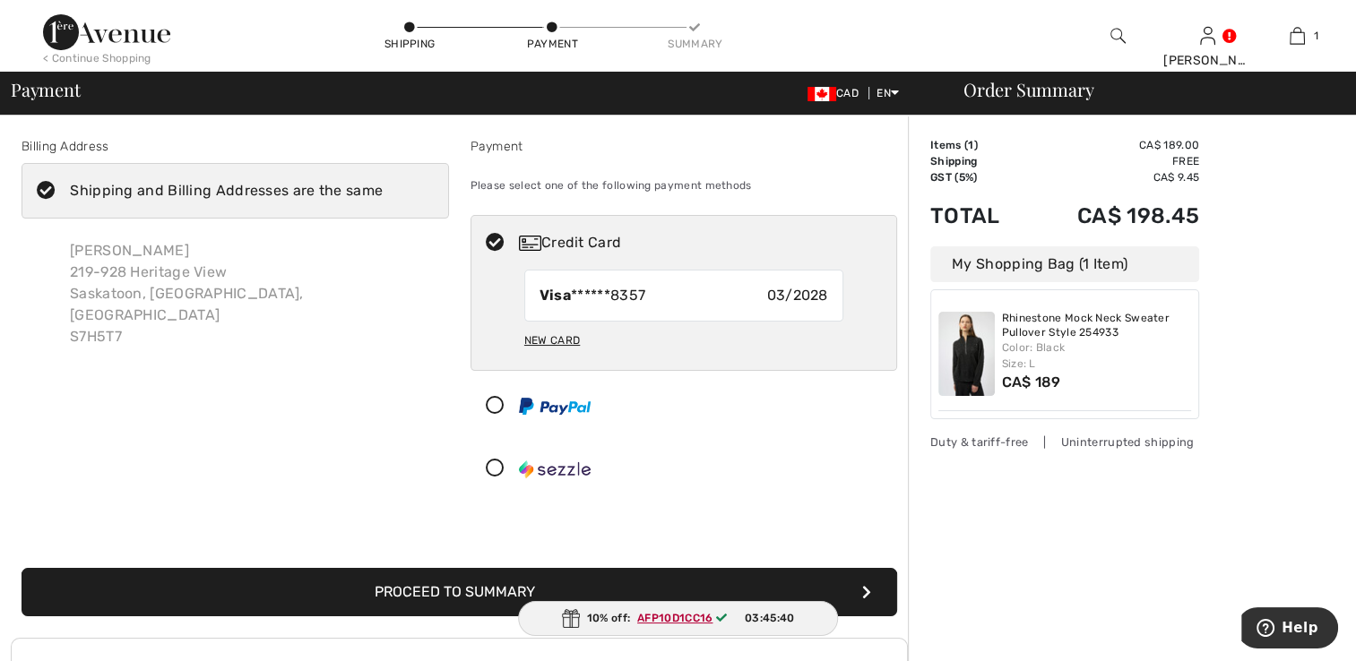
click at [497, 468] on icon at bounding box center [494, 469] width 47 height 19
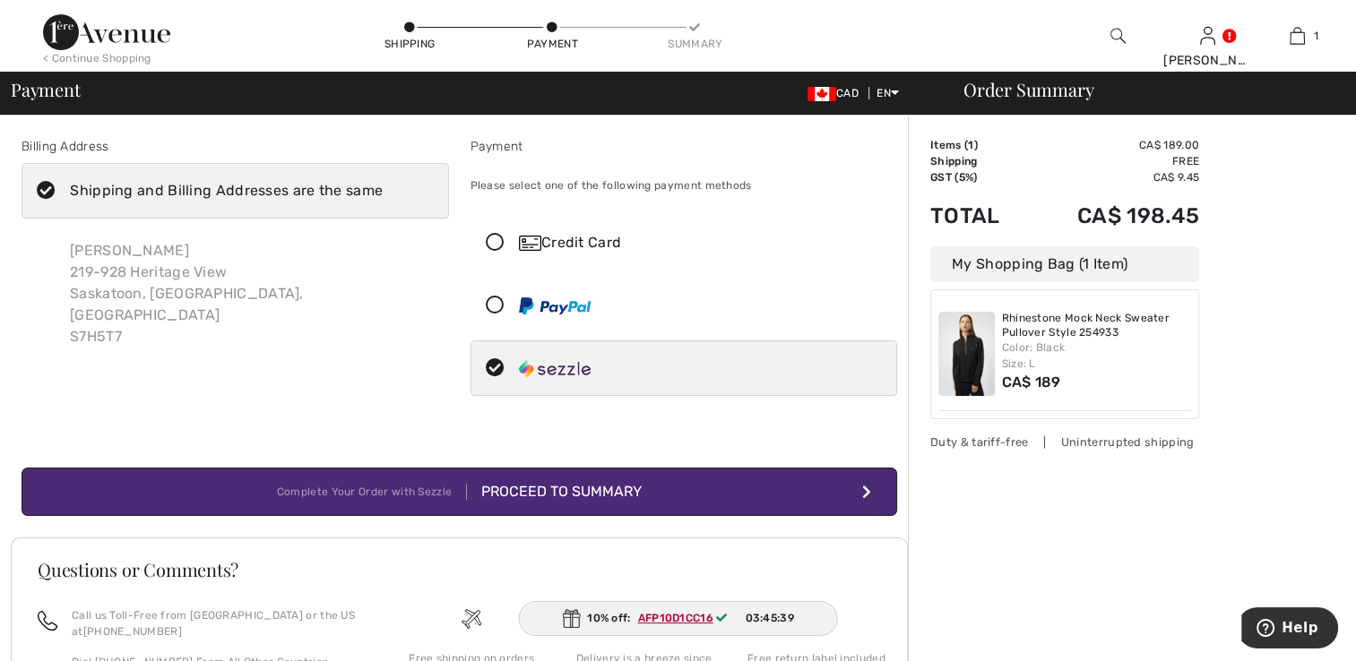
click at [590, 487] on div "Proceed to Summary" at bounding box center [554, 492] width 175 height 22
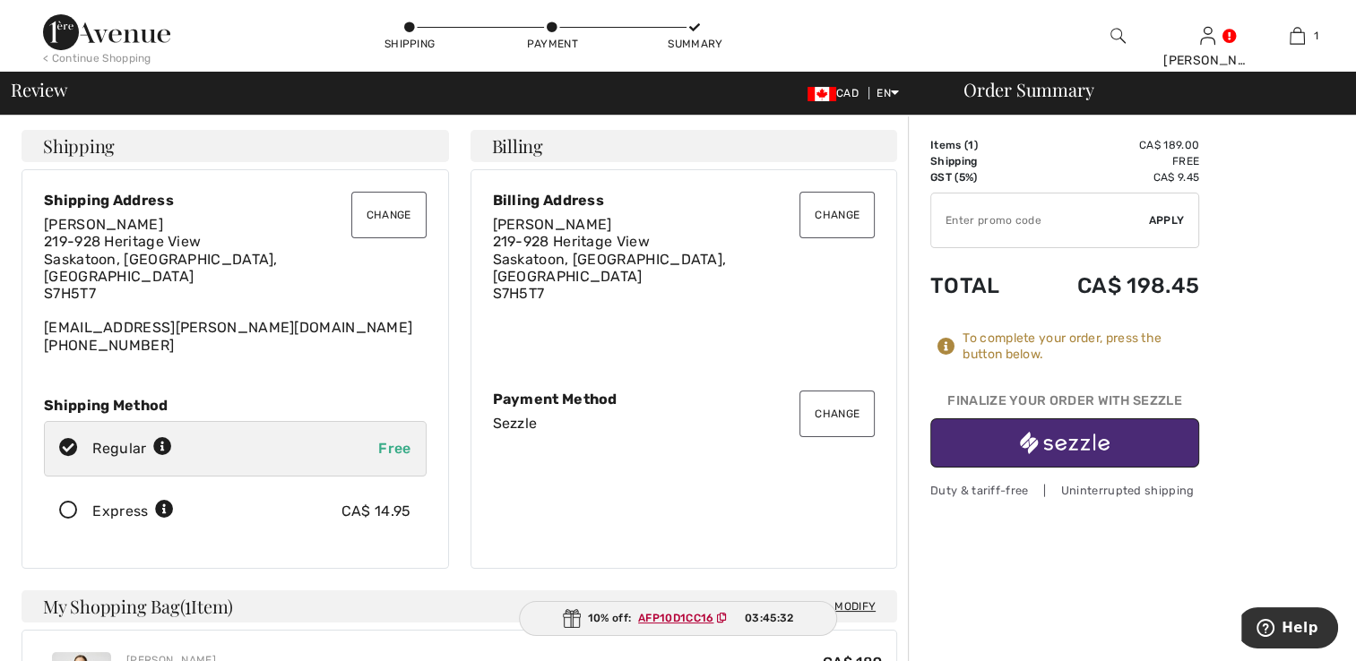
paste input "AFP10D1CC16"
type input "AFP10D1CC16"
click at [1165, 216] on span "Apply" at bounding box center [1167, 220] width 36 height 16
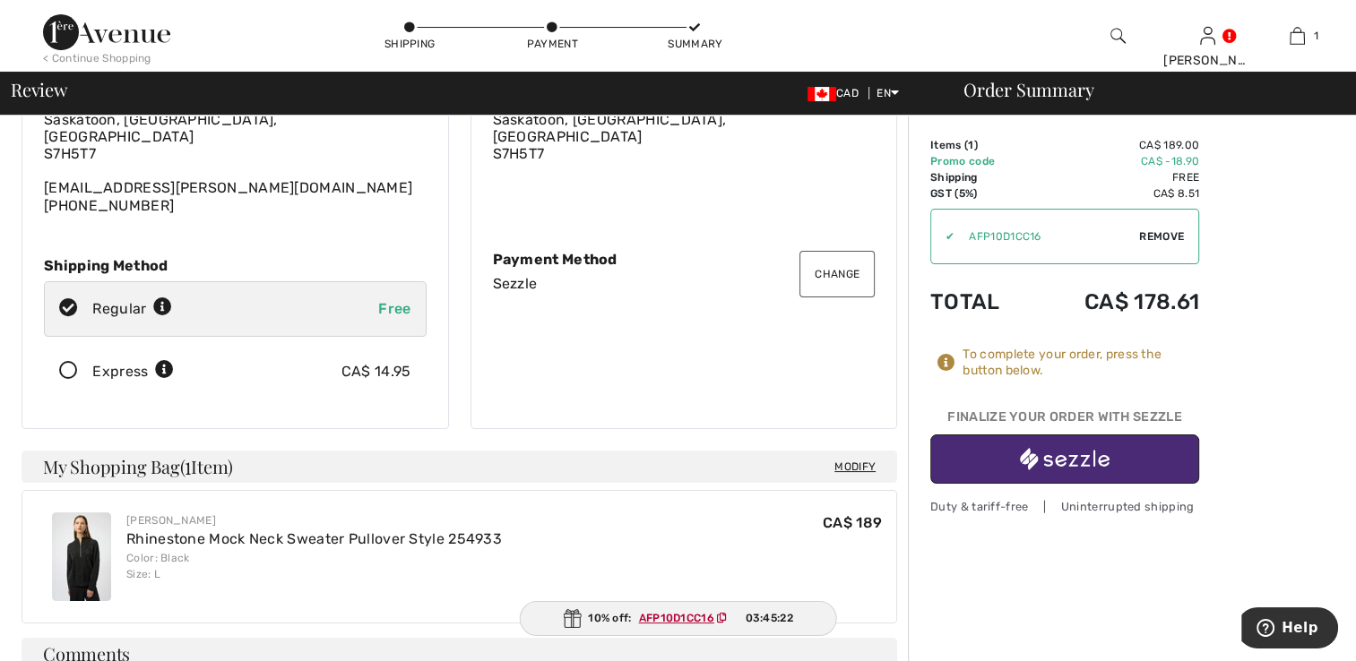
scroll to position [179, 0]
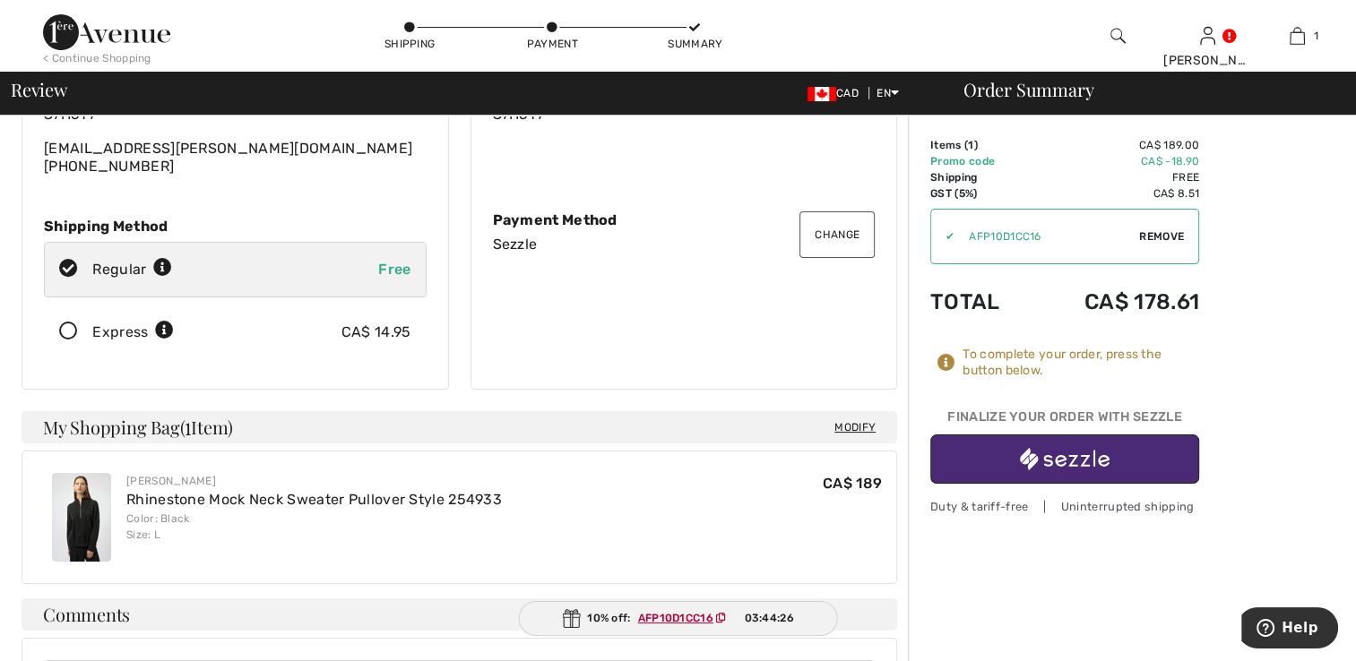
click at [1057, 457] on img "button" at bounding box center [1065, 459] width 90 height 22
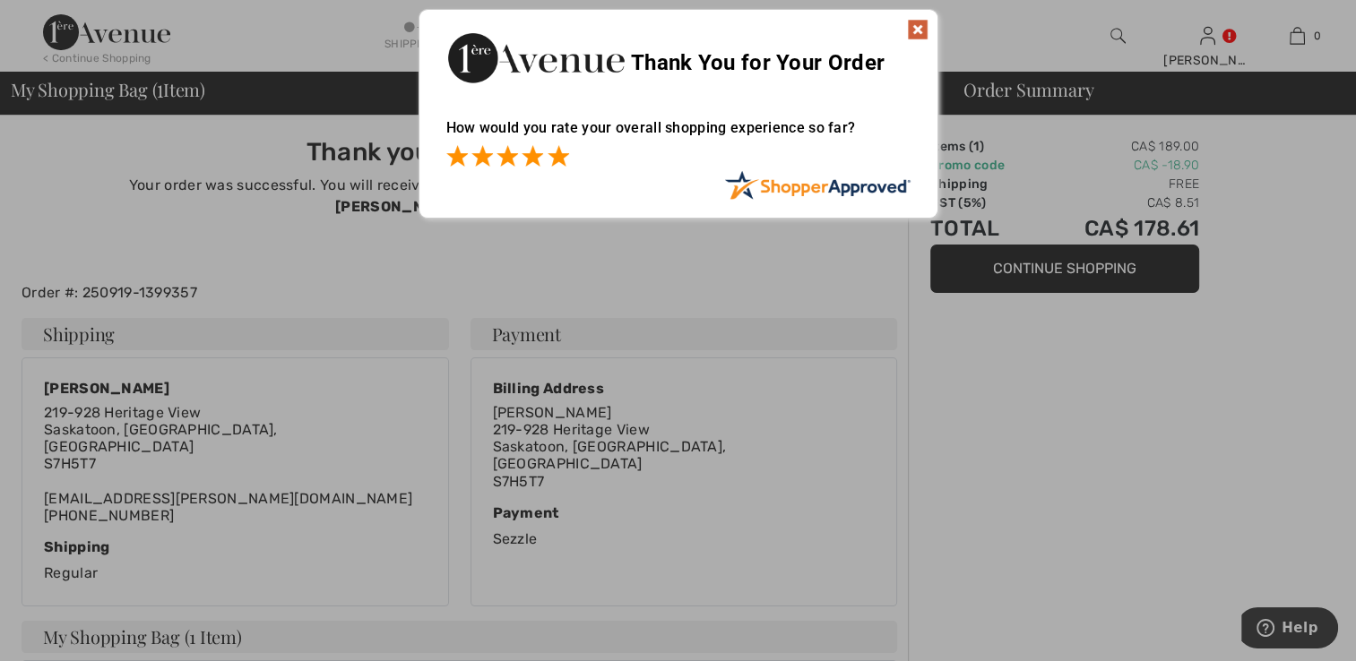
click at [564, 158] on span at bounding box center [558, 156] width 22 height 22
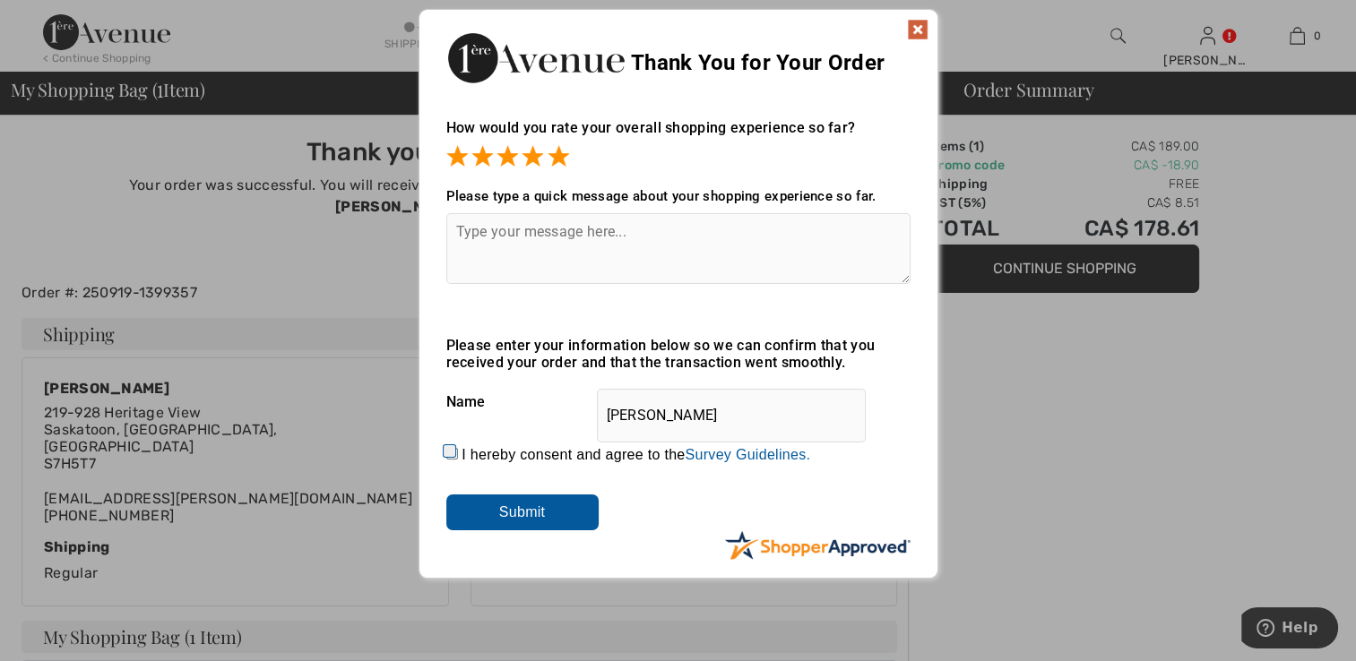
click at [448, 448] on input "I hereby consent and agree to the By submitting a review, you grant permission …" at bounding box center [452, 454] width 12 height 12
checkbox input "true"
click at [493, 511] on input "Submit" at bounding box center [522, 513] width 152 height 36
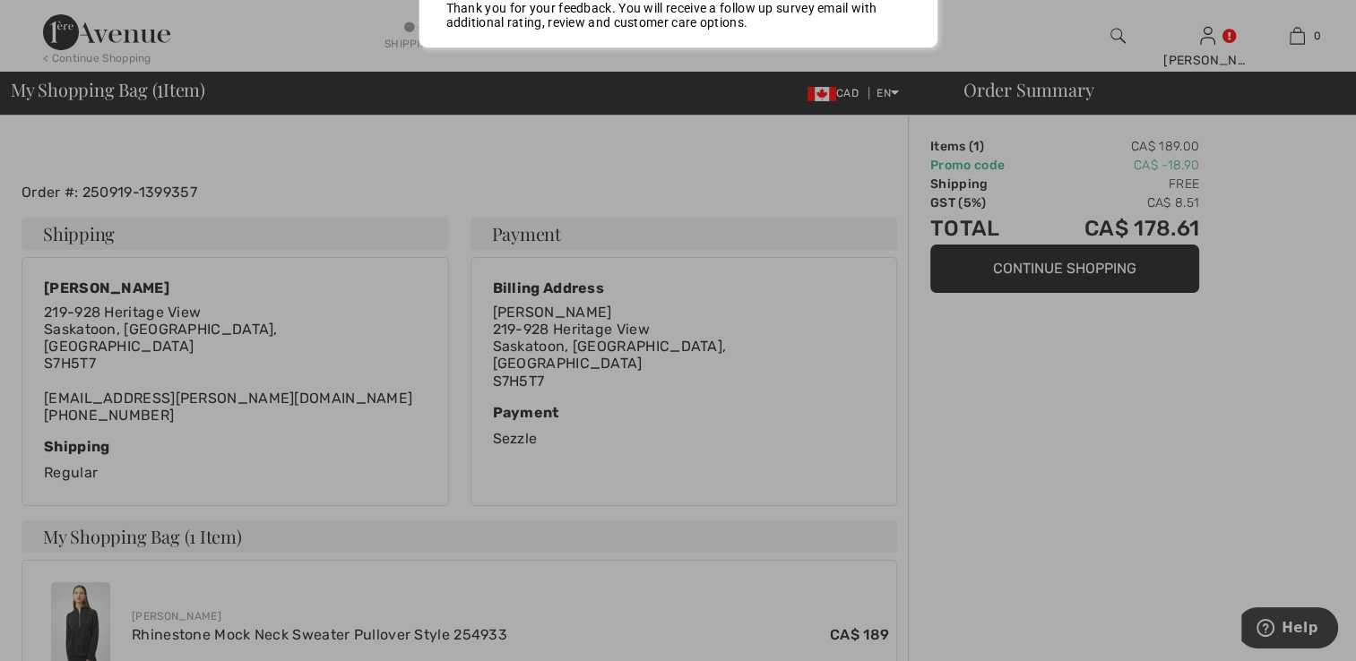
scroll to position [90, 0]
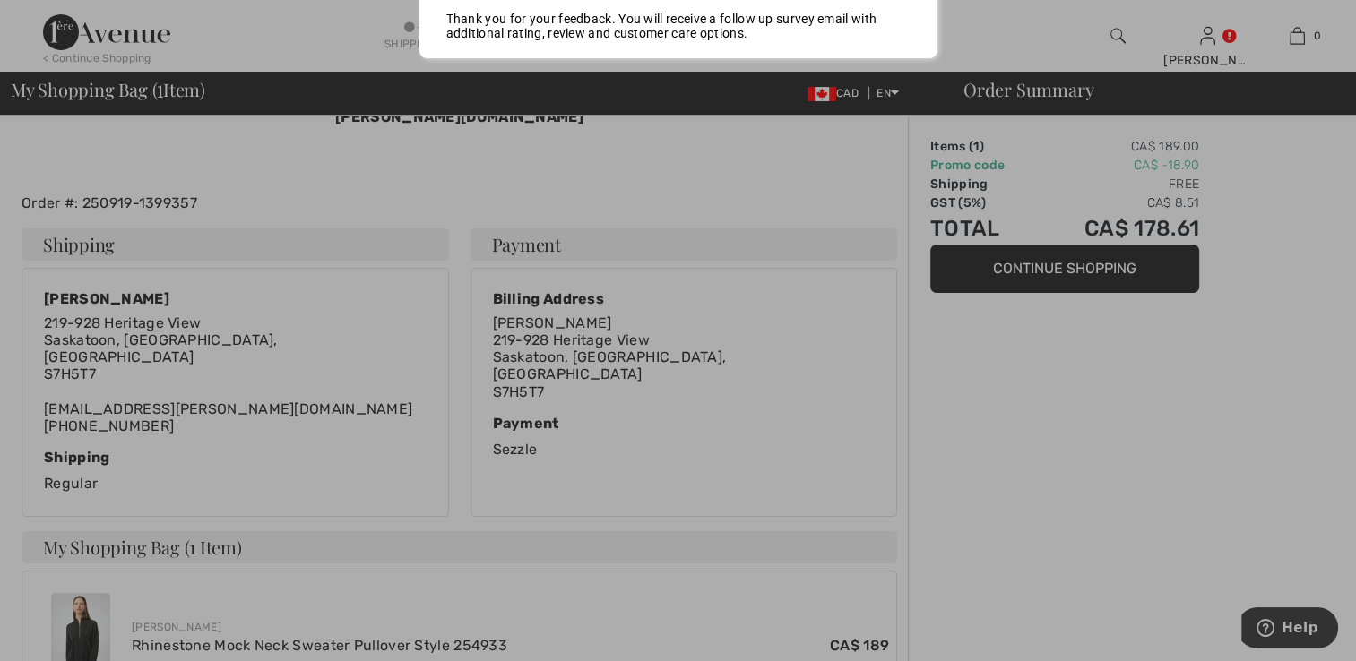
click at [1255, 202] on div at bounding box center [678, 330] width 1356 height 661
click at [1158, 442] on div at bounding box center [678, 330] width 1356 height 661
click at [265, 141] on div at bounding box center [678, 330] width 1356 height 661
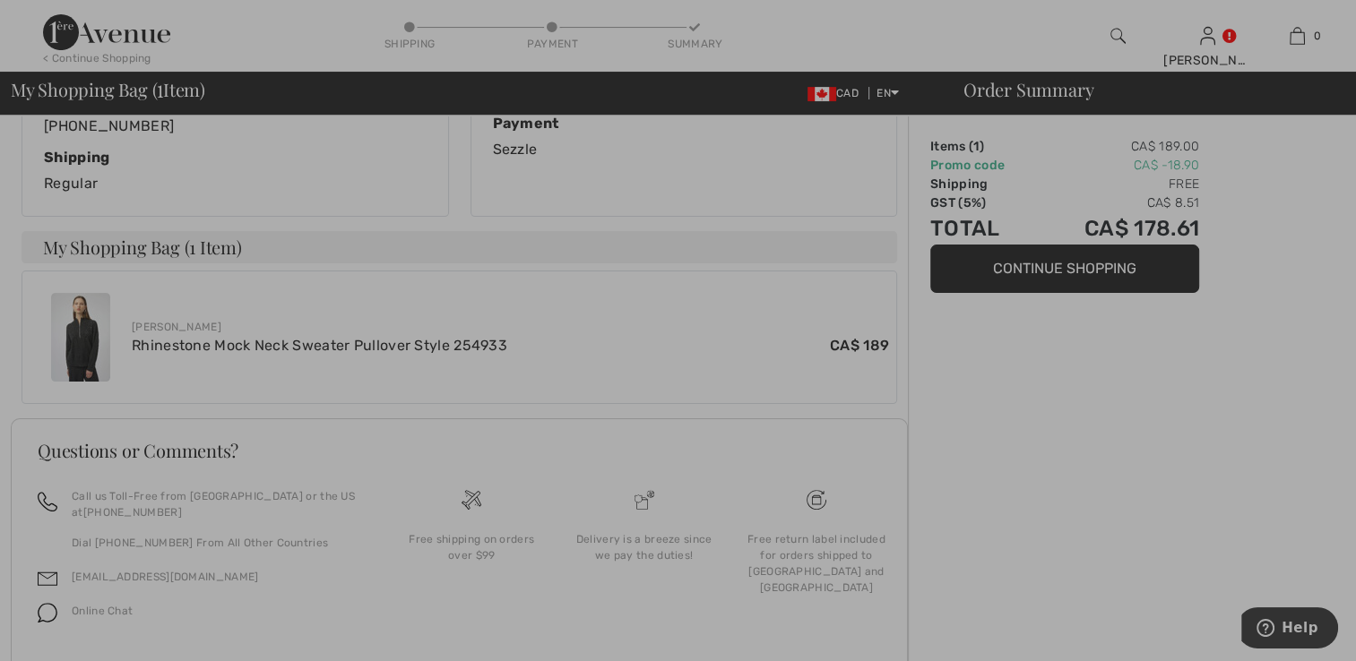
scroll to position [404, 0]
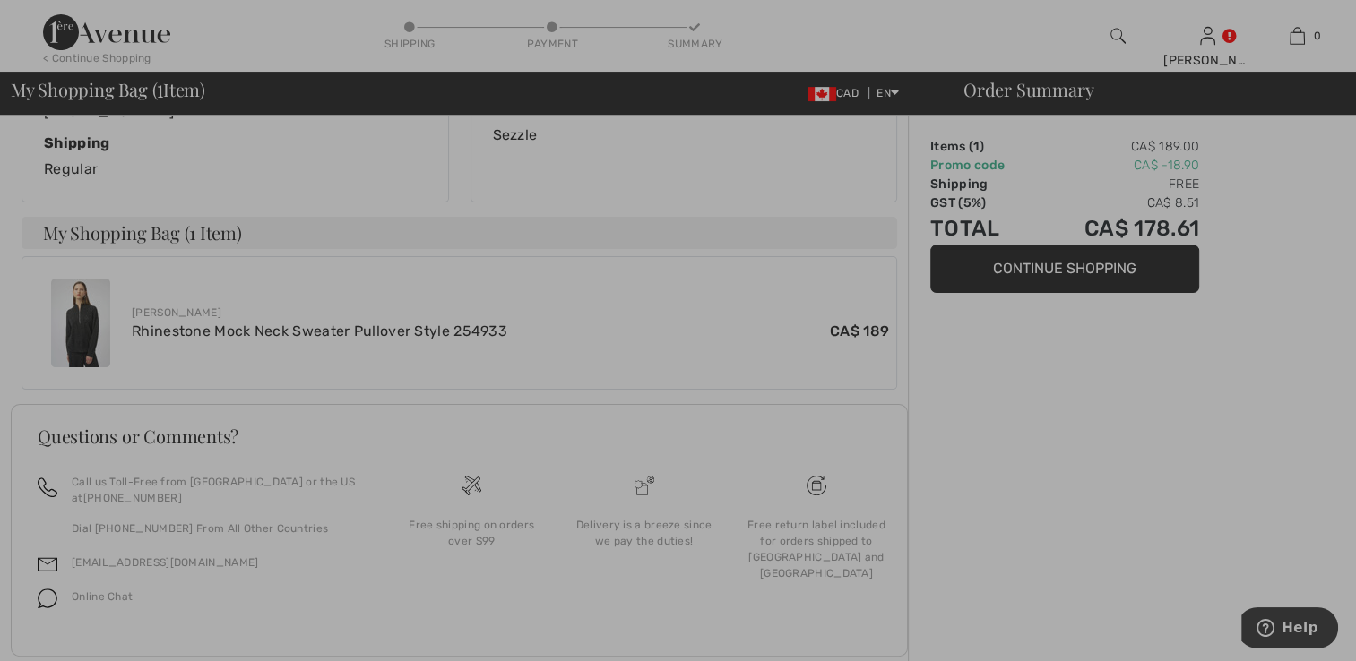
click at [1011, 481] on div at bounding box center [678, 330] width 1356 height 661
click at [1032, 265] on div at bounding box center [678, 330] width 1356 height 661
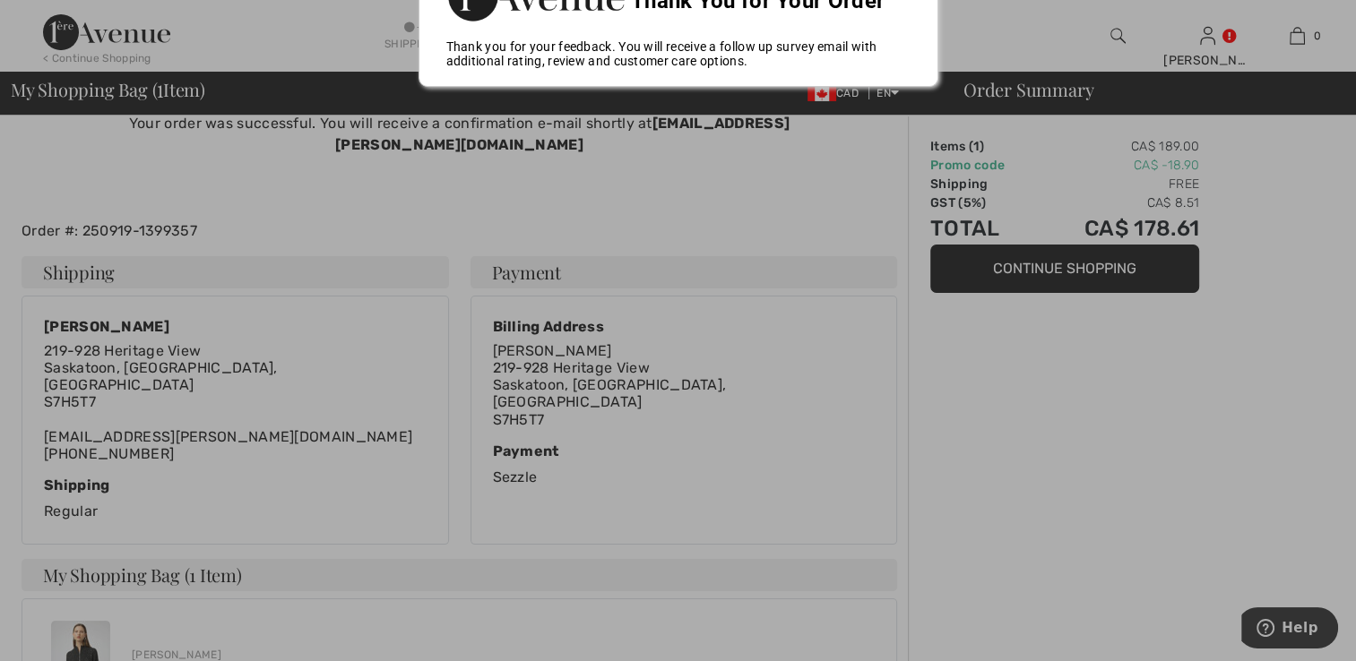
scroll to position [0, 0]
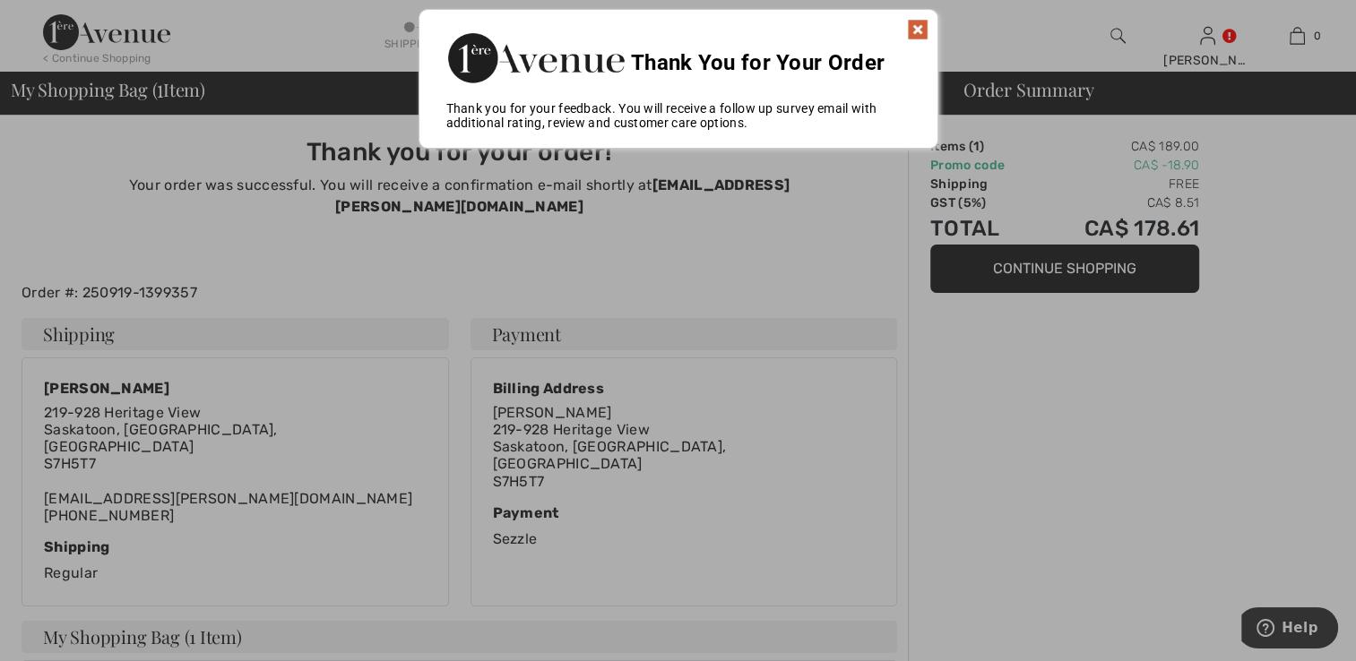
click at [919, 24] on img at bounding box center [918, 30] width 22 height 22
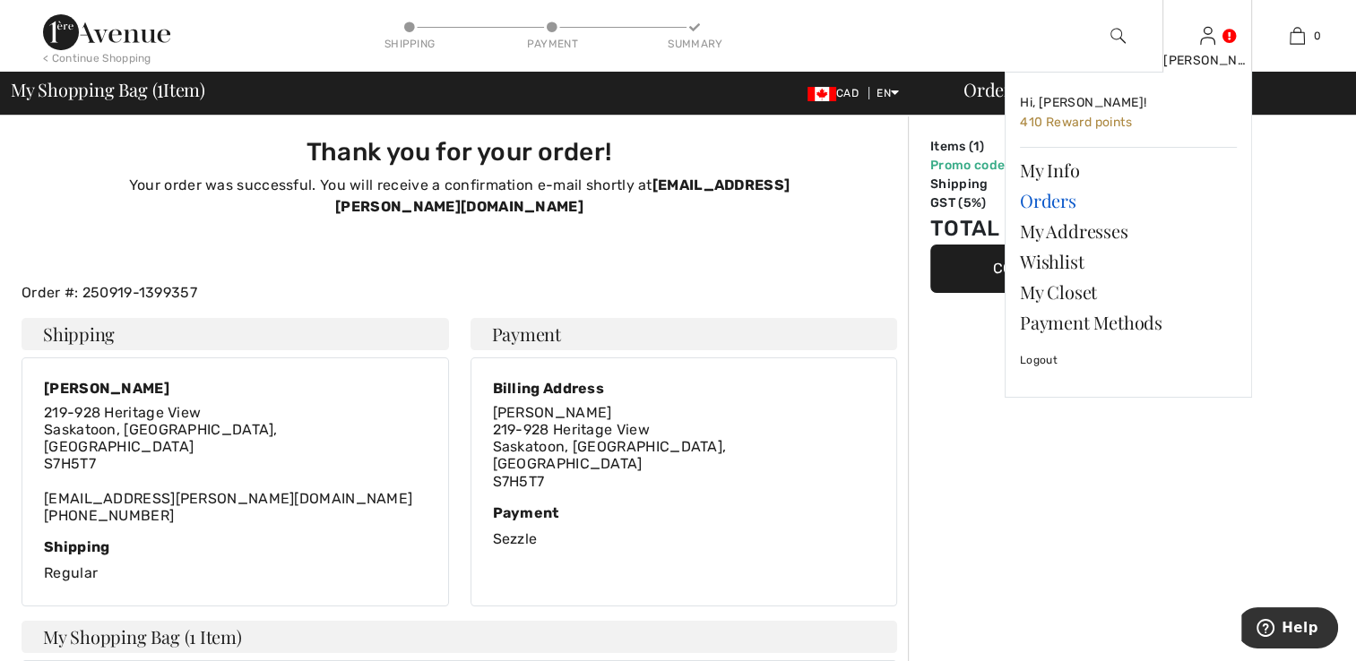
click at [1051, 203] on link "Orders" at bounding box center [1128, 200] width 217 height 30
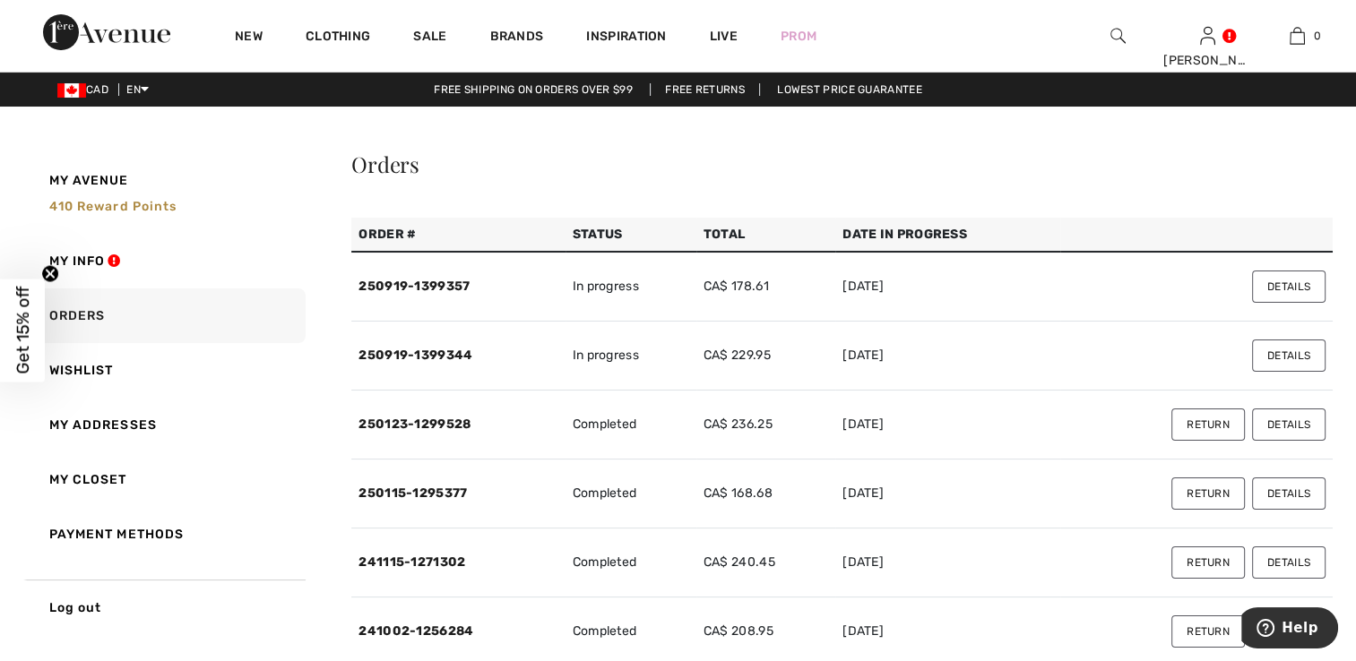
click at [1295, 284] on button "Details" at bounding box center [1288, 287] width 73 height 32
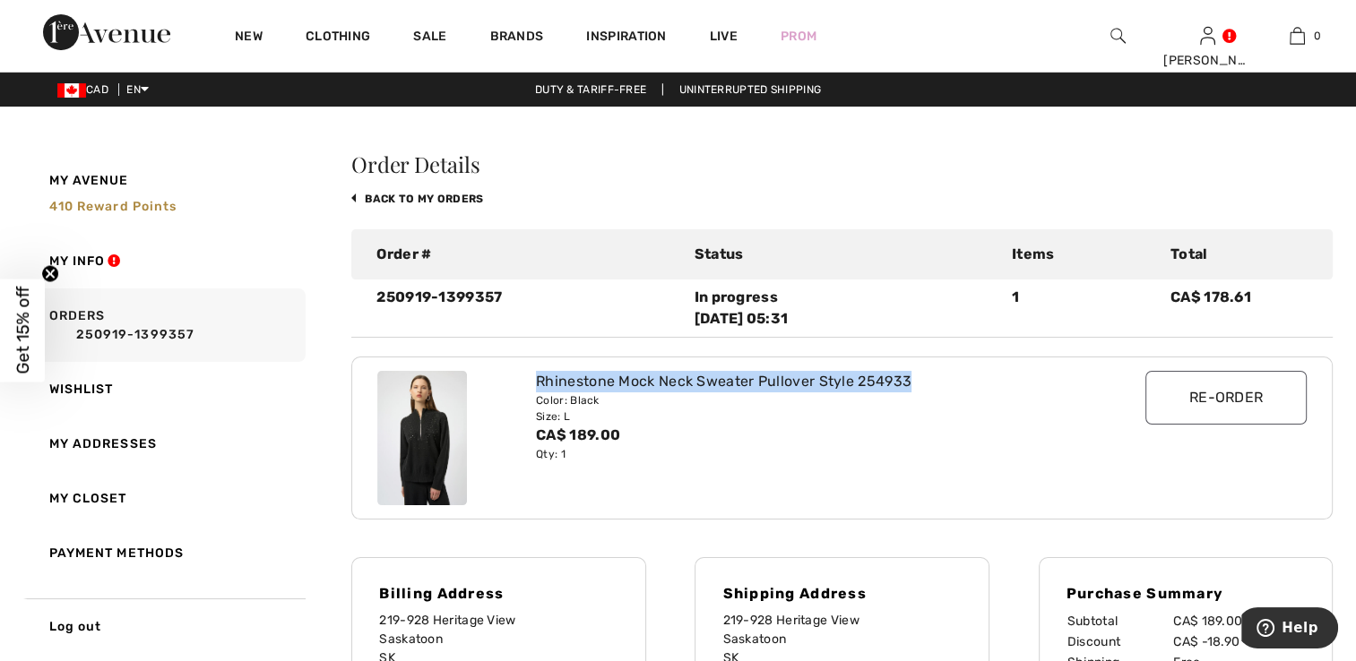
drag, startPoint x: 918, startPoint y: 378, endPoint x: 530, endPoint y: 375, distance: 387.1
click at [530, 375] on div "Rhinestone Mock Neck Sweater Pullover Style 254933 Color: Black Size: L CA$ 189…" at bounding box center [802, 438] width 555 height 134
copy div "Rhinestone Mock Neck Sweater Pullover Style 254933"
click at [1116, 34] on img at bounding box center [1117, 36] width 15 height 22
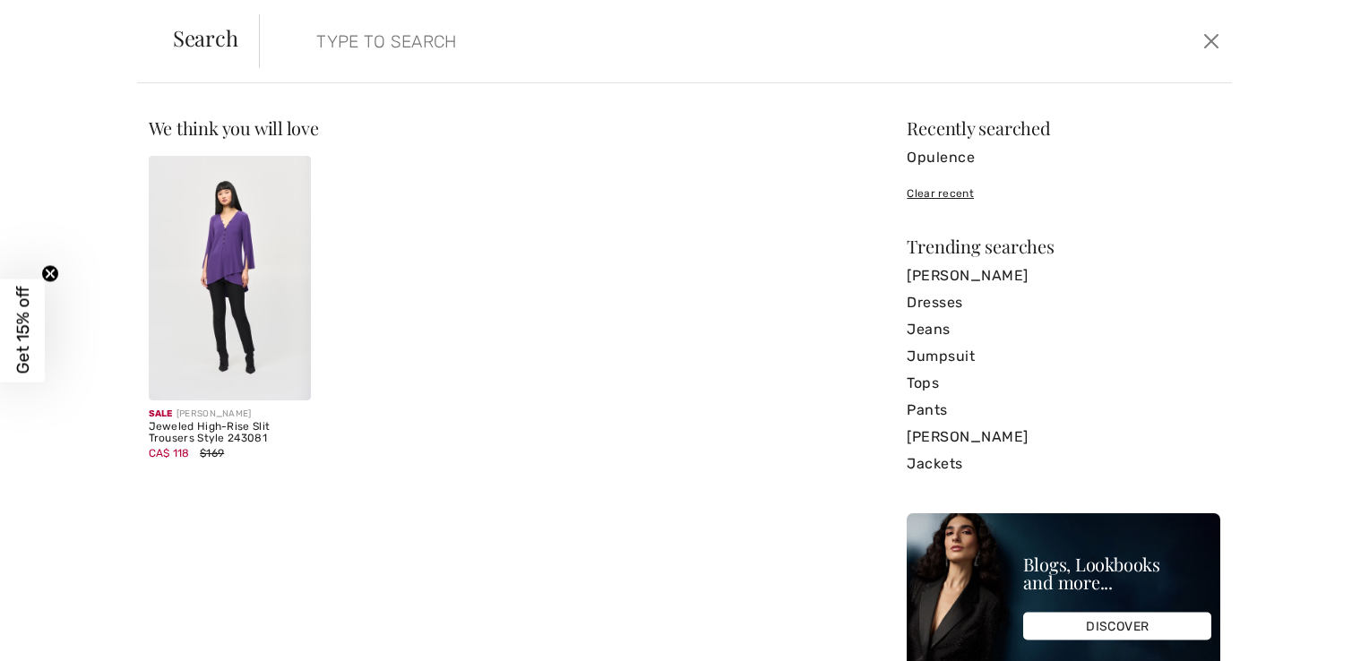
paste input "Rhinestone Mock Neck Sweater Pullover Style 254933"
type input "Rhinestone Mock Neck Sweater Pullover Style 254933"
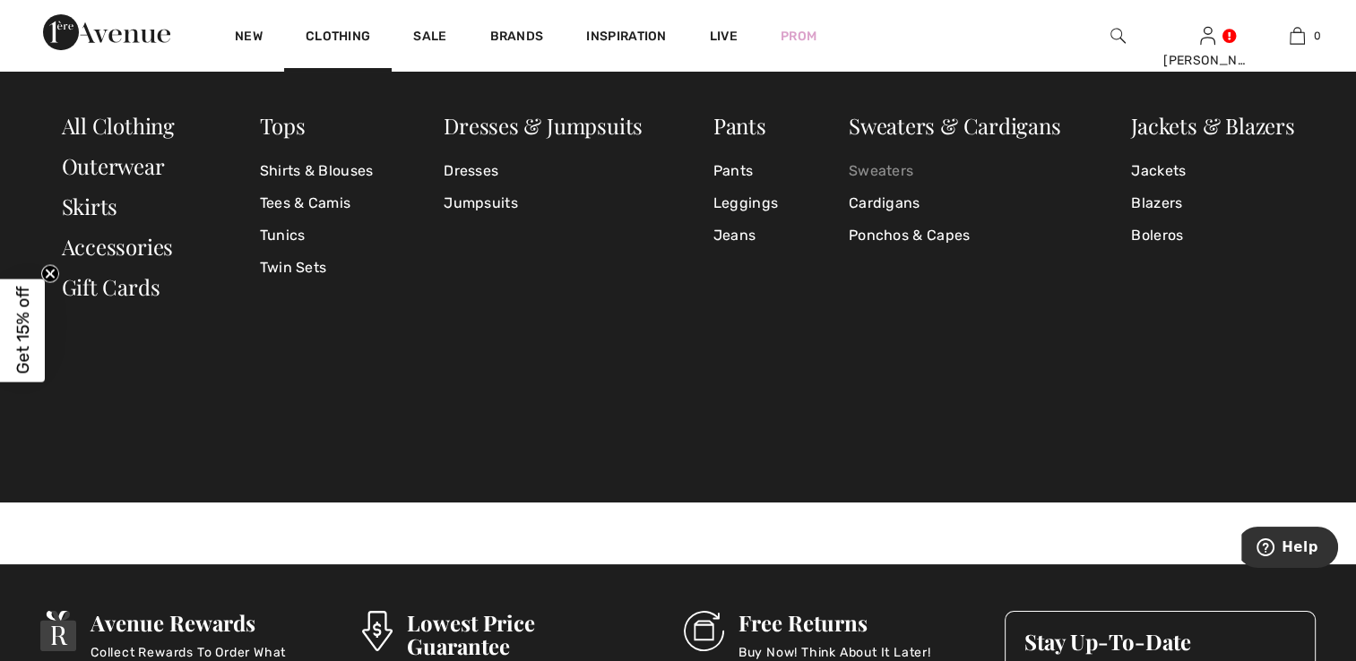
click at [883, 169] on link "Sweaters" at bounding box center [955, 171] width 212 height 32
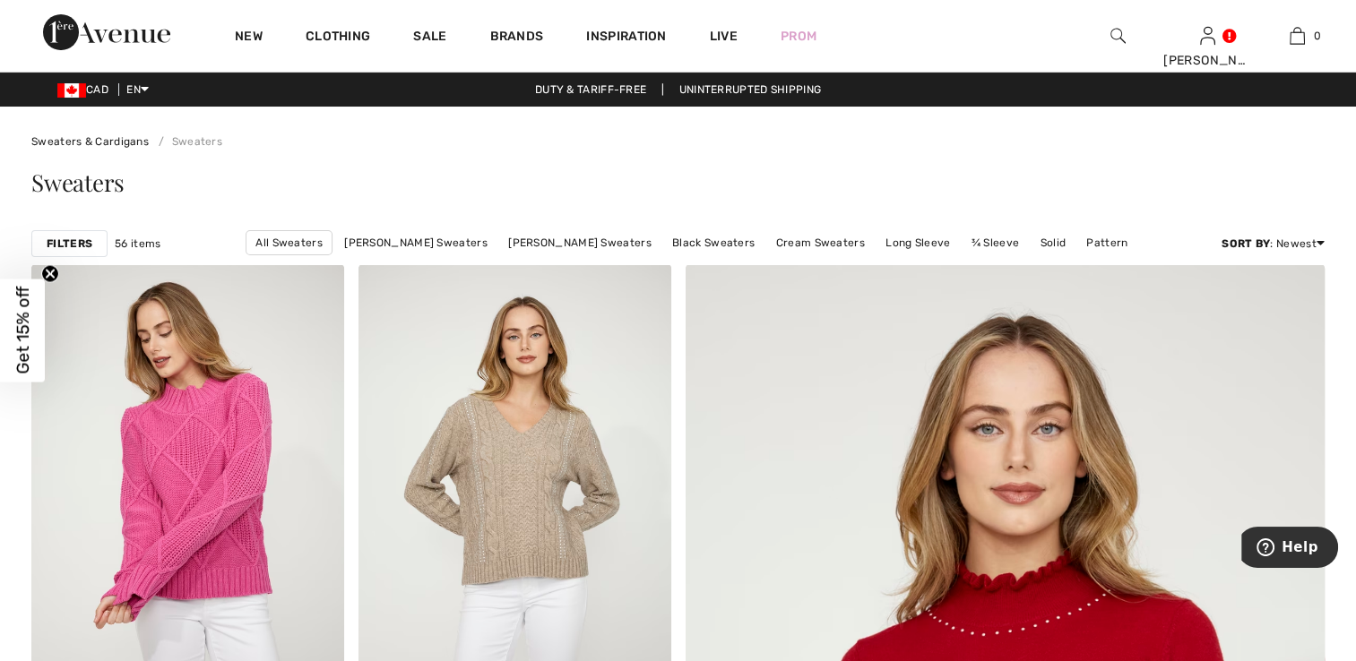
click at [65, 242] on strong "Filters" at bounding box center [70, 244] width 46 height 16
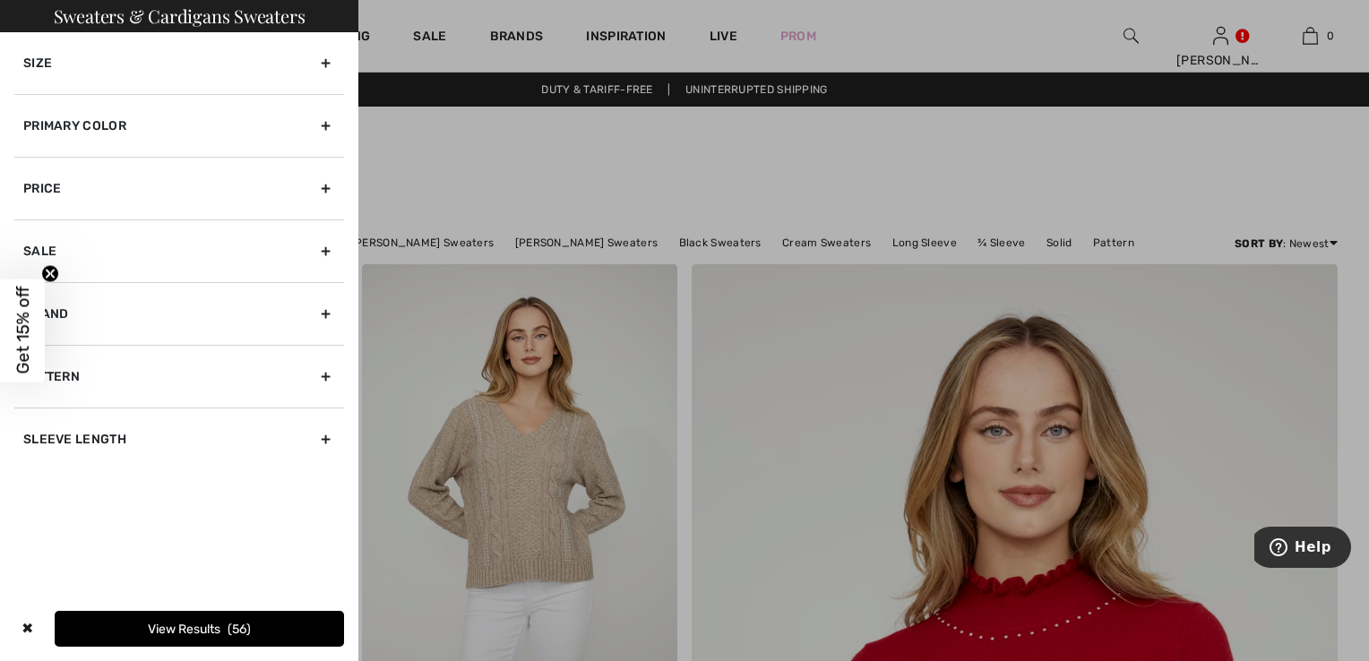
click at [323, 314] on div "Brand" at bounding box center [179, 313] width 330 height 63
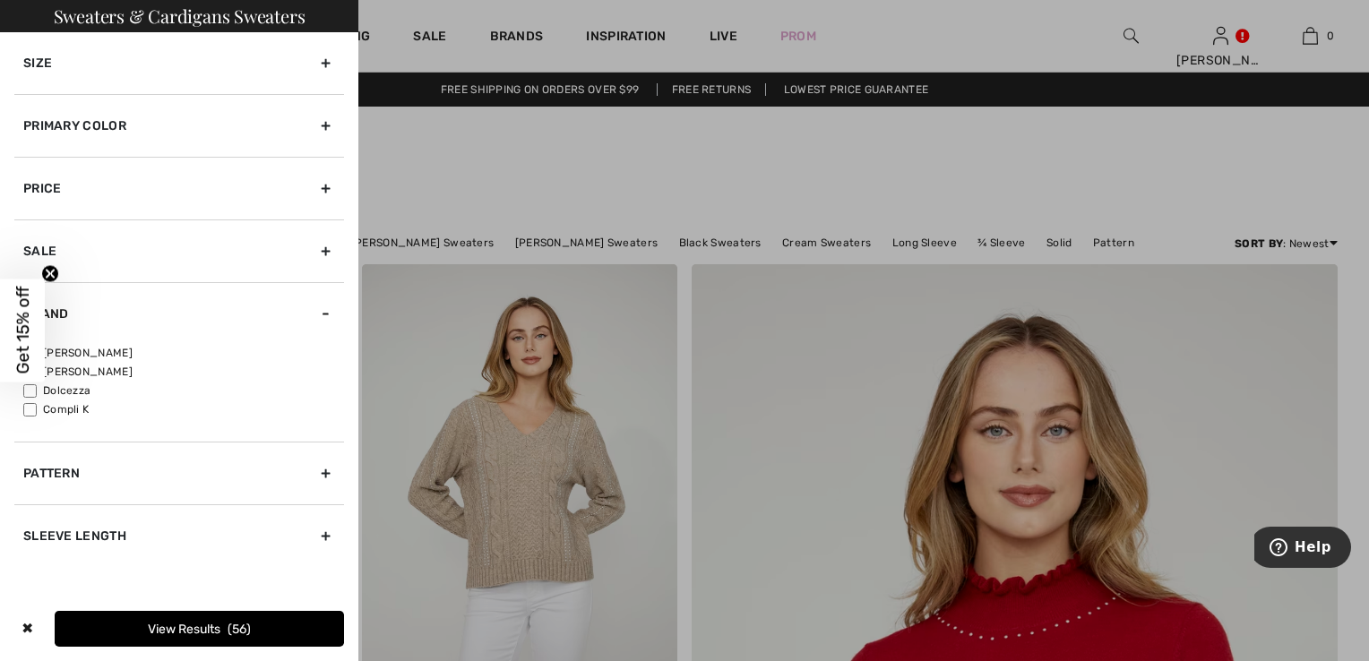
click at [108, 349] on label "[PERSON_NAME]" at bounding box center [183, 353] width 321 height 16
click at [37, 349] on input"] "[PERSON_NAME]" at bounding box center [29, 353] width 13 height 13
checkbox input"] "true"
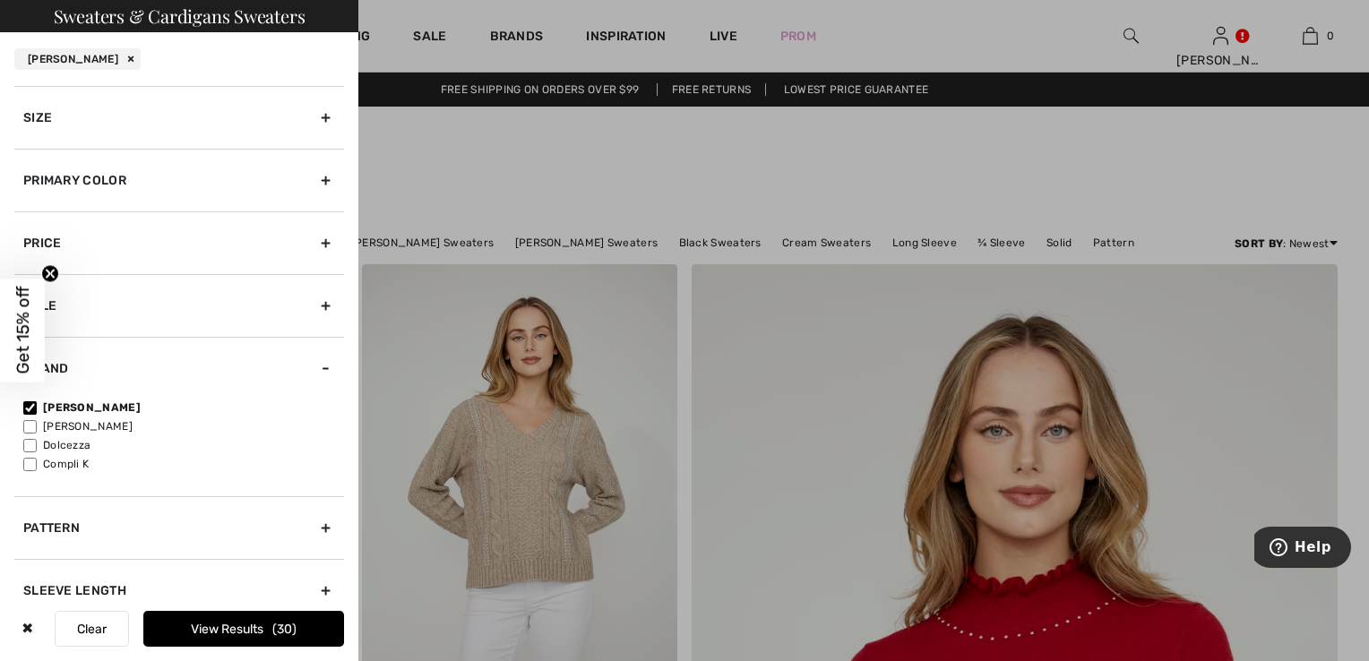
click at [244, 624] on button "View Results 30" at bounding box center [243, 629] width 201 height 36
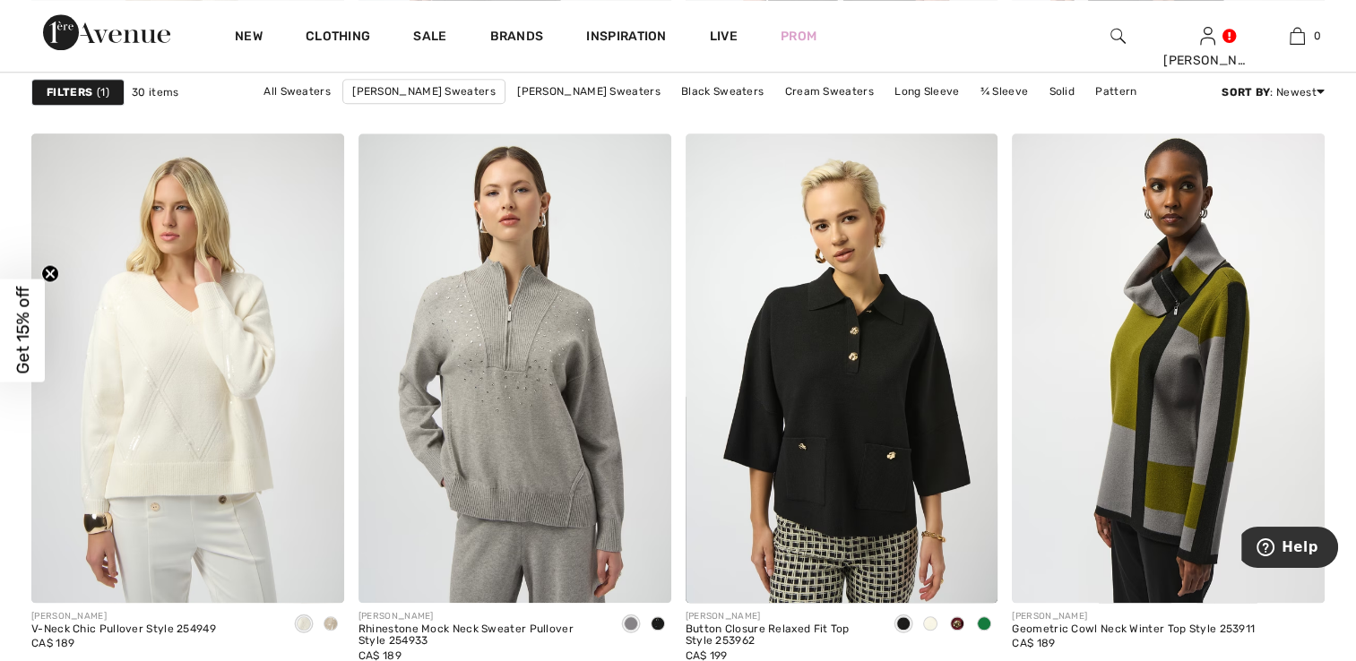
scroll to position [1882, 0]
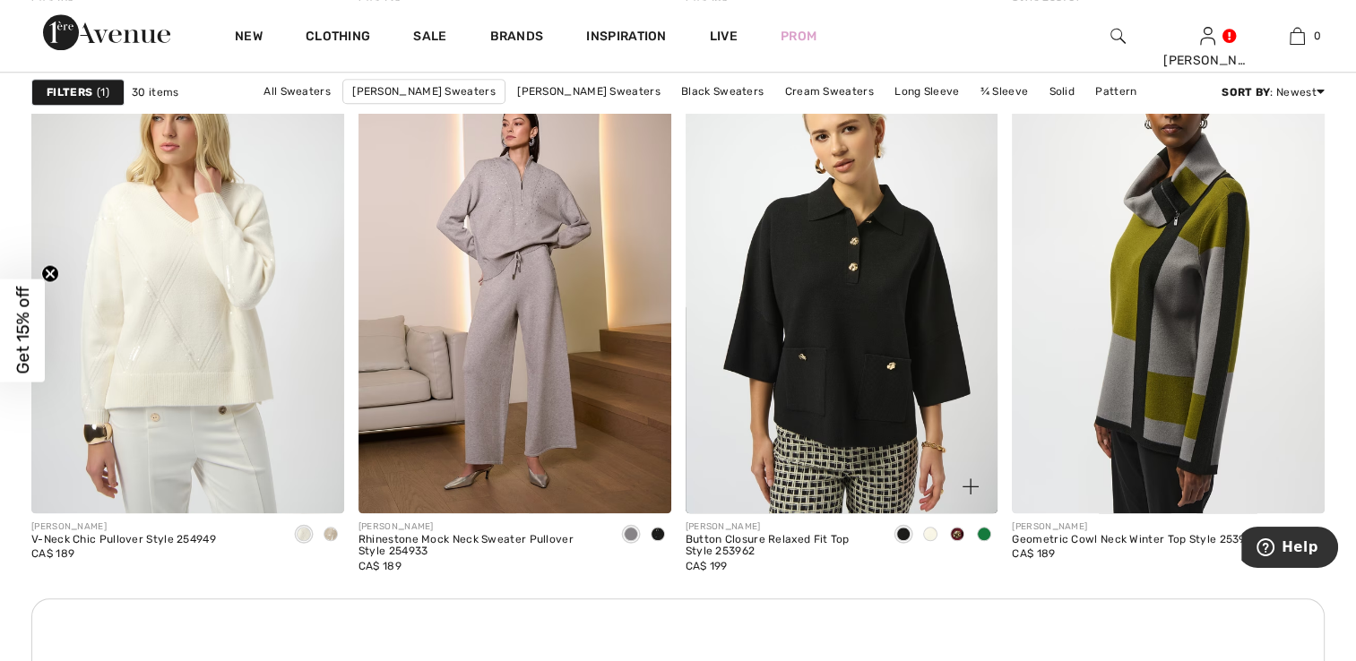
click at [952, 530] on span at bounding box center [957, 534] width 14 height 14
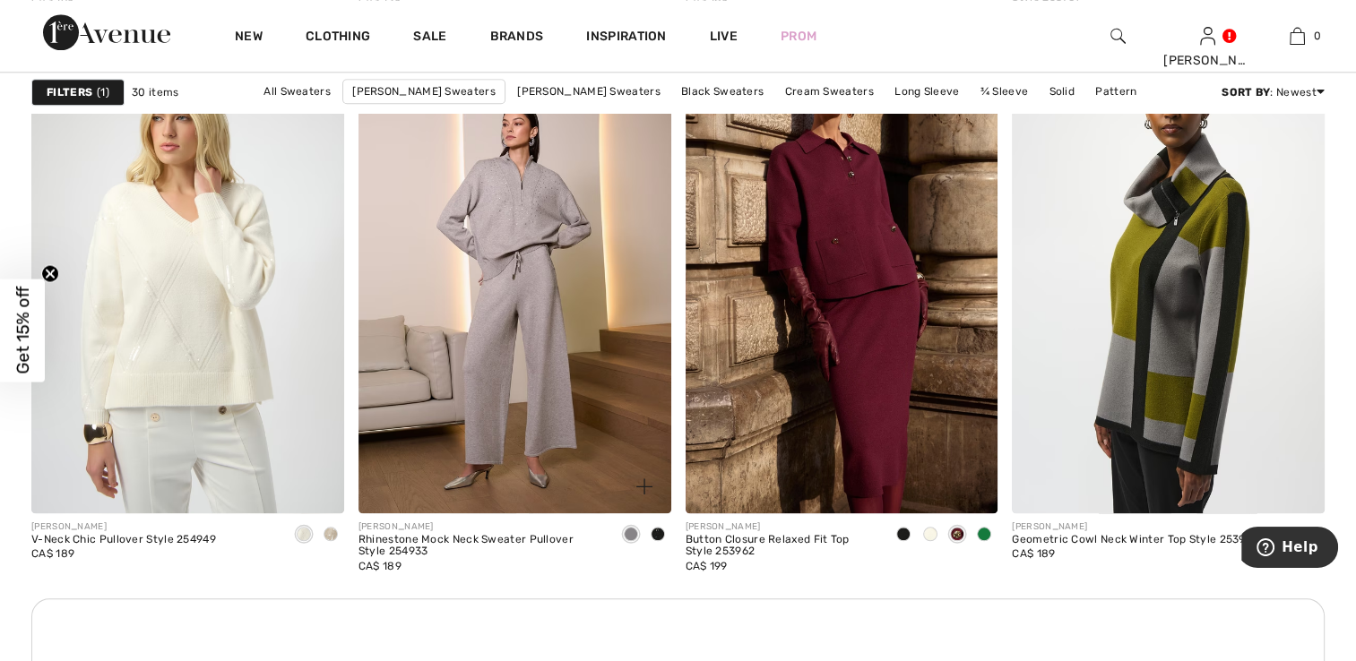
click at [657, 531] on span at bounding box center [658, 534] width 14 height 14
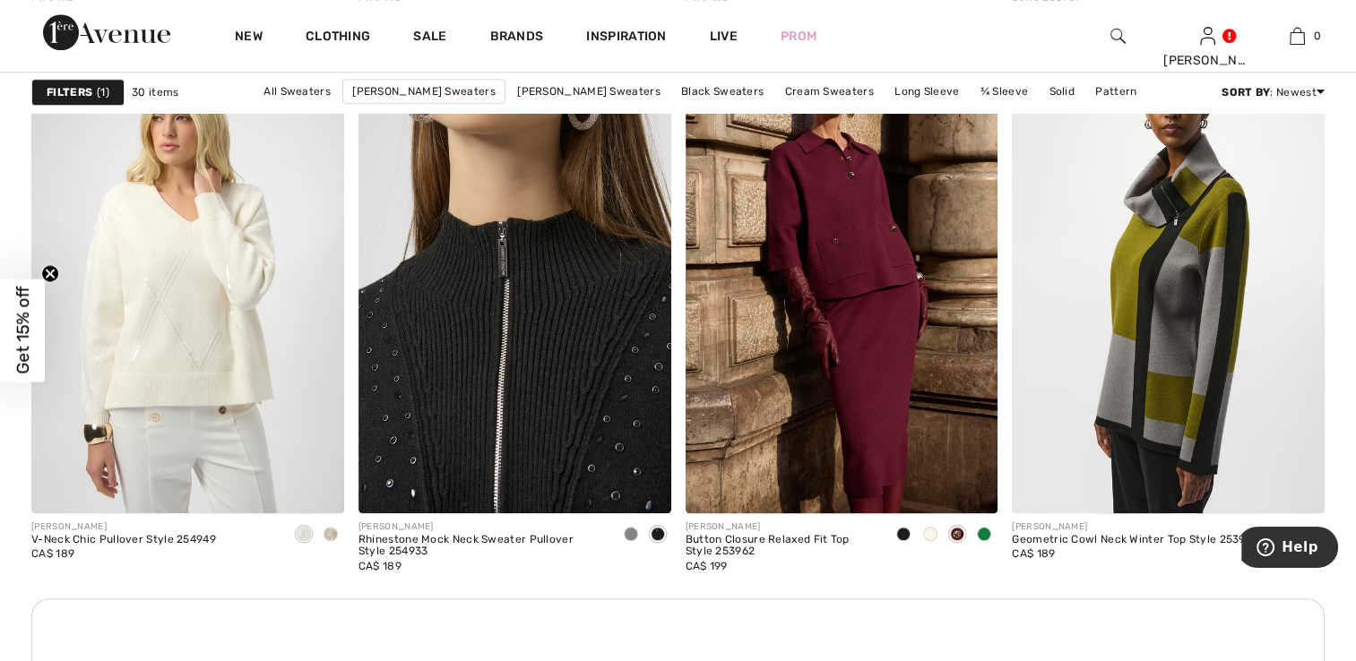
click at [530, 416] on img at bounding box center [514, 278] width 313 height 469
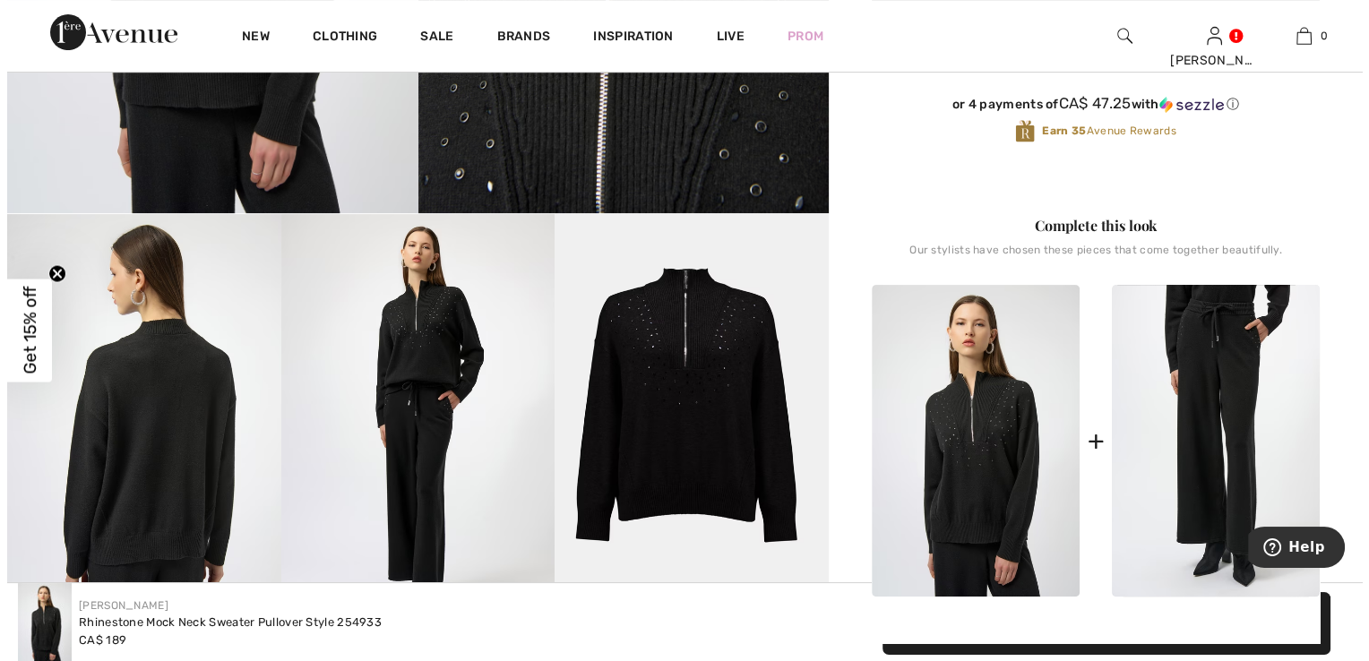
scroll to position [538, 0]
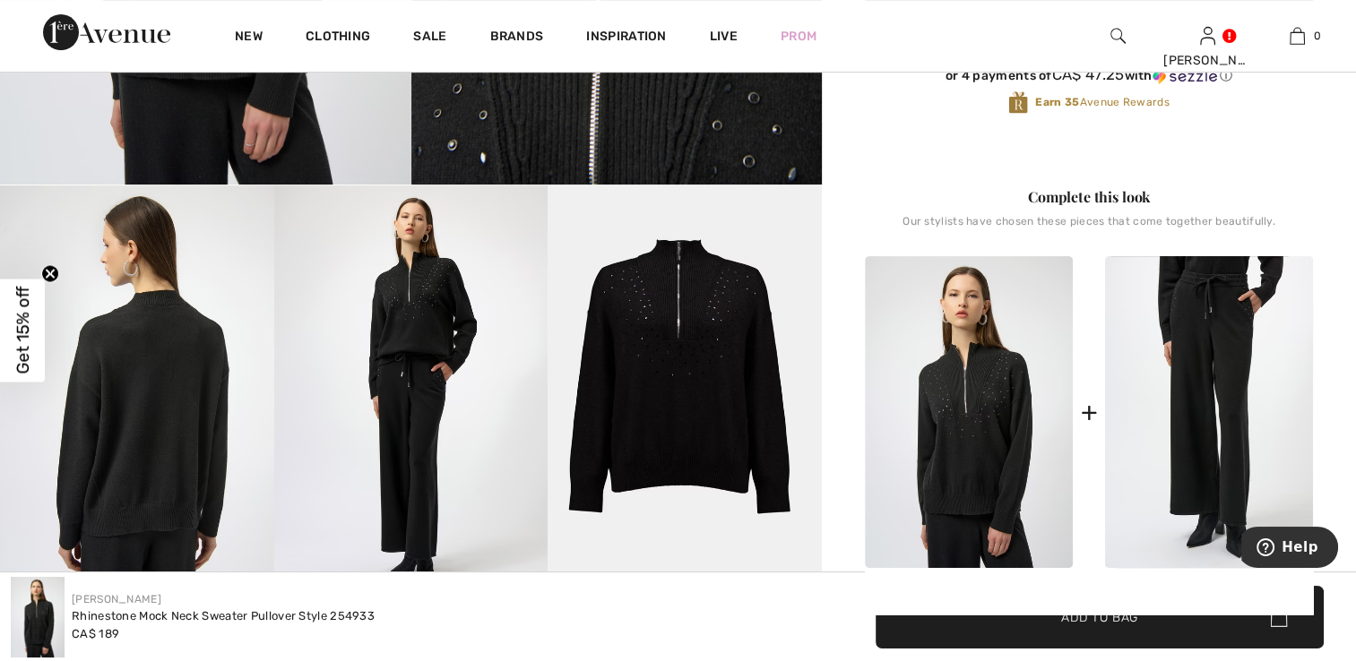
click at [650, 422] on img at bounding box center [684, 390] width 274 height 410
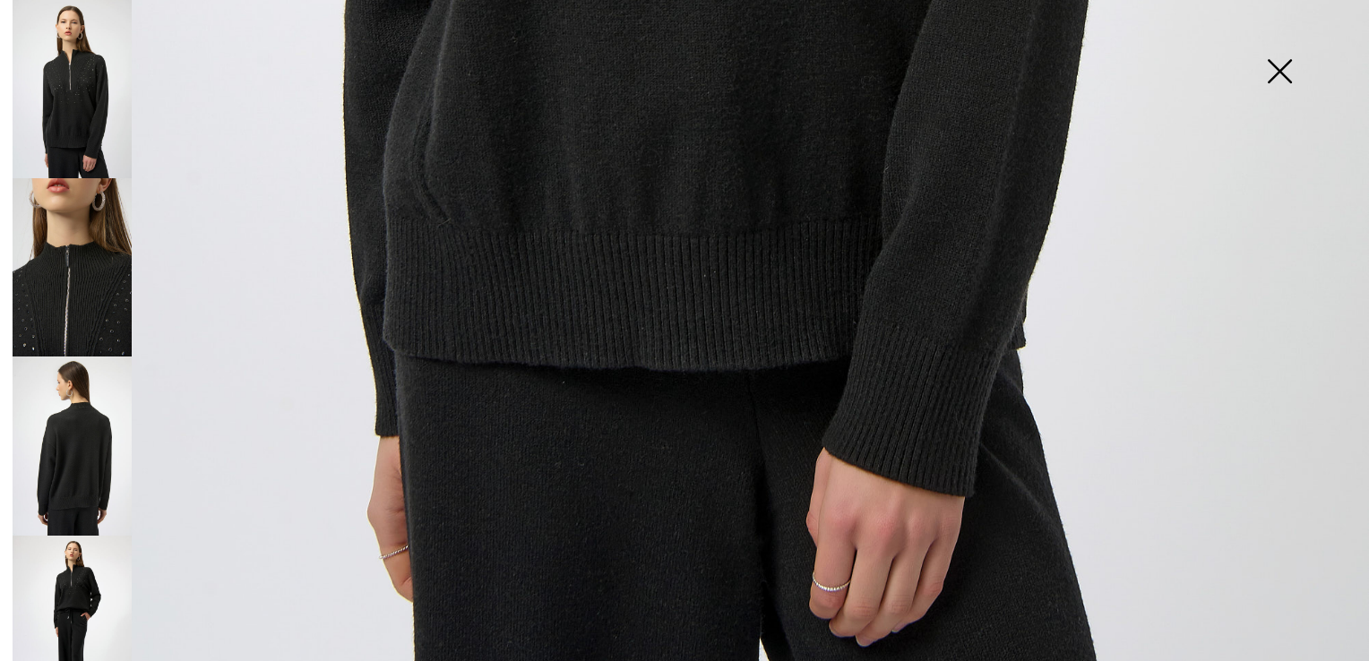
scroll to position [1369, 0]
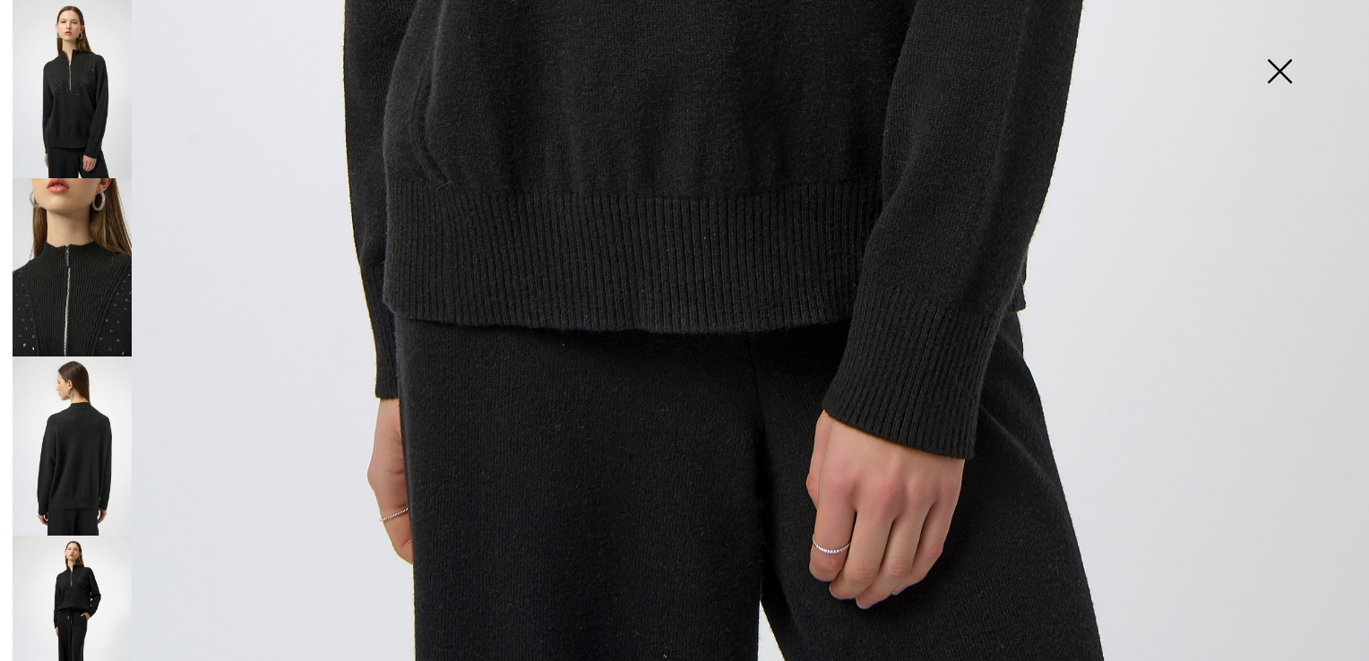
click at [85, 570] on img at bounding box center [72, 625] width 119 height 178
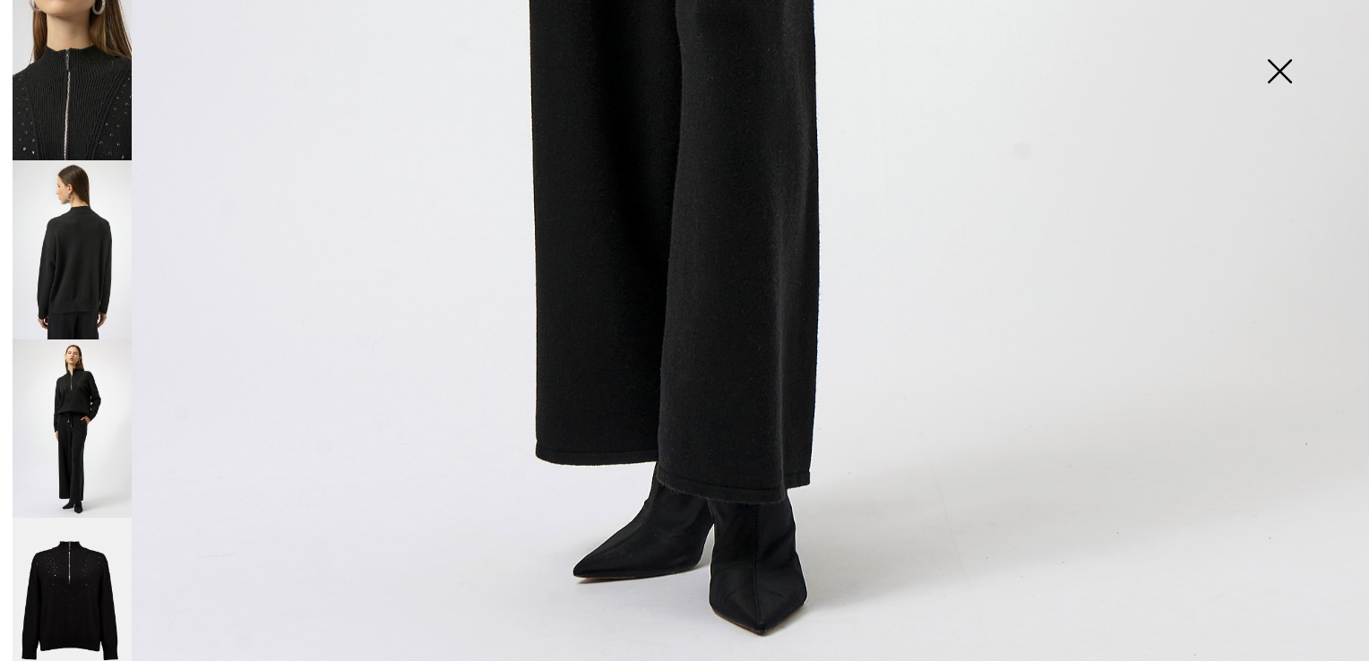
scroll to position [198, 0]
click at [93, 550] on img at bounding box center [72, 605] width 119 height 179
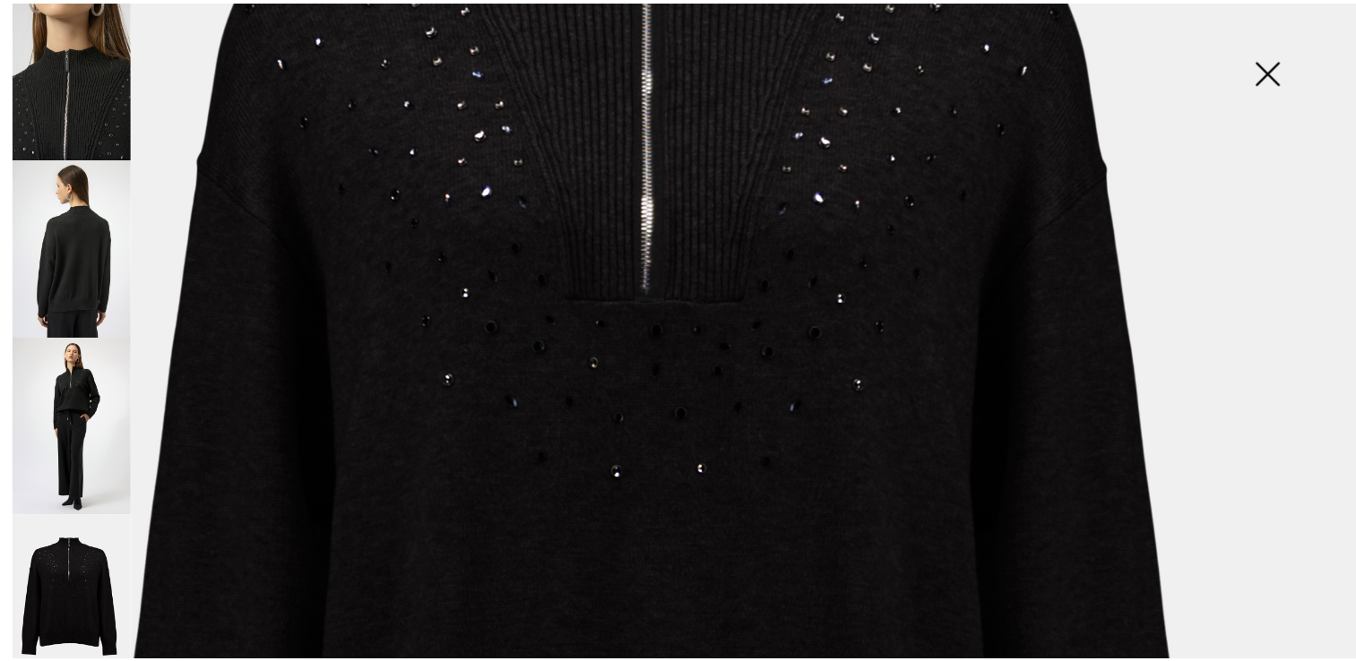
scroll to position [204, 0]
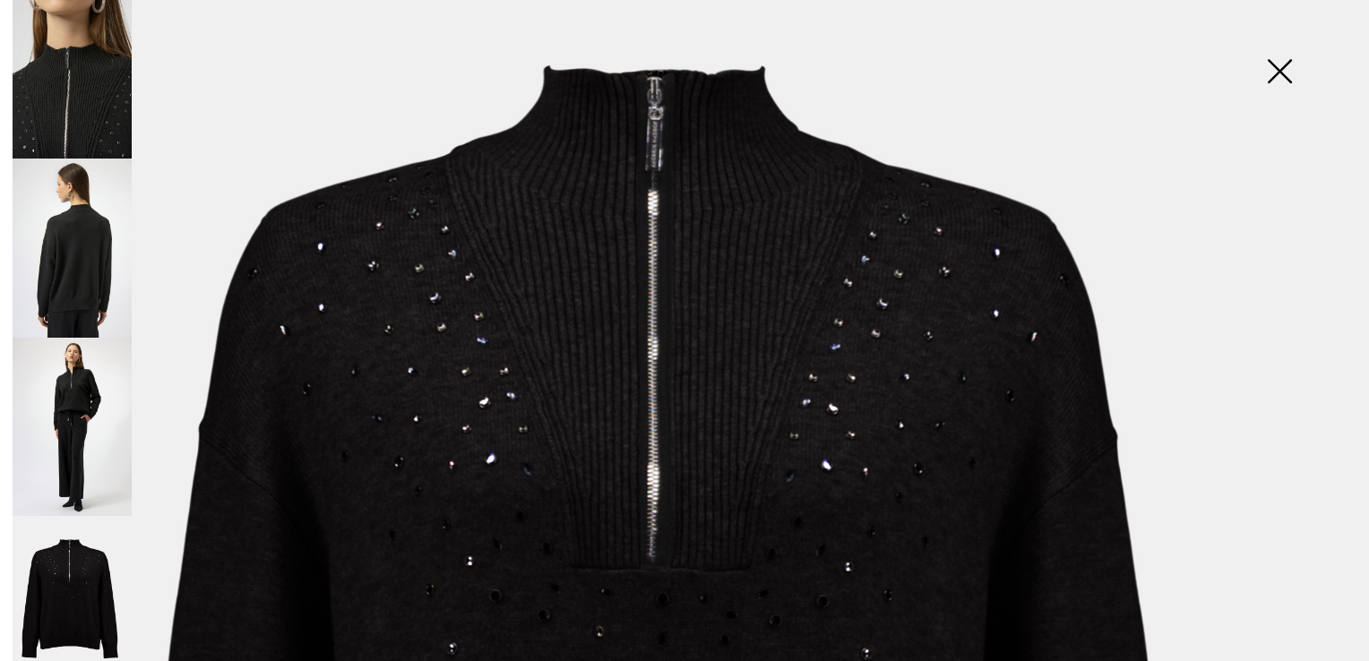
click at [1284, 68] on img at bounding box center [1280, 73] width 90 height 92
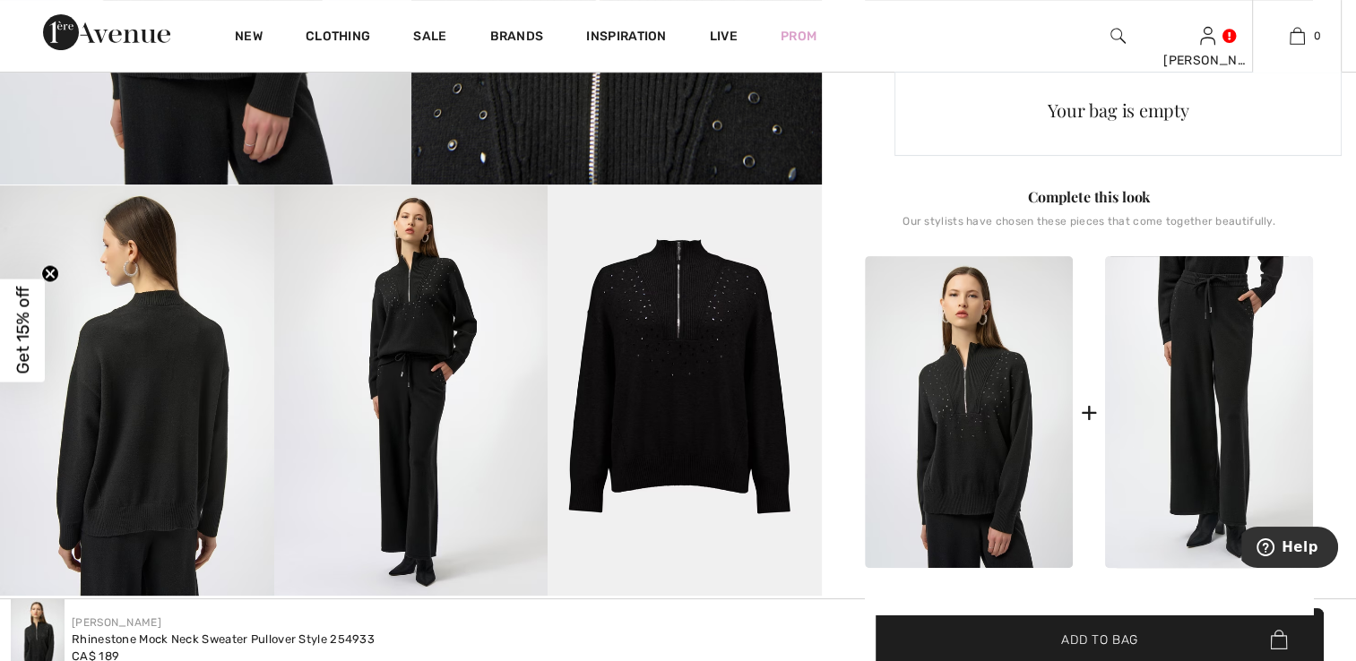
scroll to position [90, 0]
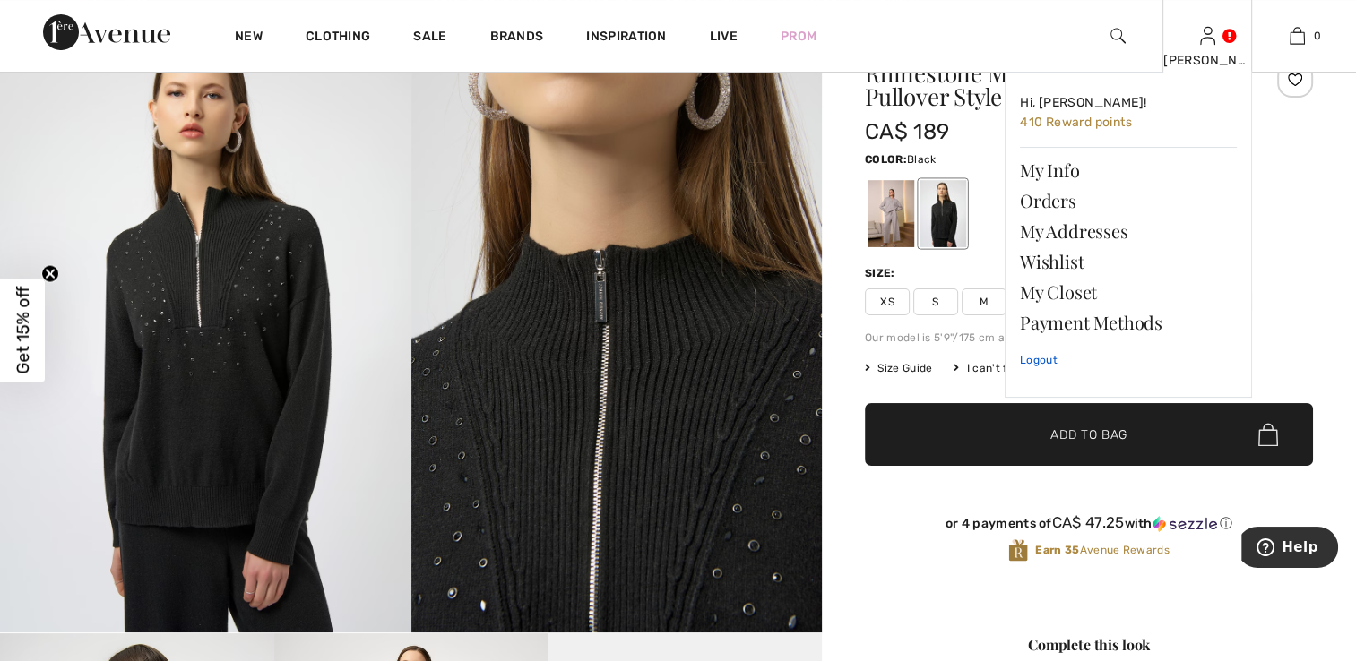
click at [1027, 358] on link "Logout" at bounding box center [1128, 360] width 217 height 45
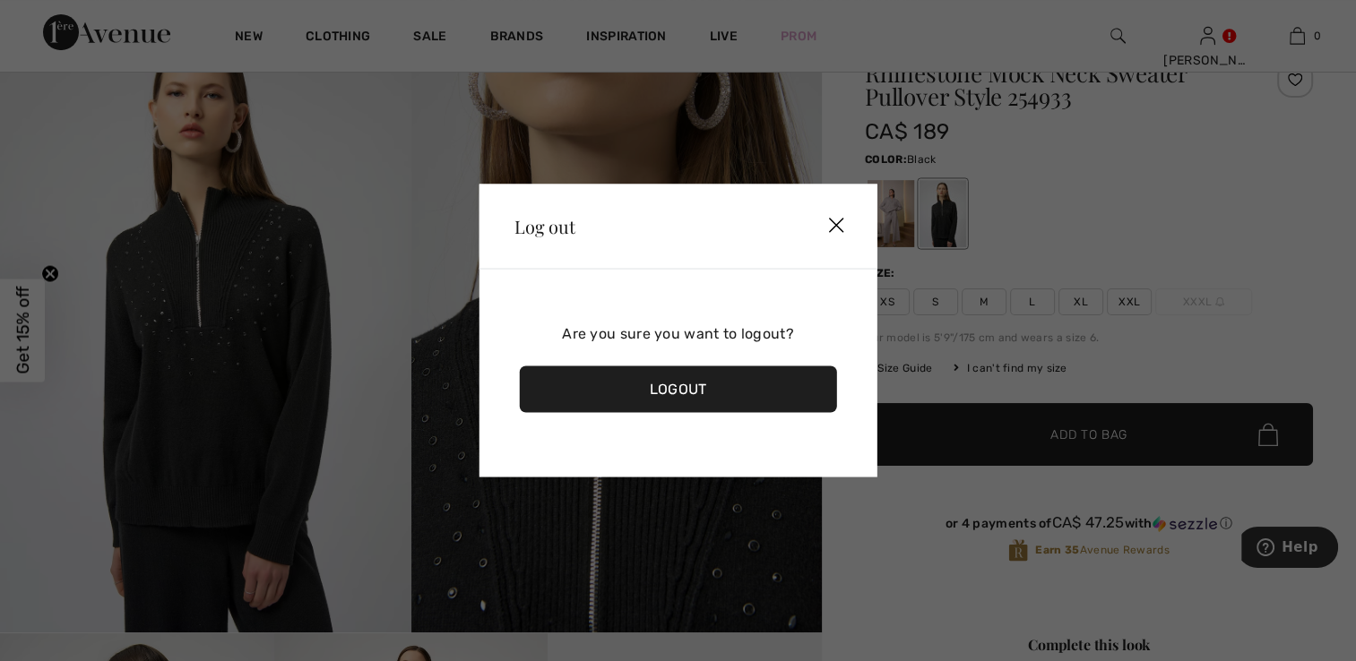
click at [681, 387] on div "Logout" at bounding box center [678, 389] width 318 height 47
